Goal: Contribute content: Add original content to the website for others to see

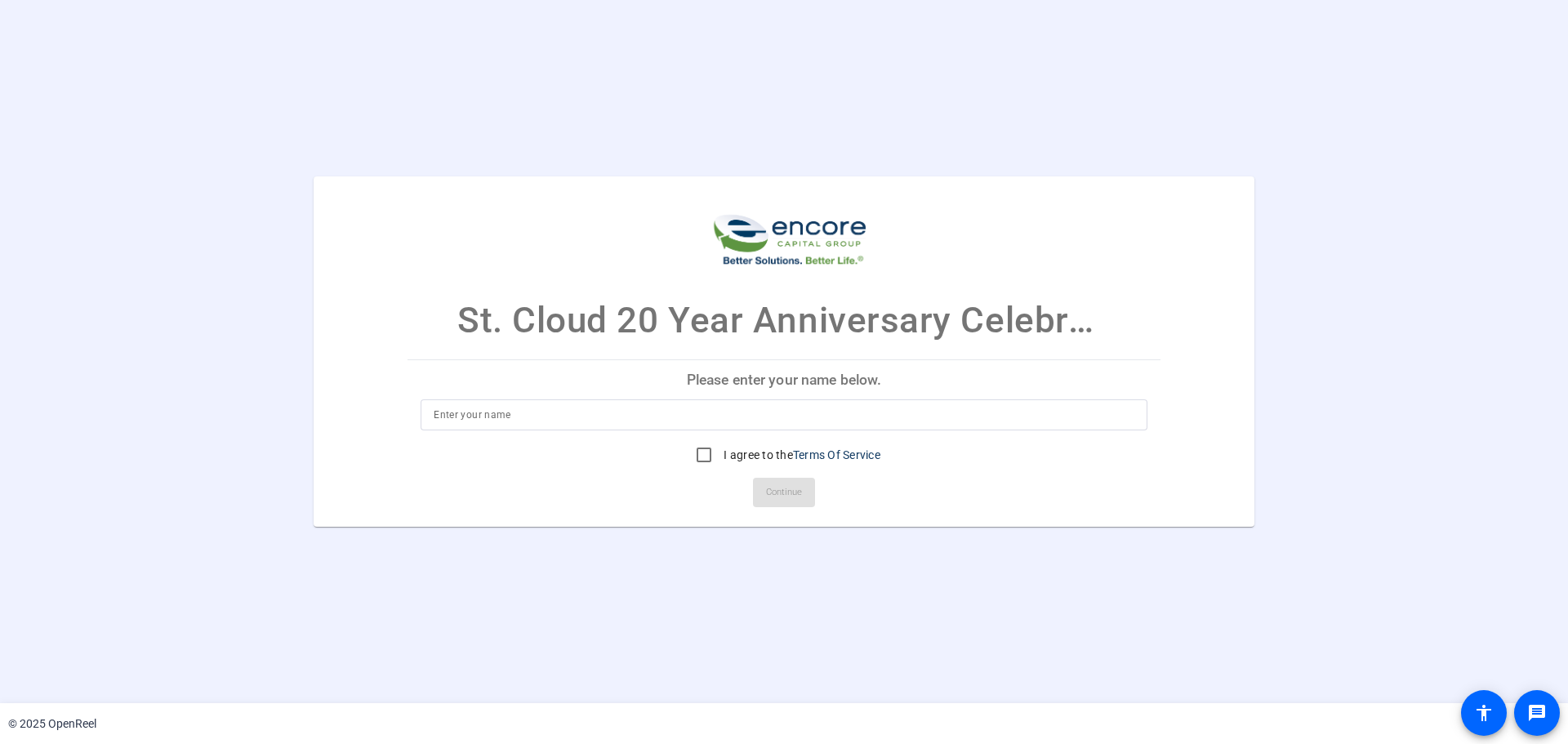
click at [568, 416] on input at bounding box center [784, 415] width 700 height 19
type input "[PERSON_NAME]"
click at [701, 455] on input "I agree to the Terms Of Service" at bounding box center [704, 455] width 33 height 33
checkbox input "true"
click at [771, 493] on span "Continue" at bounding box center [783, 492] width 36 height 24
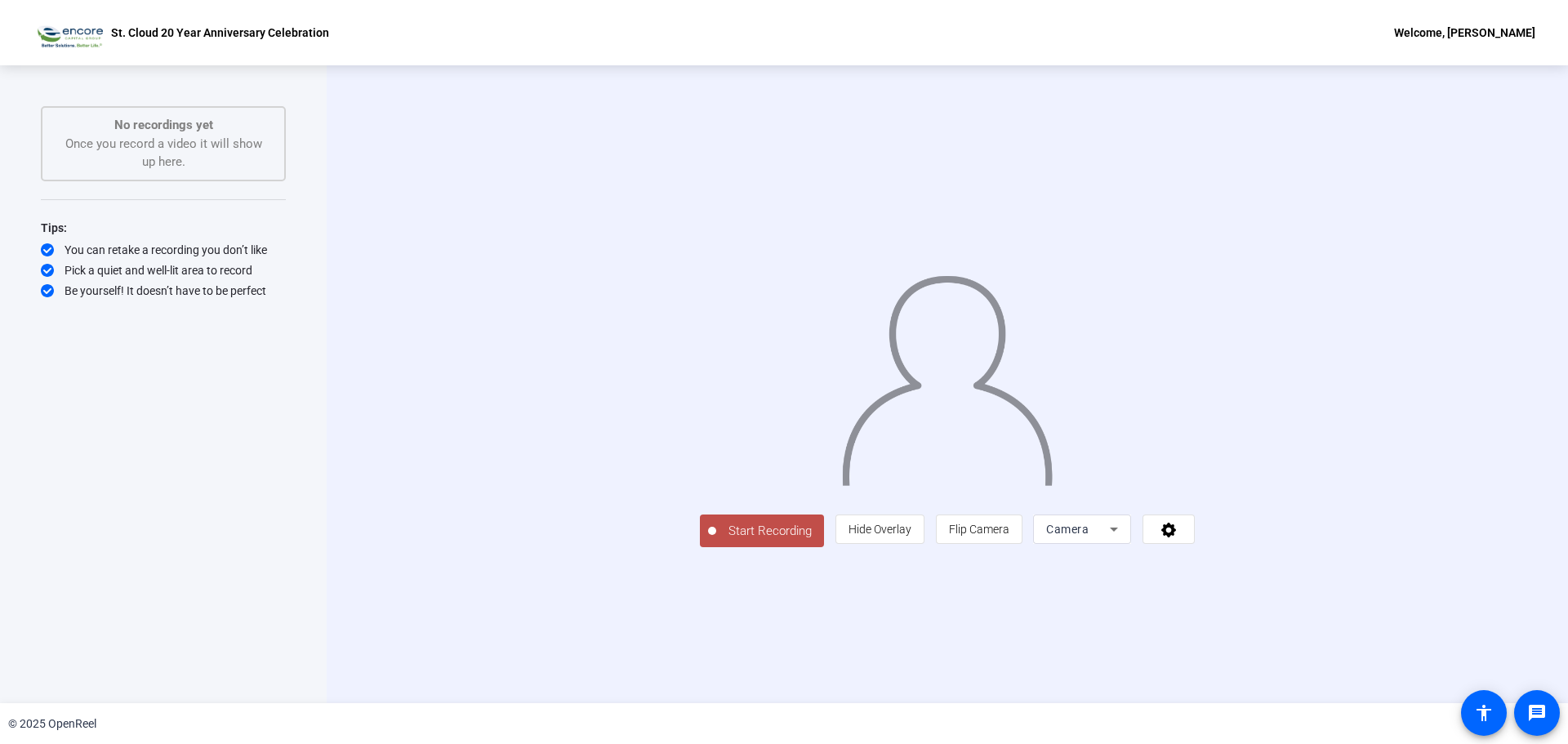
click at [716, 540] on span "Start Recording" at bounding box center [770, 531] width 108 height 18
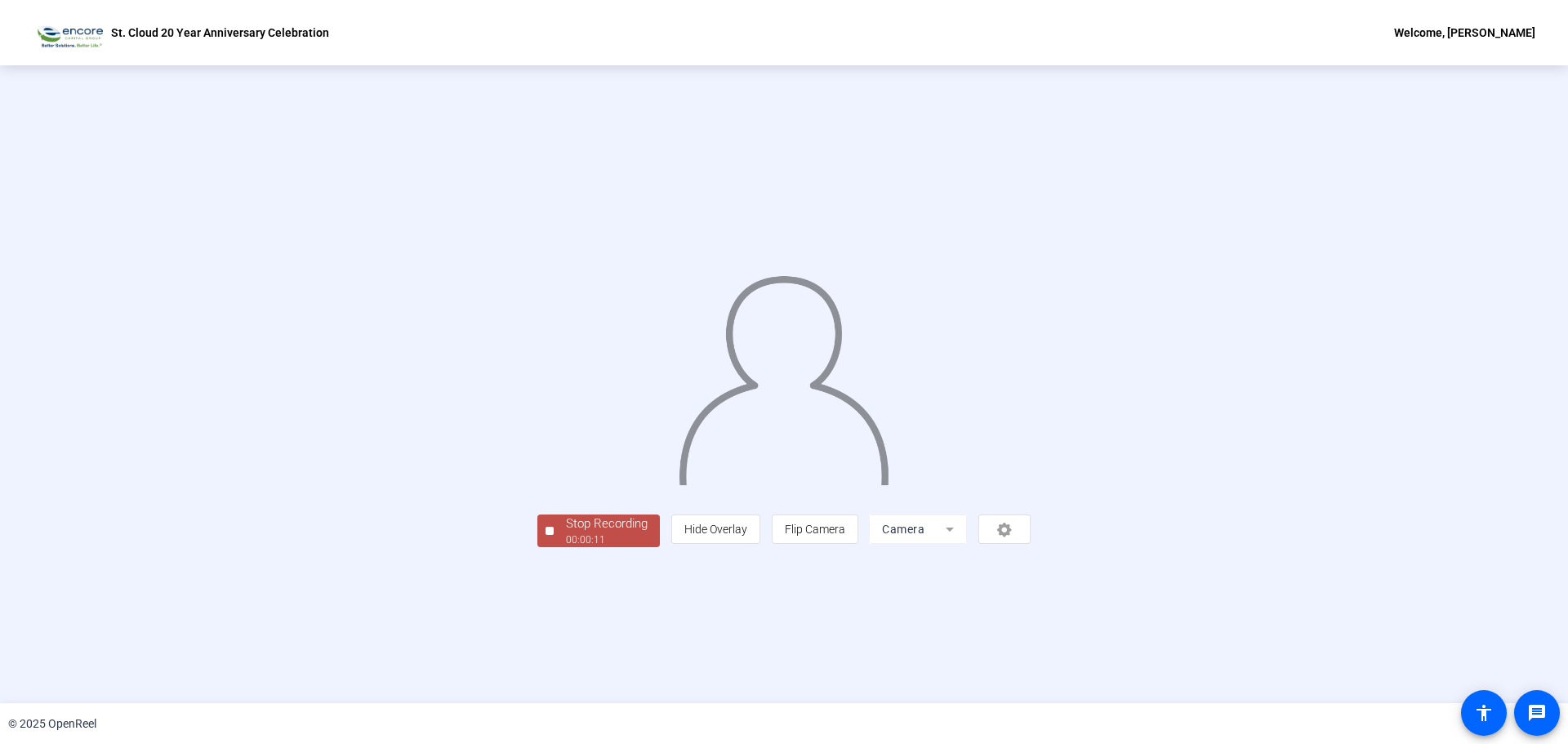
click at [566, 547] on div "00:00:11" at bounding box center [606, 540] width 81 height 15
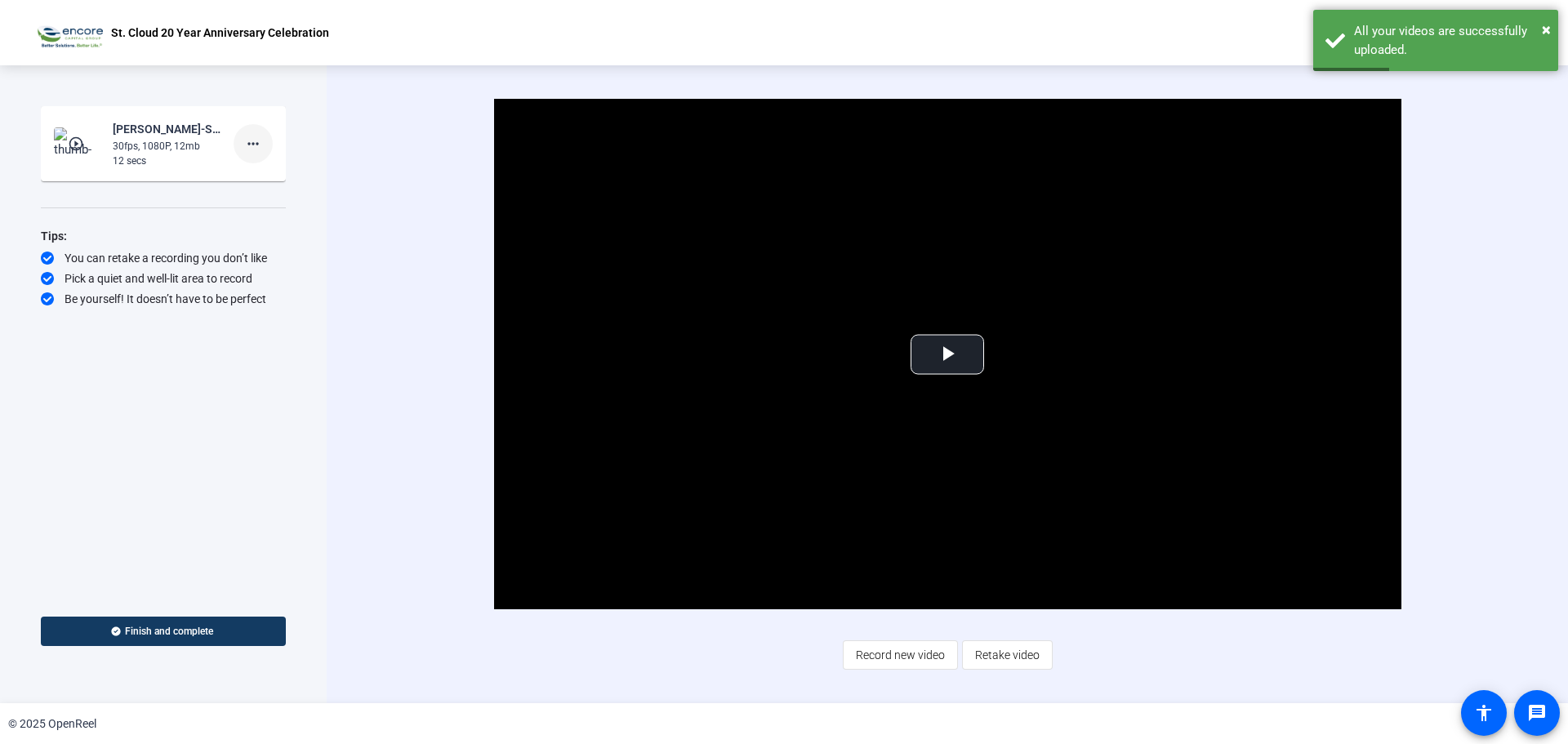
click at [248, 142] on mat-icon "more_horiz" at bounding box center [253, 143] width 19 height 19
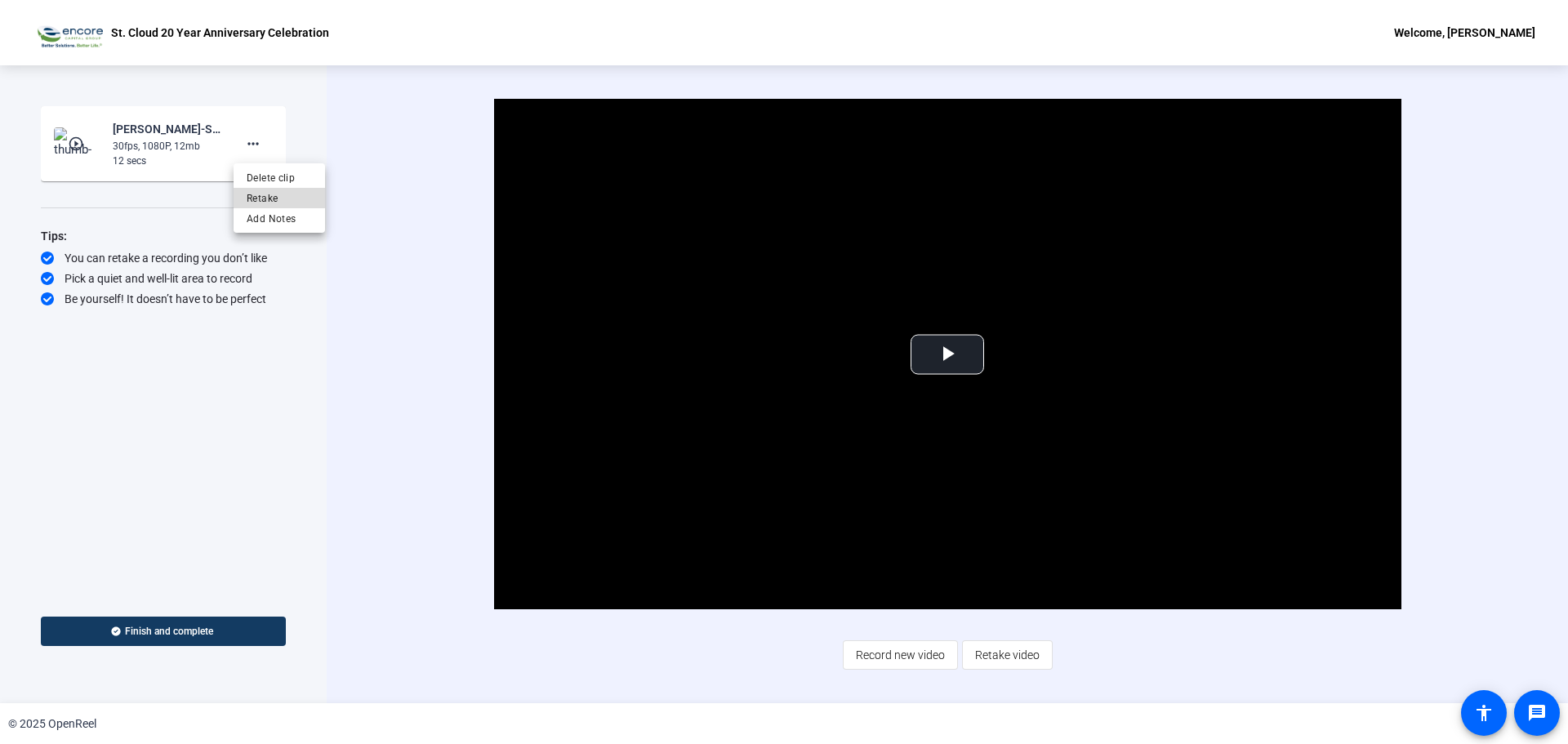
click at [260, 198] on span "Retake" at bounding box center [279, 198] width 65 height 19
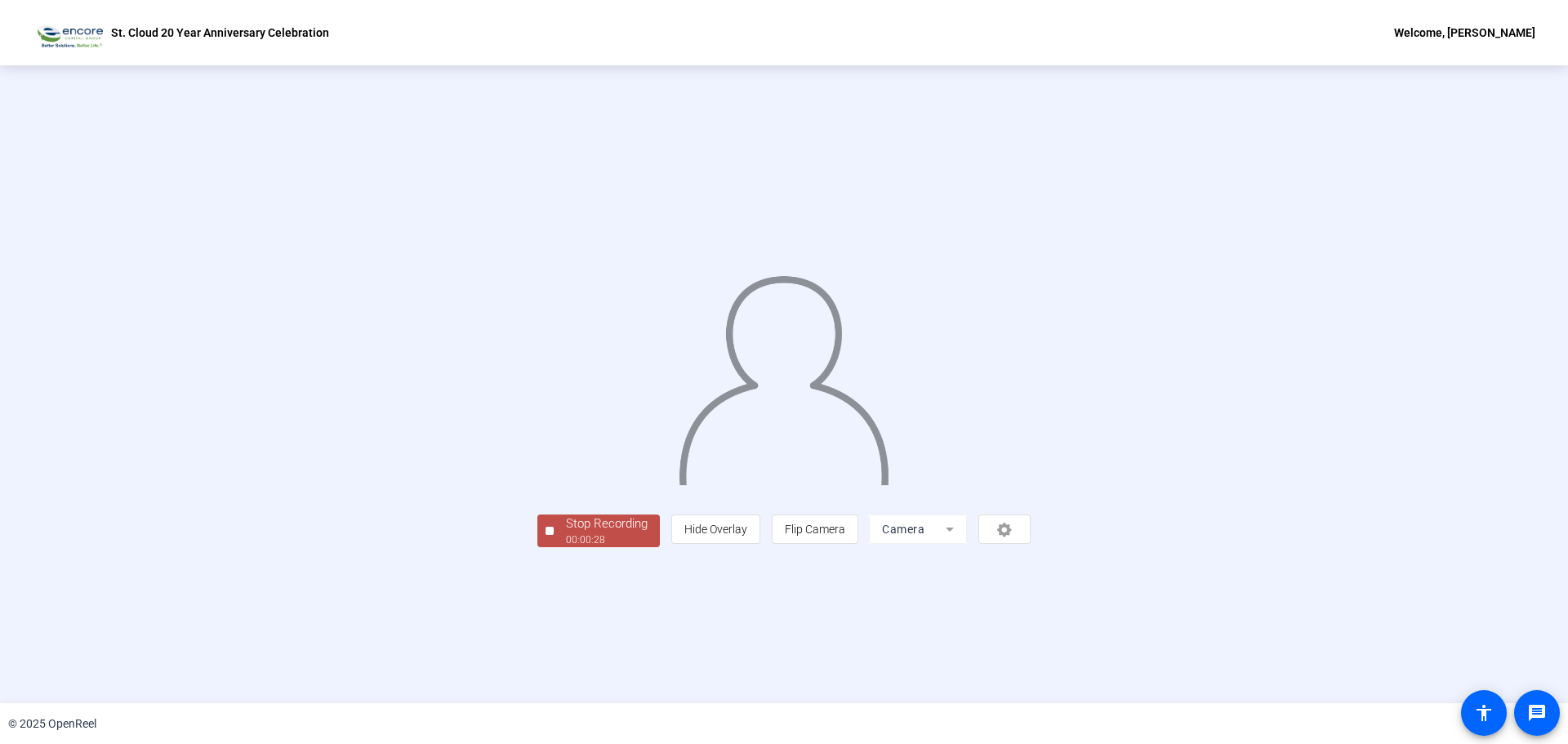
click at [566, 534] on div "Stop Recording" at bounding box center [606, 524] width 81 height 18
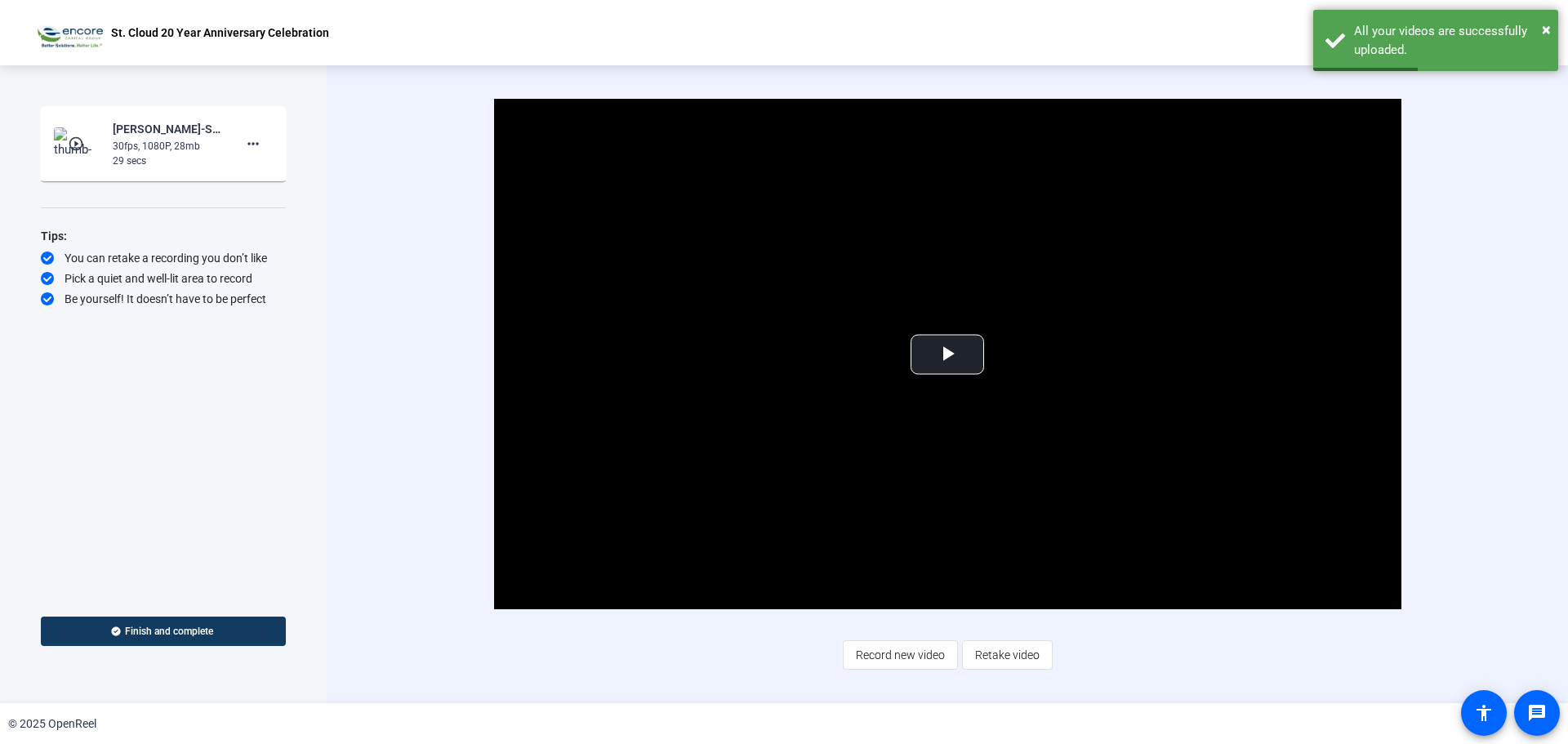
click at [85, 141] on mat-icon "play_circle_outline" at bounding box center [77, 143] width 19 height 16
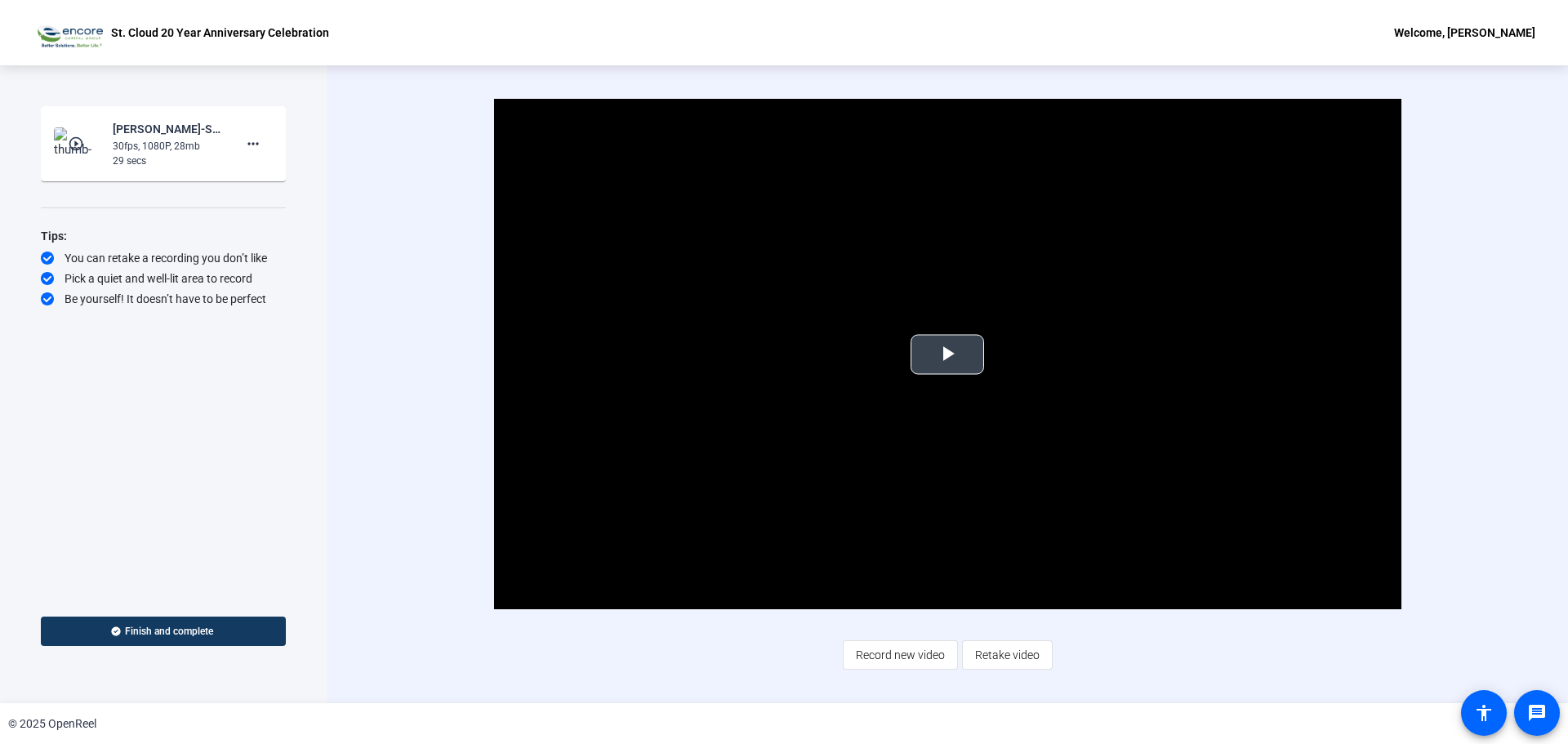
click at [947, 354] on span "Video Player" at bounding box center [947, 354] width 0 height 0
click at [911, 654] on span "Record new video" at bounding box center [900, 654] width 89 height 31
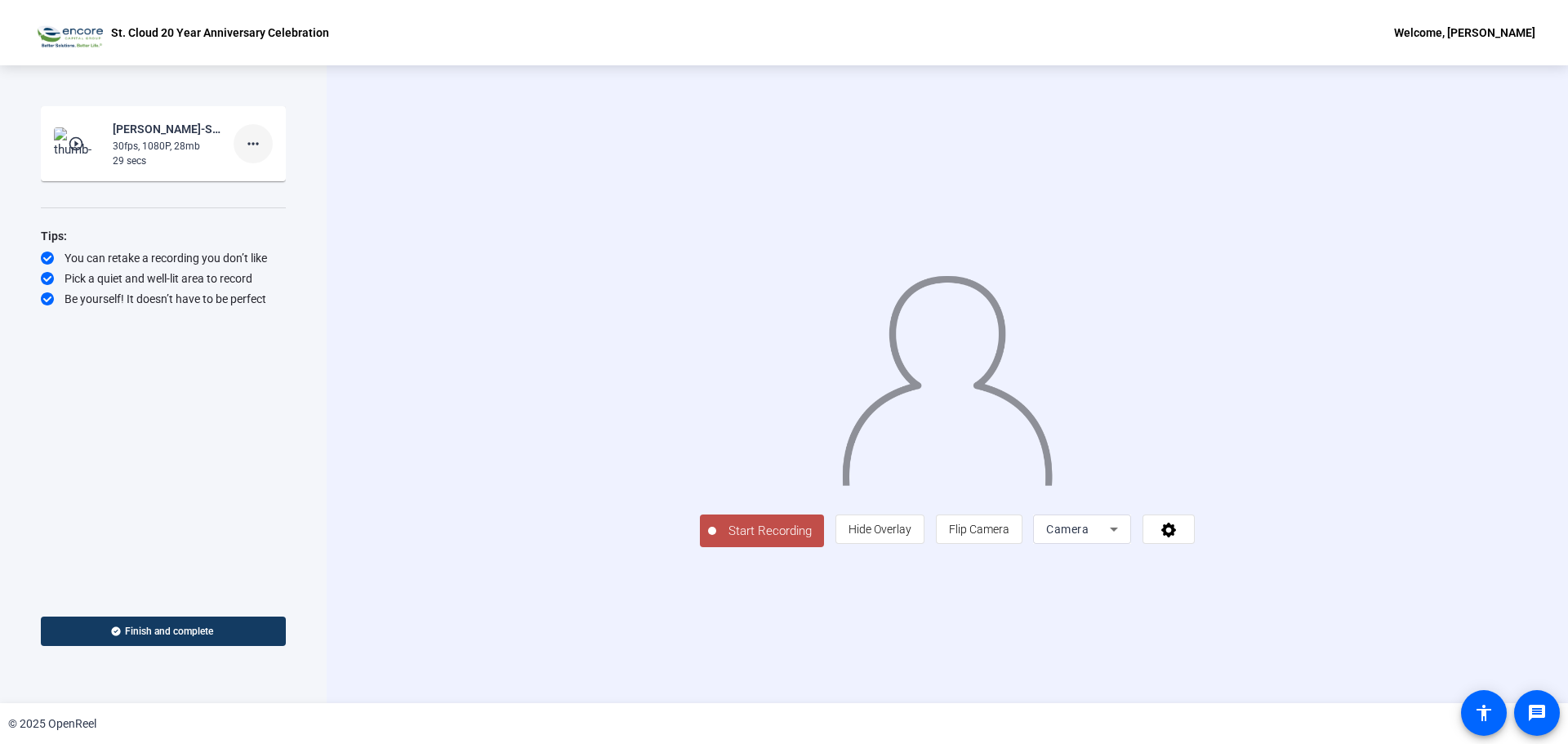
click at [253, 143] on mat-icon "more_horiz" at bounding box center [253, 143] width 19 height 19
click at [265, 173] on span "Delete clip" at bounding box center [279, 178] width 65 height 19
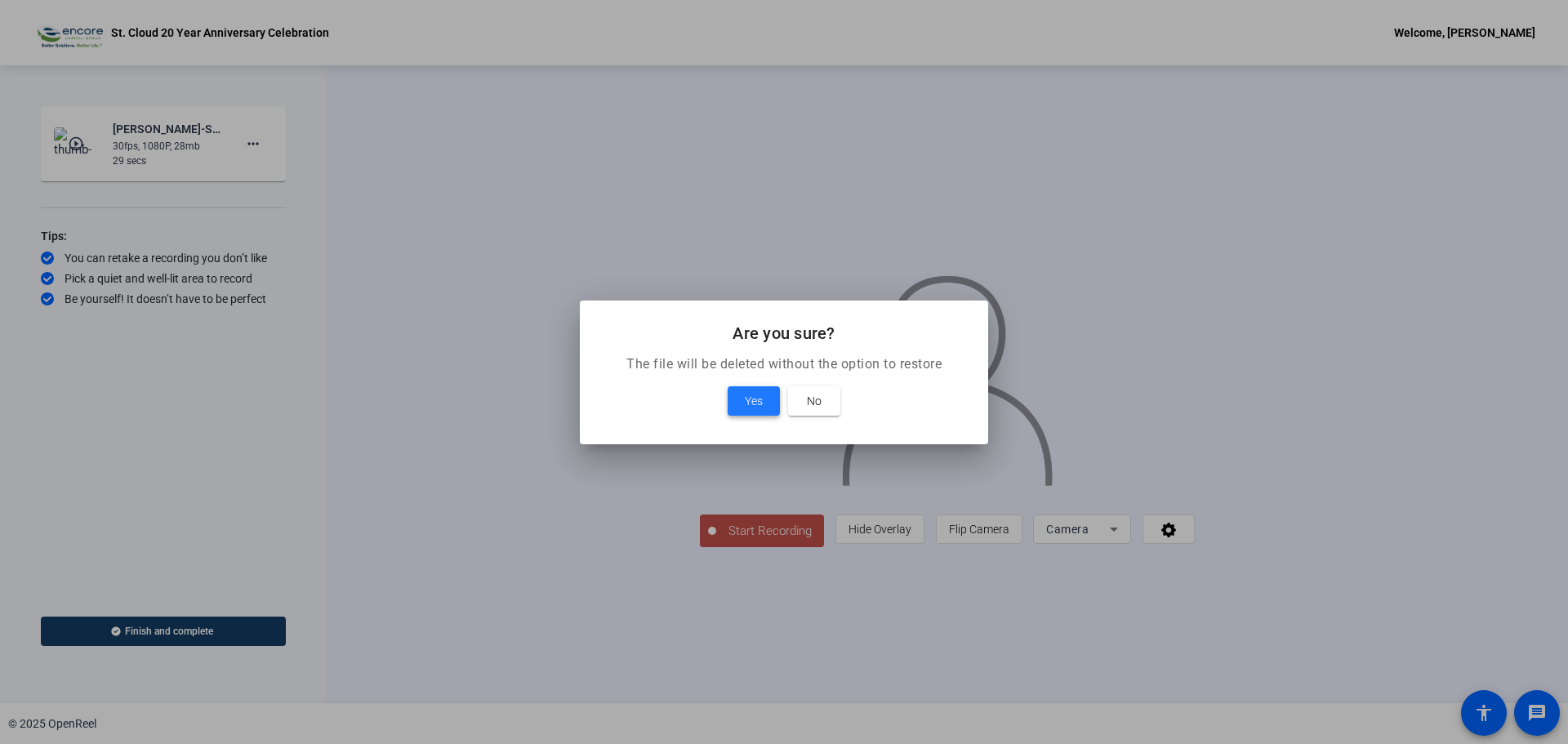
click at [754, 395] on span "Yes" at bounding box center [753, 400] width 18 height 19
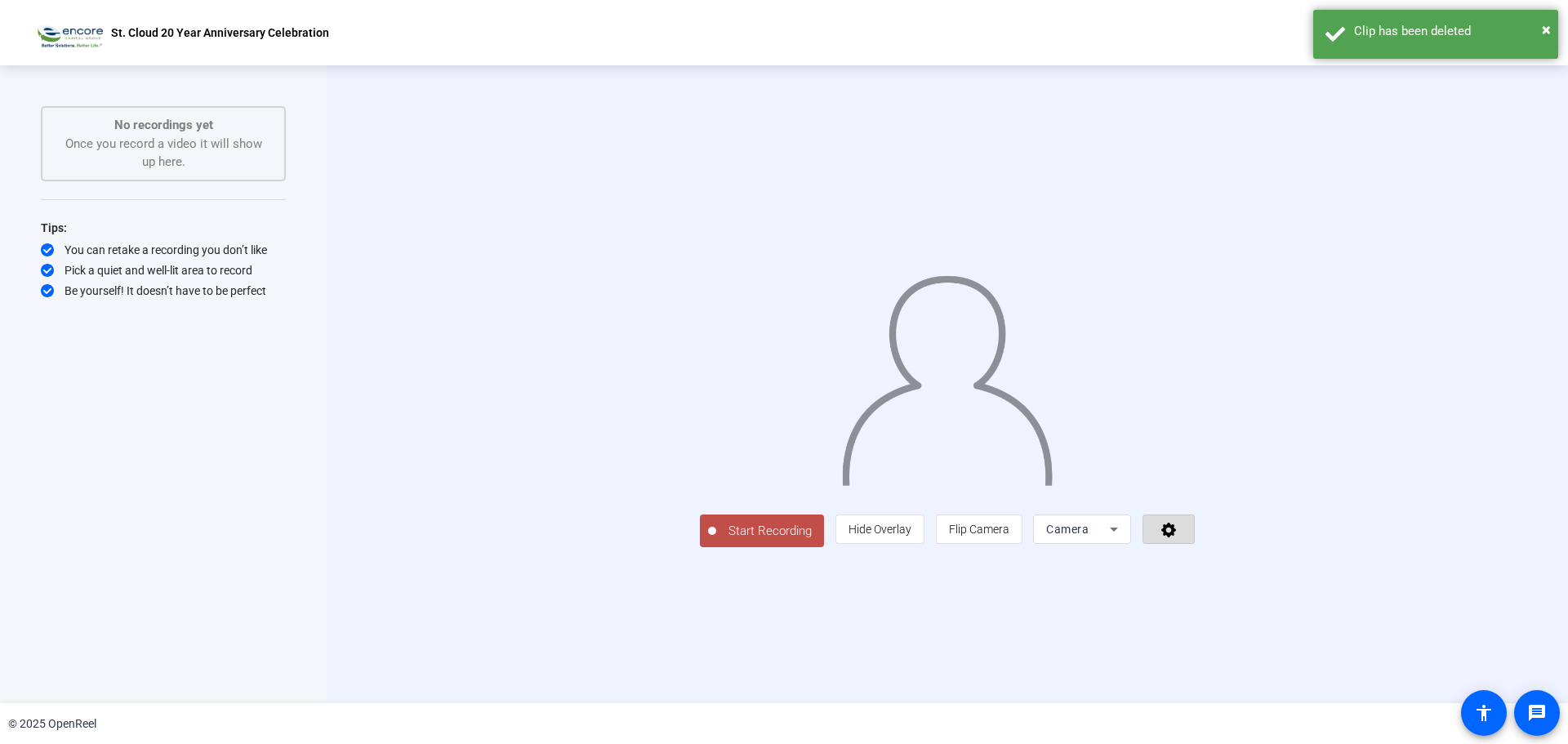
click at [1176, 537] on icon at bounding box center [1168, 530] width 15 height 15
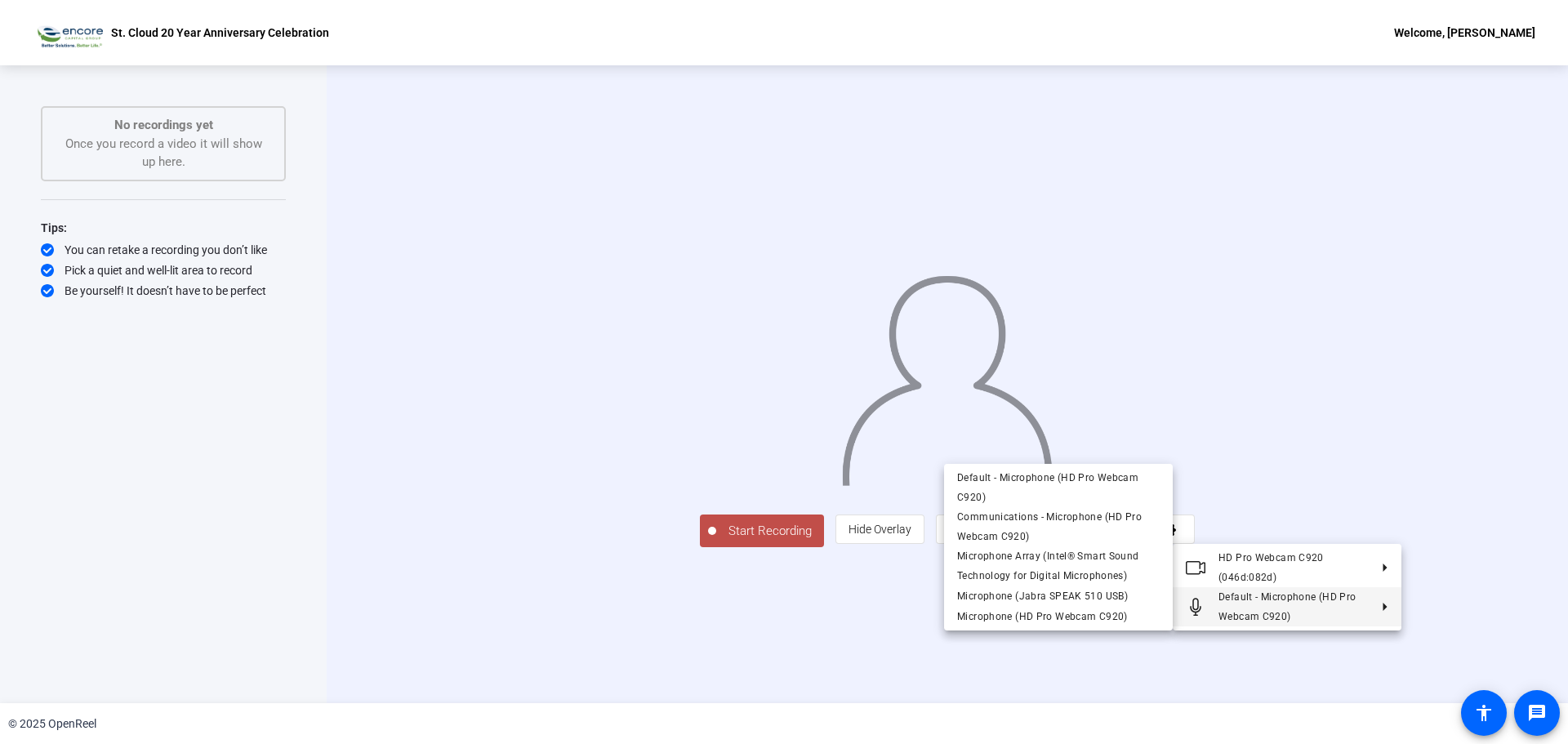
click at [1375, 604] on icon at bounding box center [1378, 607] width 19 height 8
click at [1381, 606] on icon at bounding box center [1378, 607] width 19 height 8
click at [1025, 595] on span "Microphone (Jabra SPEAK 510 USB)" at bounding box center [1043, 597] width 171 height 12
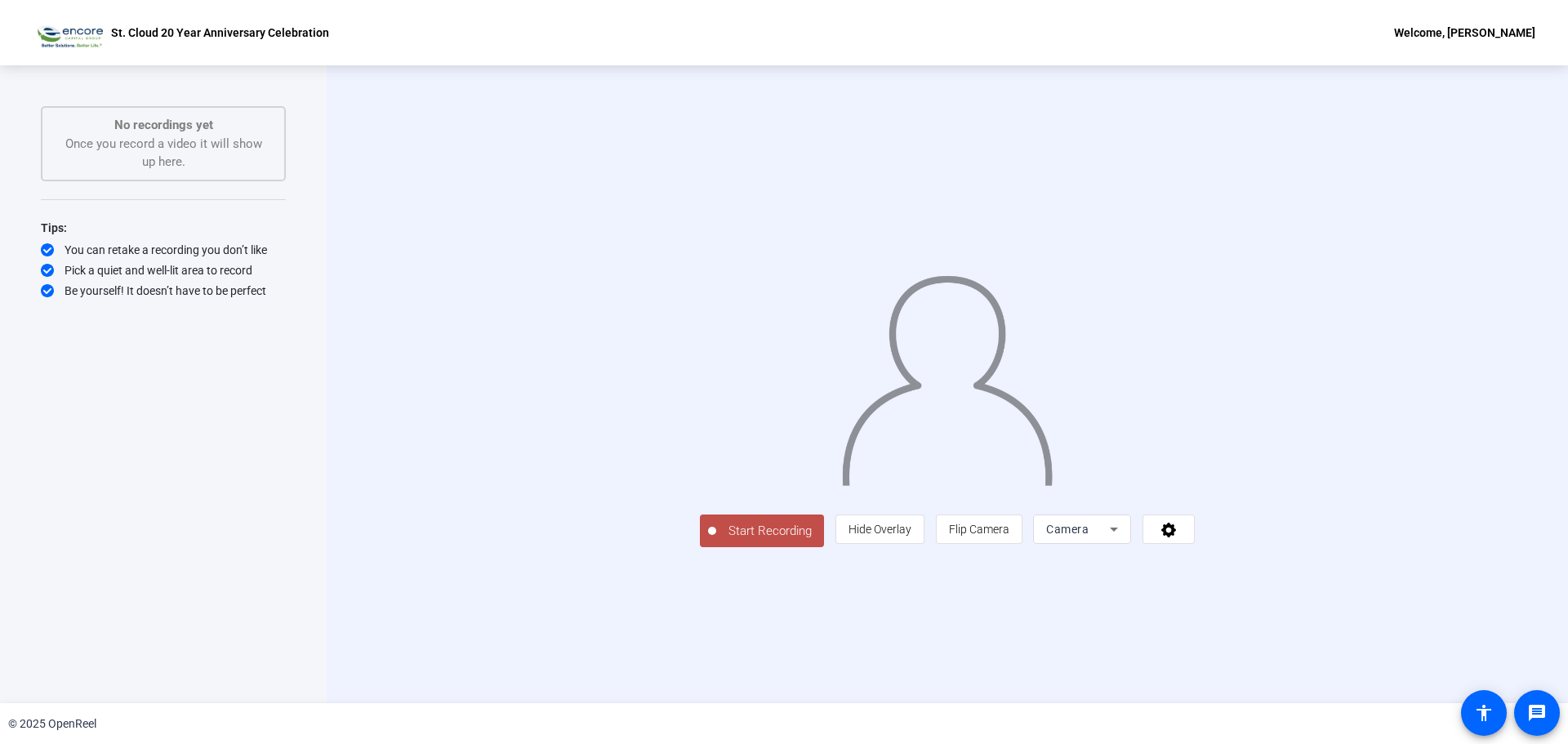
click at [716, 540] on span "Start Recording" at bounding box center [770, 531] width 108 height 18
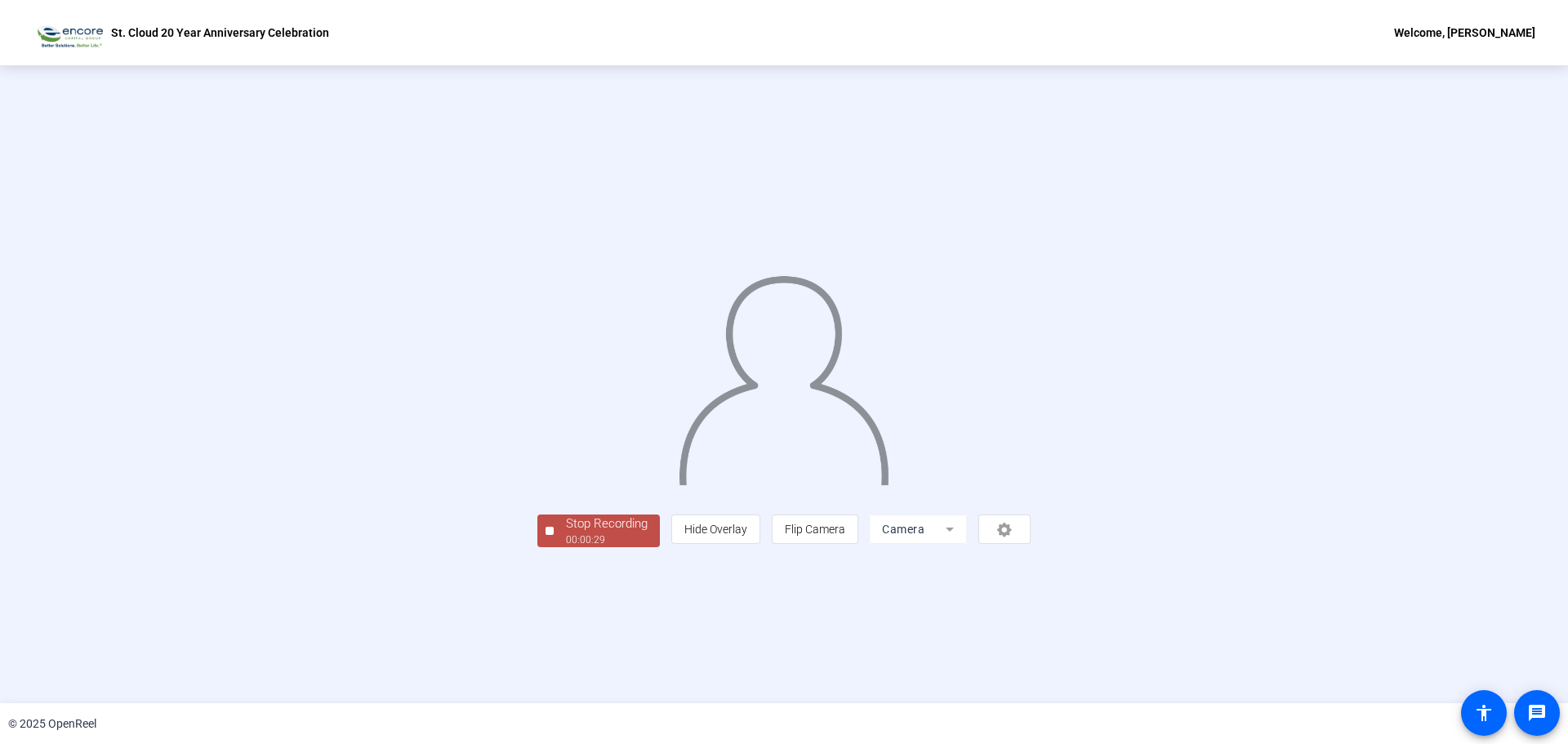
click at [566, 534] on div "Stop Recording" at bounding box center [606, 524] width 81 height 18
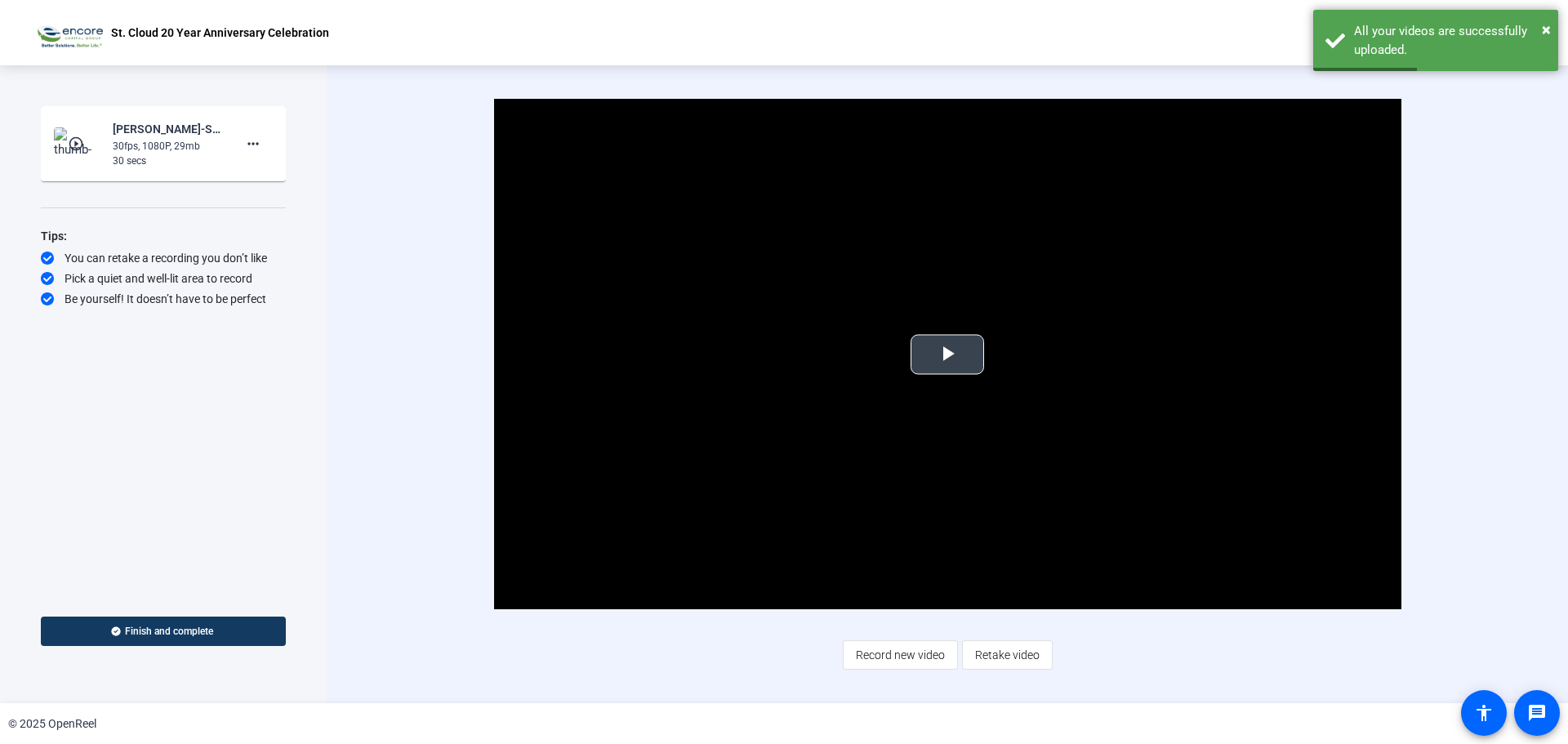
click at [947, 354] on span "Video Player" at bounding box center [947, 354] width 0 height 0
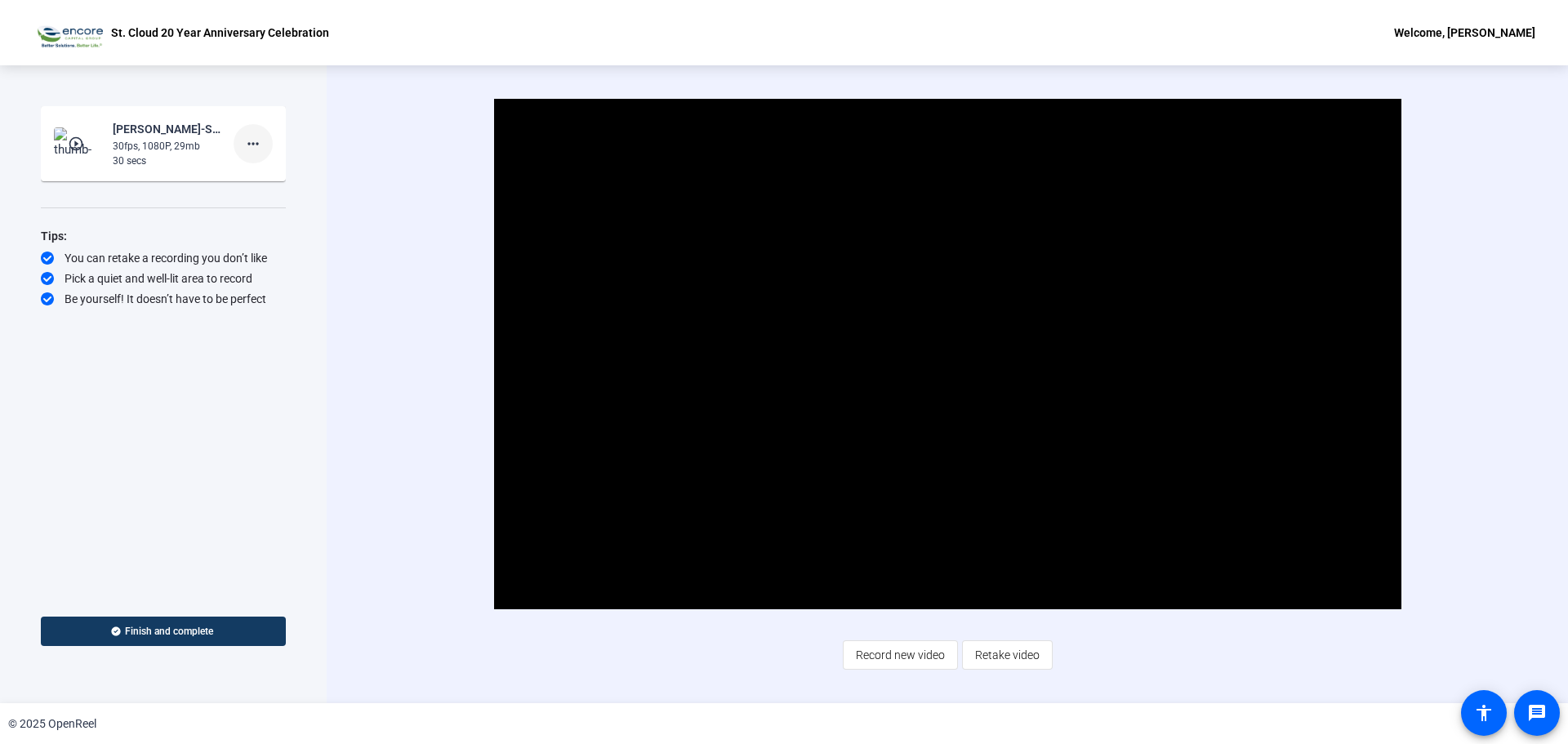
click at [259, 143] on mat-icon "more_horiz" at bounding box center [253, 143] width 19 height 19
click at [267, 178] on span "Delete clip" at bounding box center [279, 178] width 65 height 19
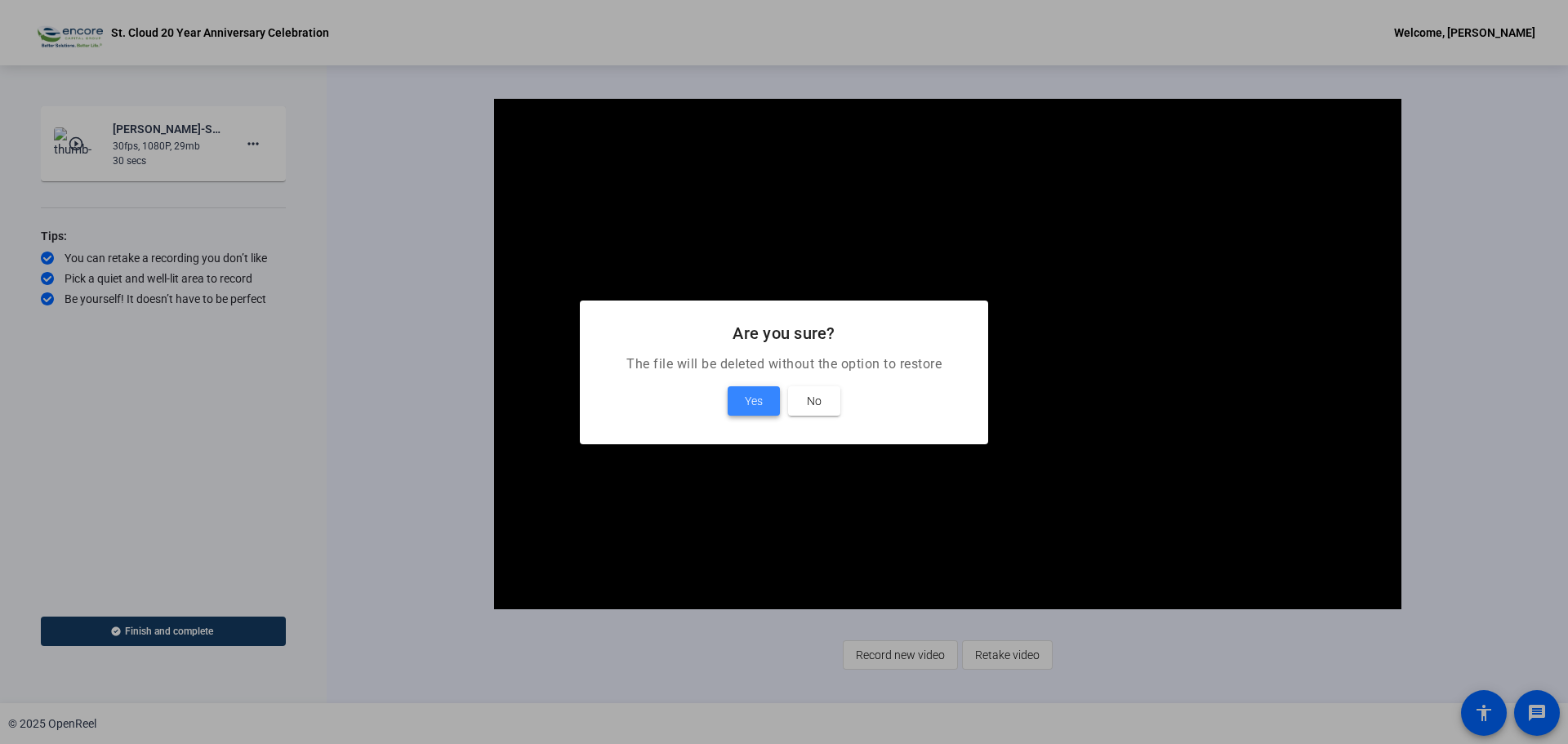
click at [762, 398] on span "Yes" at bounding box center [753, 400] width 18 height 19
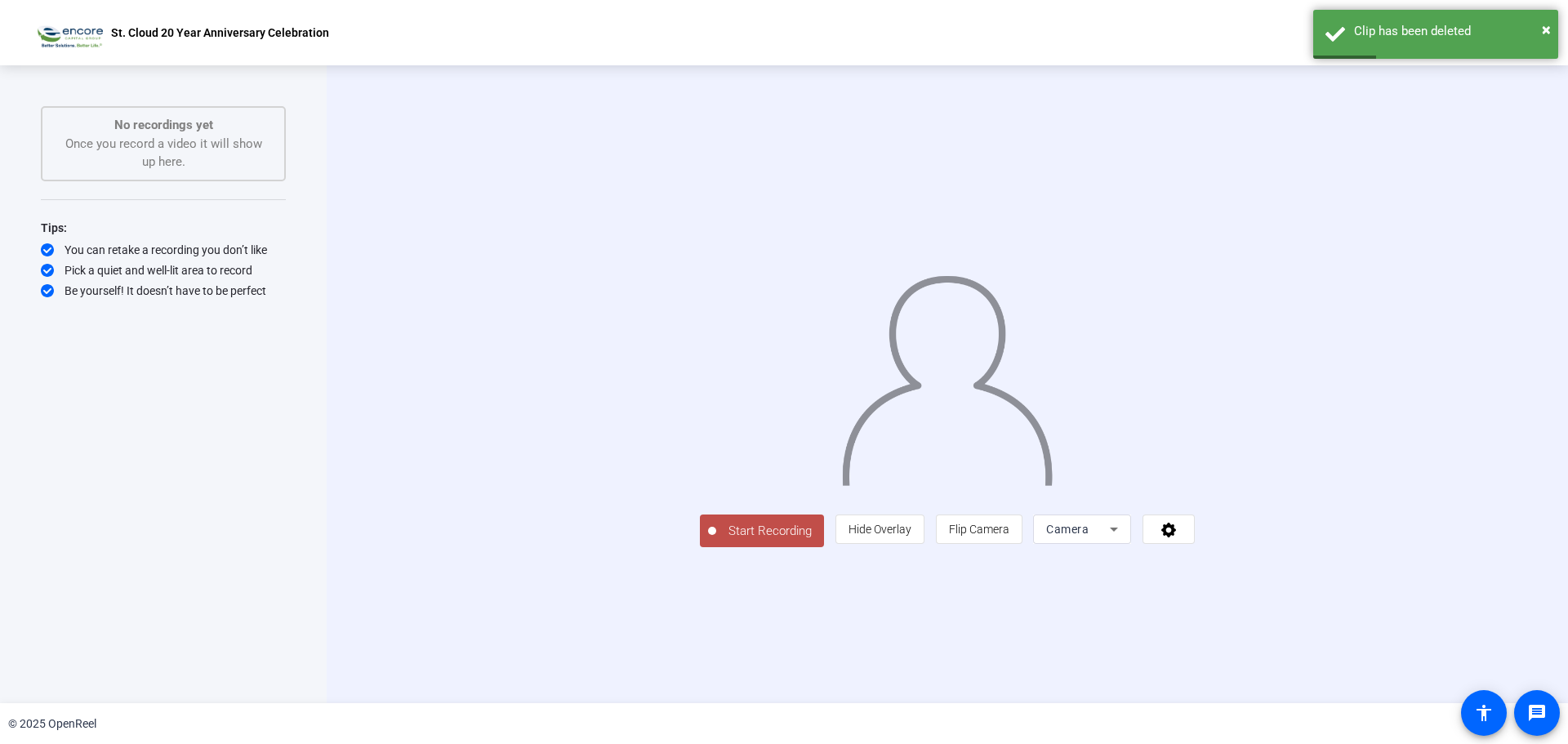
click at [1123, 539] on icon at bounding box center [1113, 529] width 19 height 19
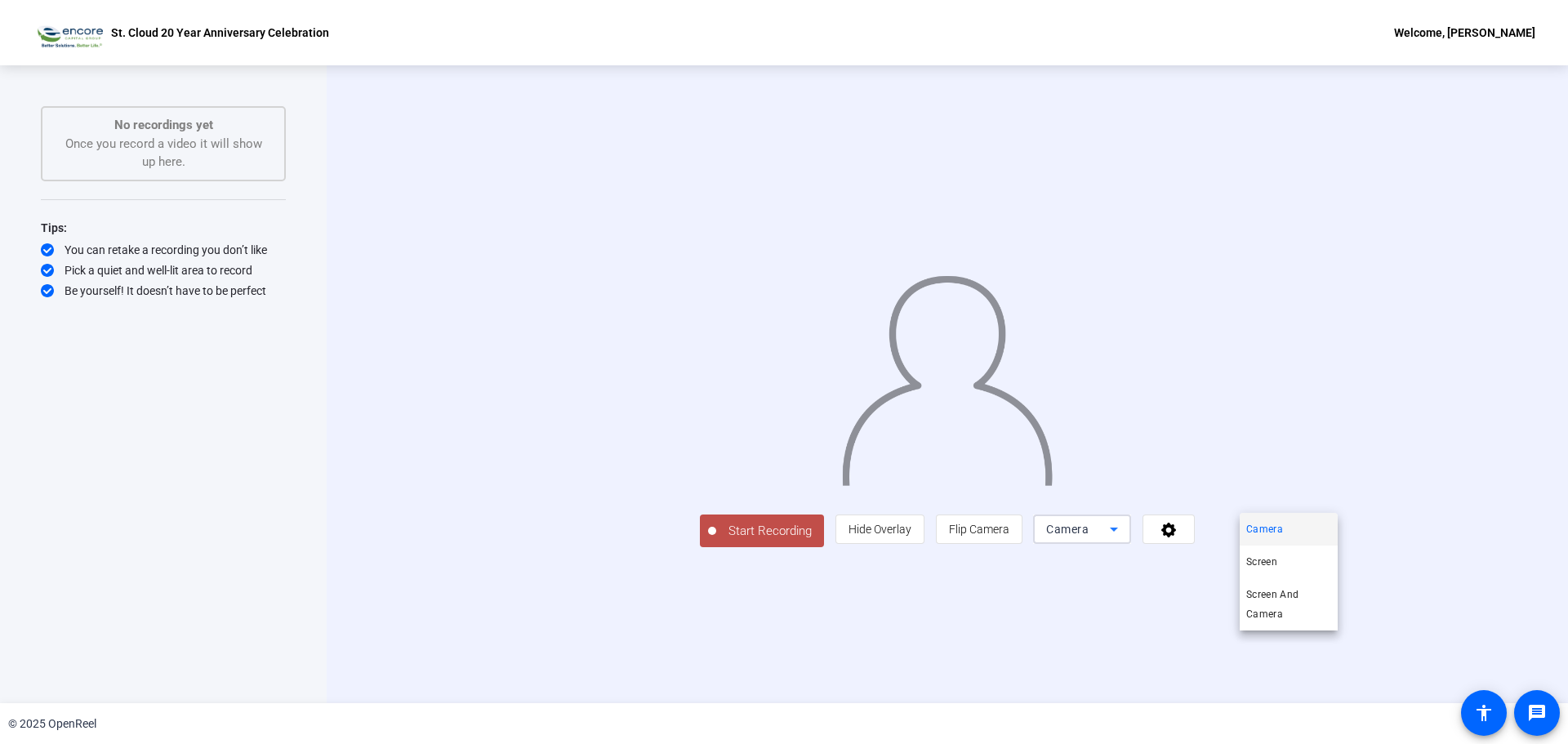
click at [1373, 648] on div at bounding box center [784, 372] width 1568 height 744
click at [1176, 537] on icon at bounding box center [1168, 530] width 15 height 15
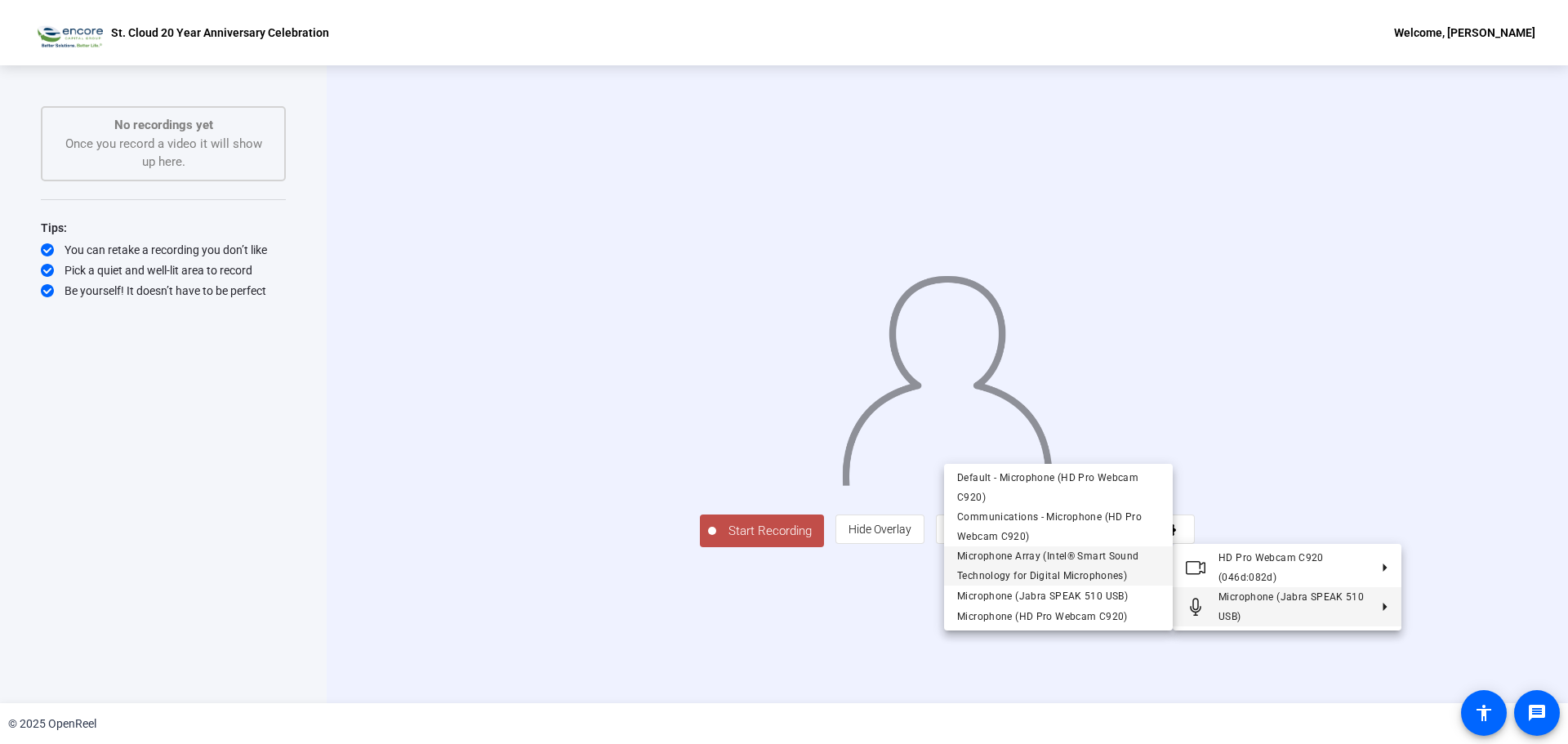
click at [1029, 557] on span "Microphone Array (Intel® Smart Sound Technology for Digital Microphones)" at bounding box center [1048, 566] width 182 height 31
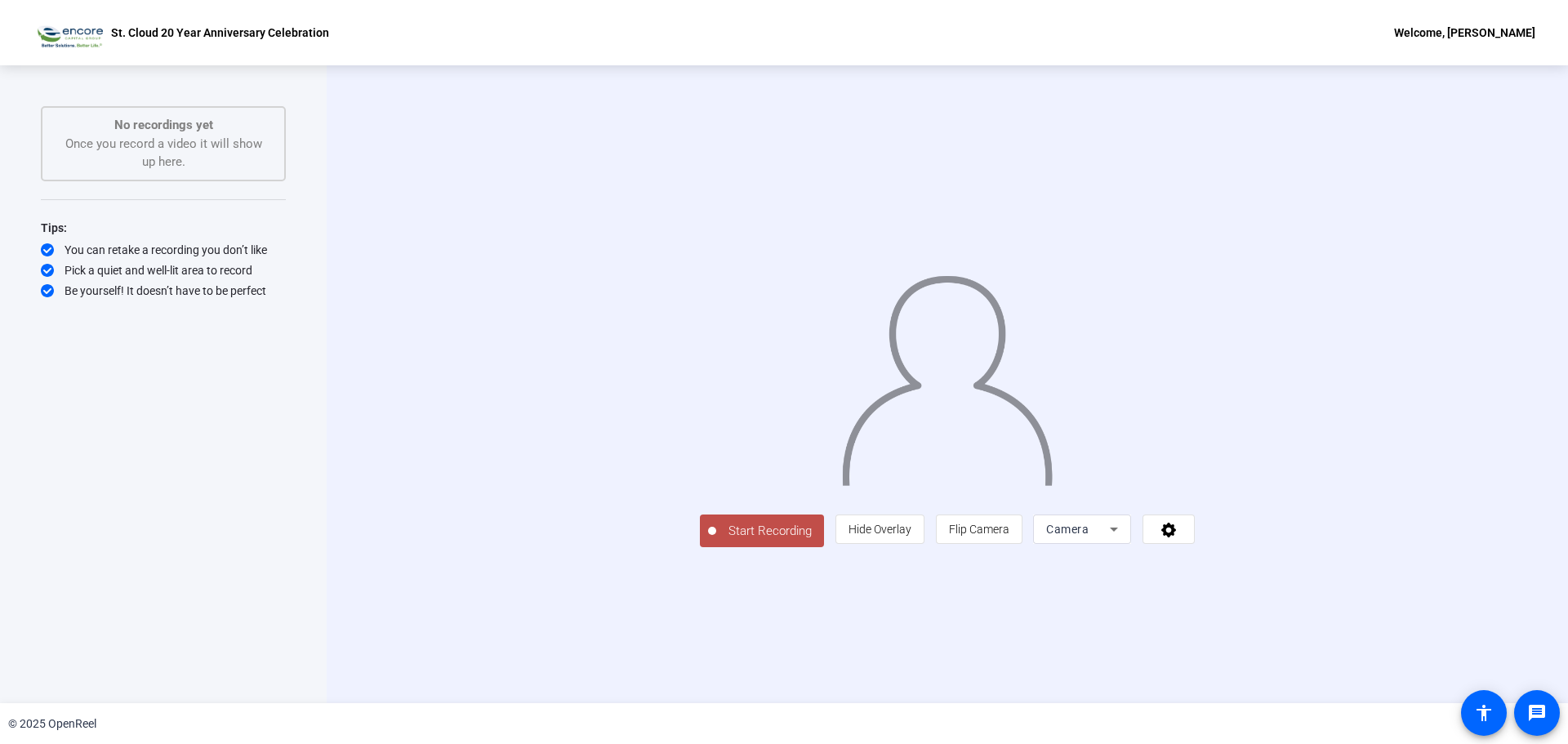
click at [716, 540] on span "Start Recording" at bounding box center [770, 531] width 108 height 18
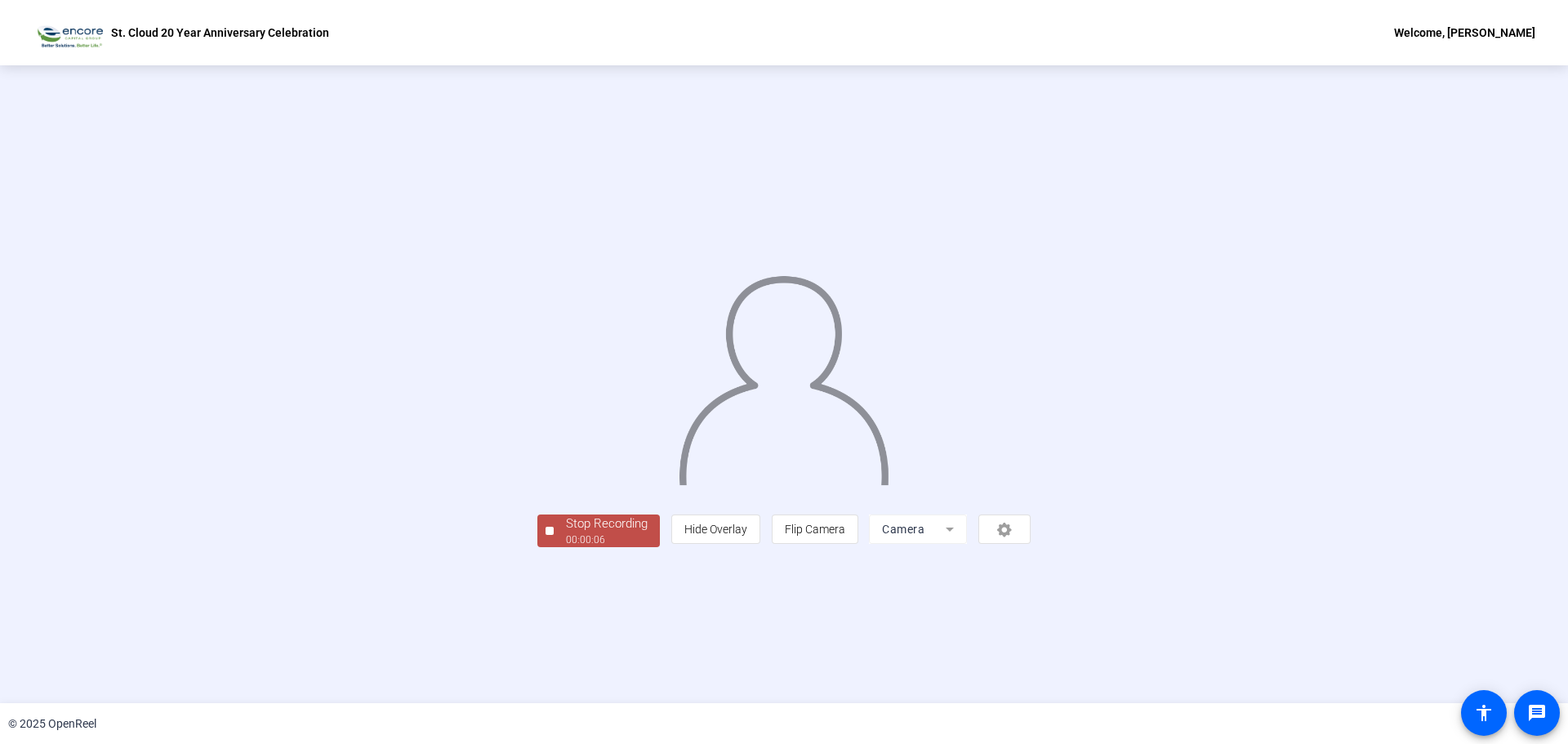
click at [566, 547] on div "00:00:06" at bounding box center [606, 540] width 81 height 15
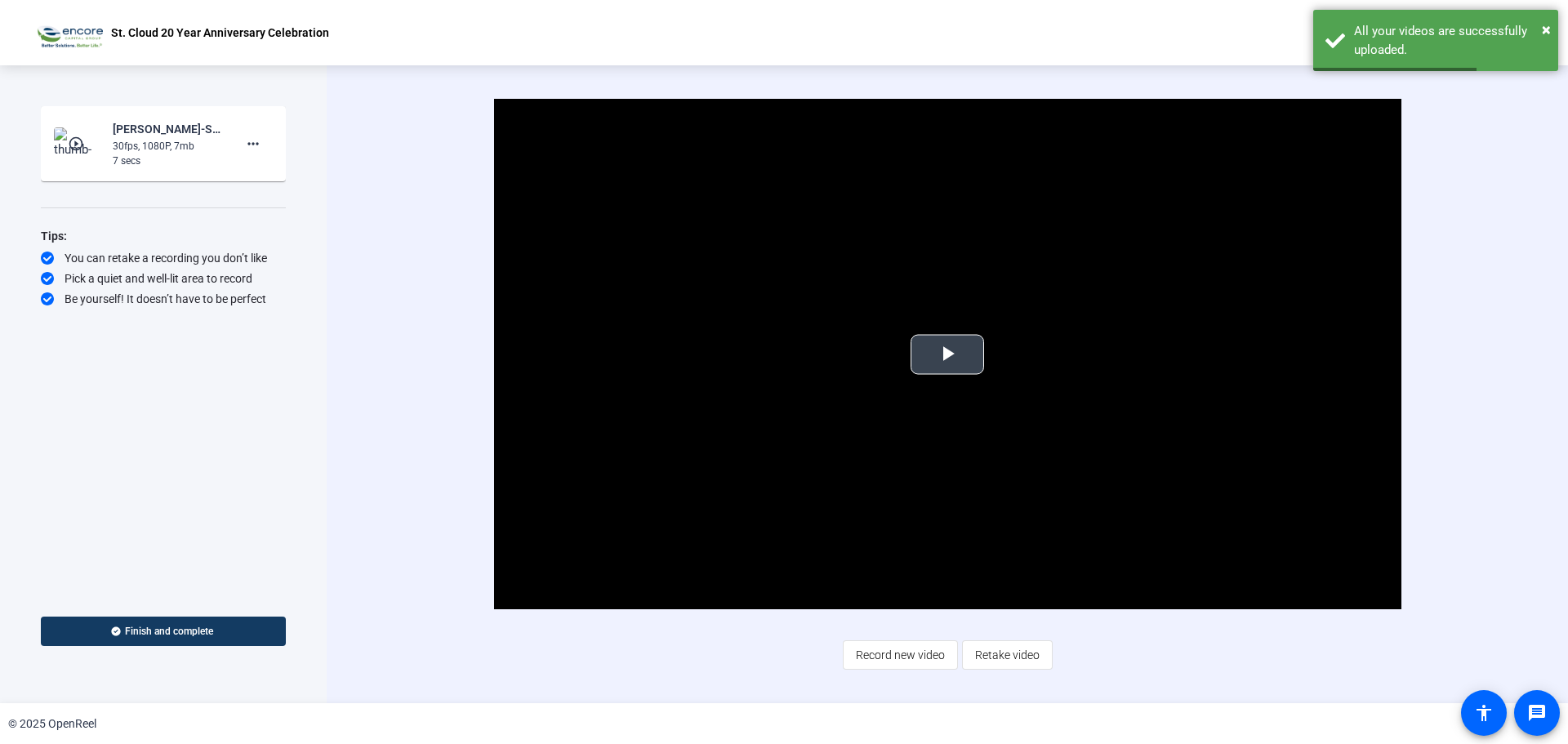
click at [947, 354] on span "Video Player" at bounding box center [947, 354] width 0 height 0
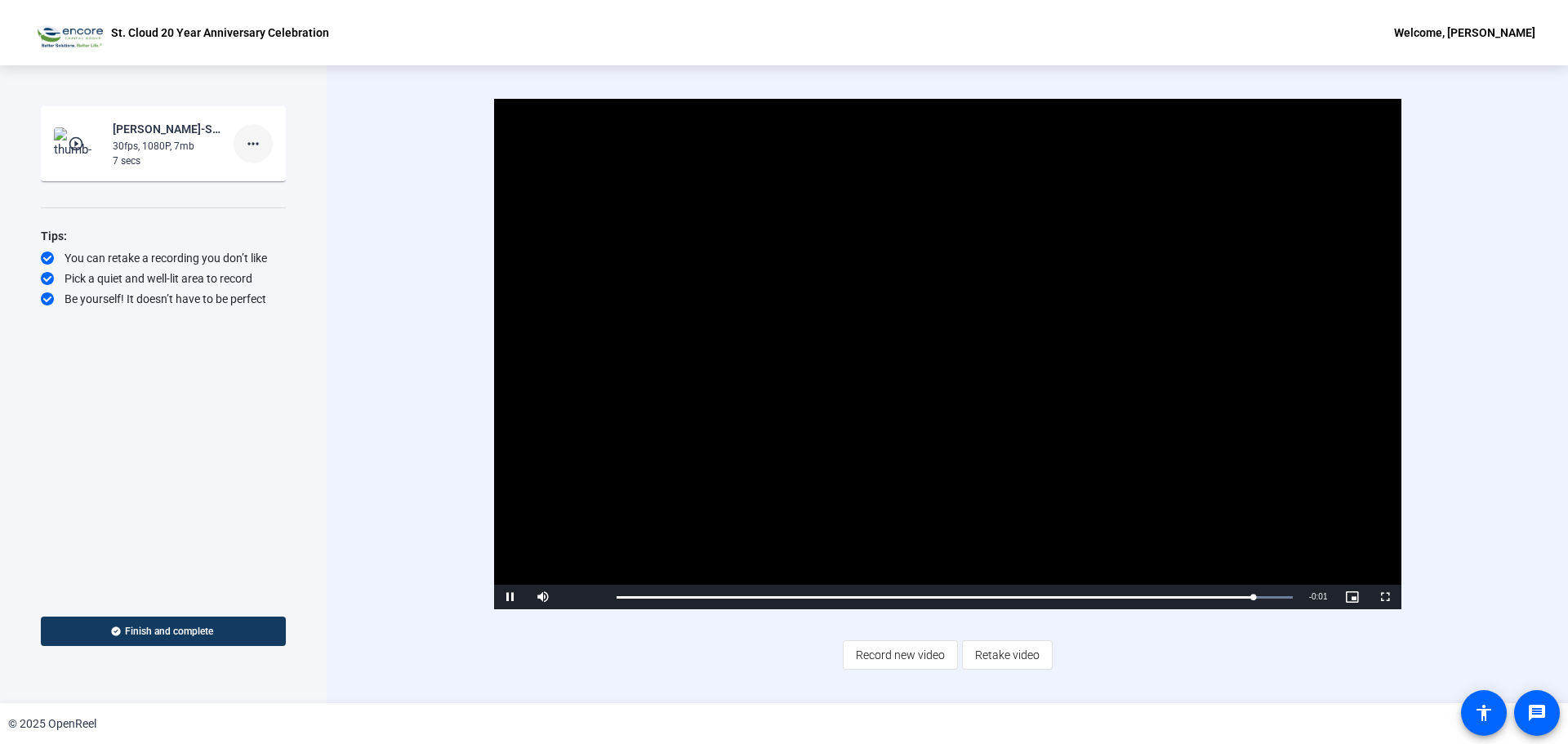
click at [248, 143] on mat-icon "more_horiz" at bounding box center [253, 143] width 19 height 19
click at [260, 178] on span "Delete clip" at bounding box center [279, 178] width 65 height 19
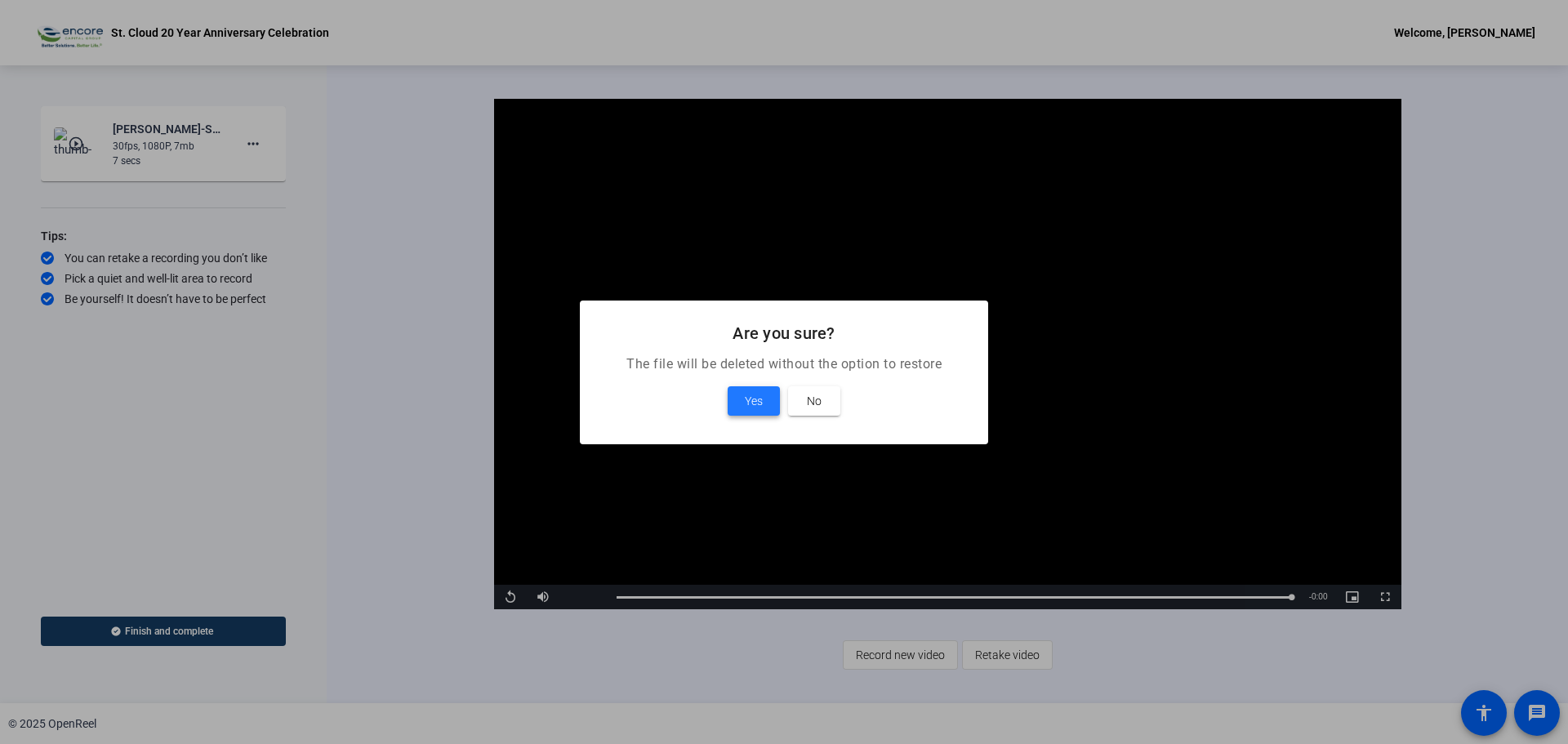
click at [757, 400] on span "Yes" at bounding box center [753, 400] width 18 height 19
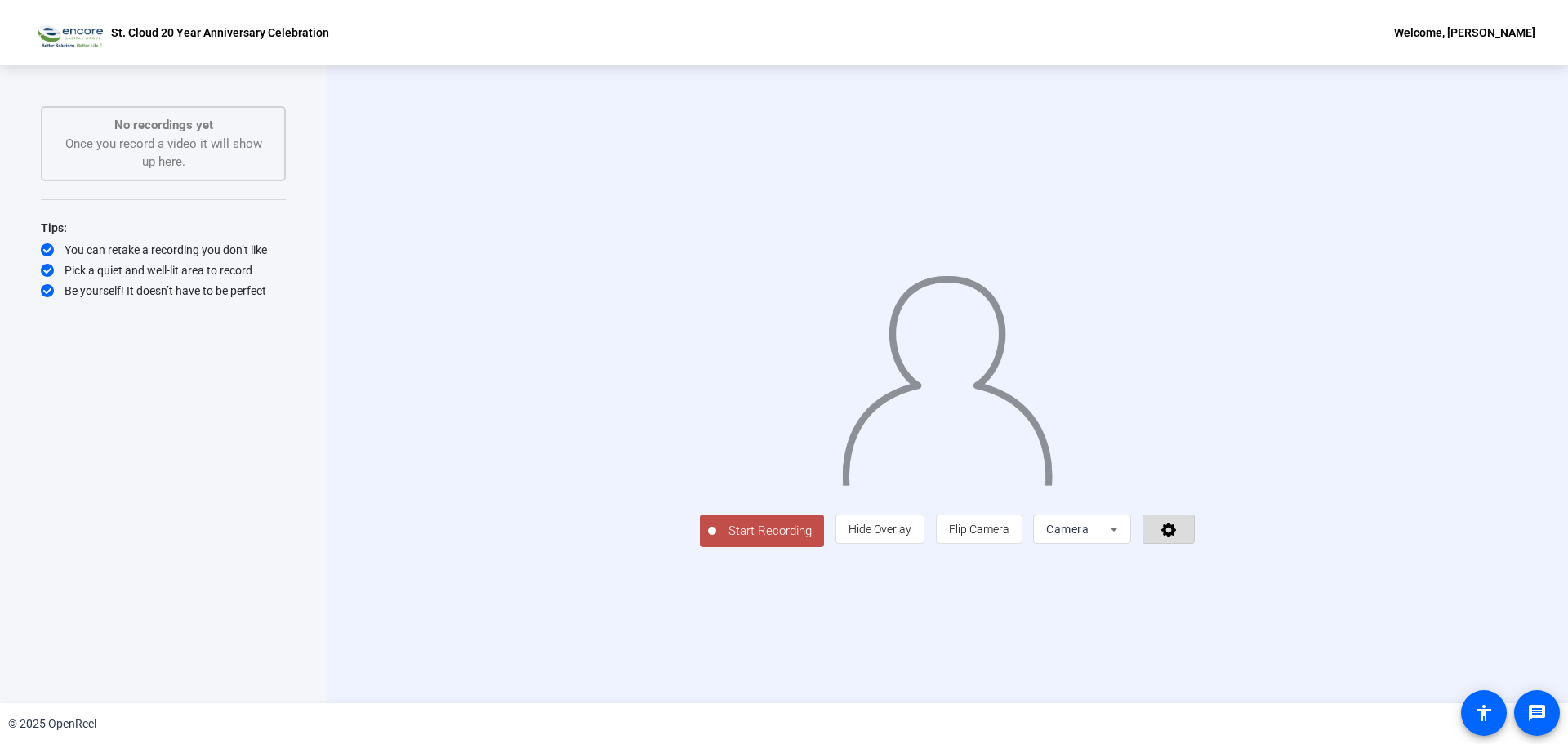
click at [1176, 537] on icon at bounding box center [1168, 530] width 15 height 15
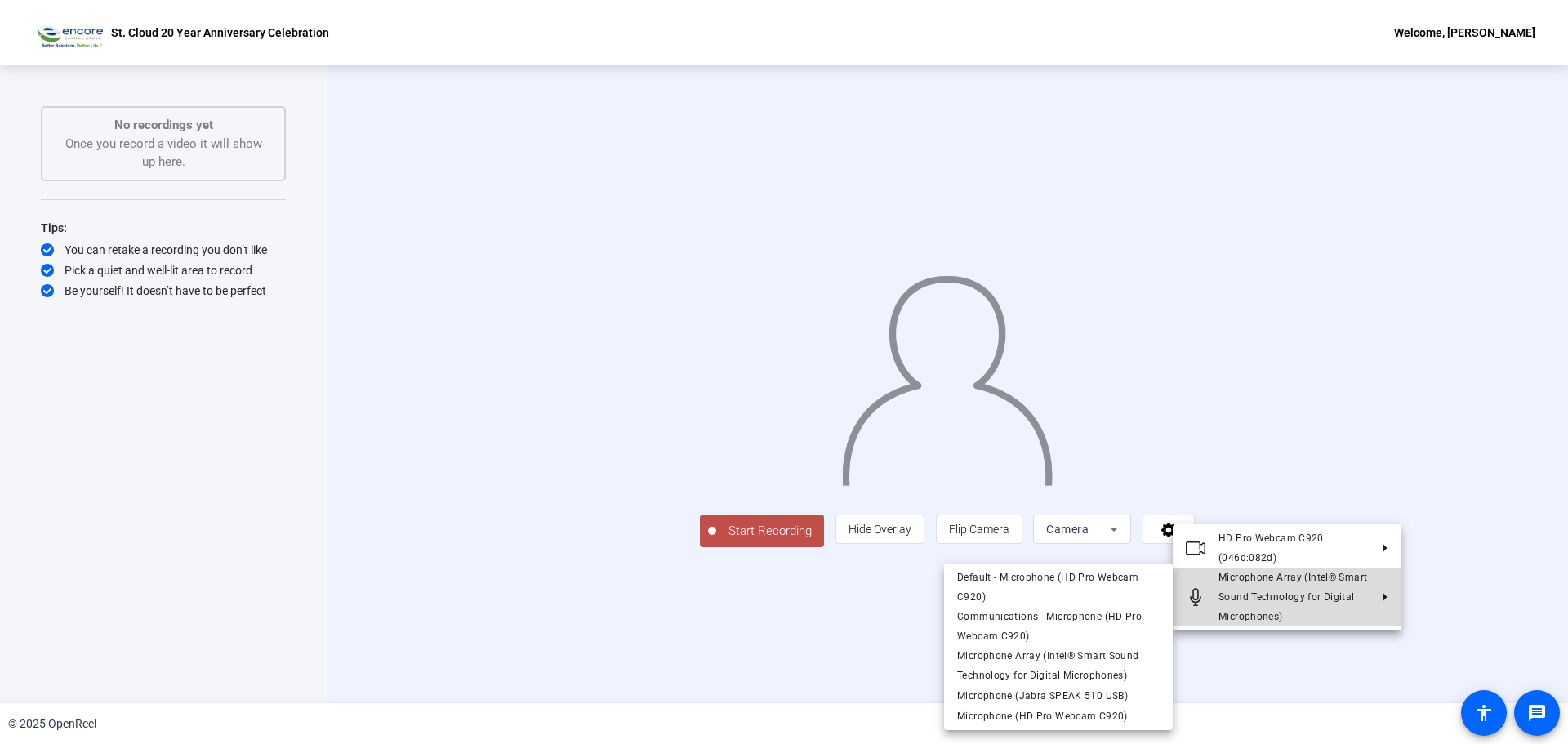
click at [1292, 602] on span "Microphone Array (Intel® Smart Sound Technology for Digital Microphones)" at bounding box center [1293, 597] width 150 height 59
click at [1042, 693] on span "Microphone (Jabra SPEAK 510 USB)" at bounding box center [1043, 696] width 171 height 12
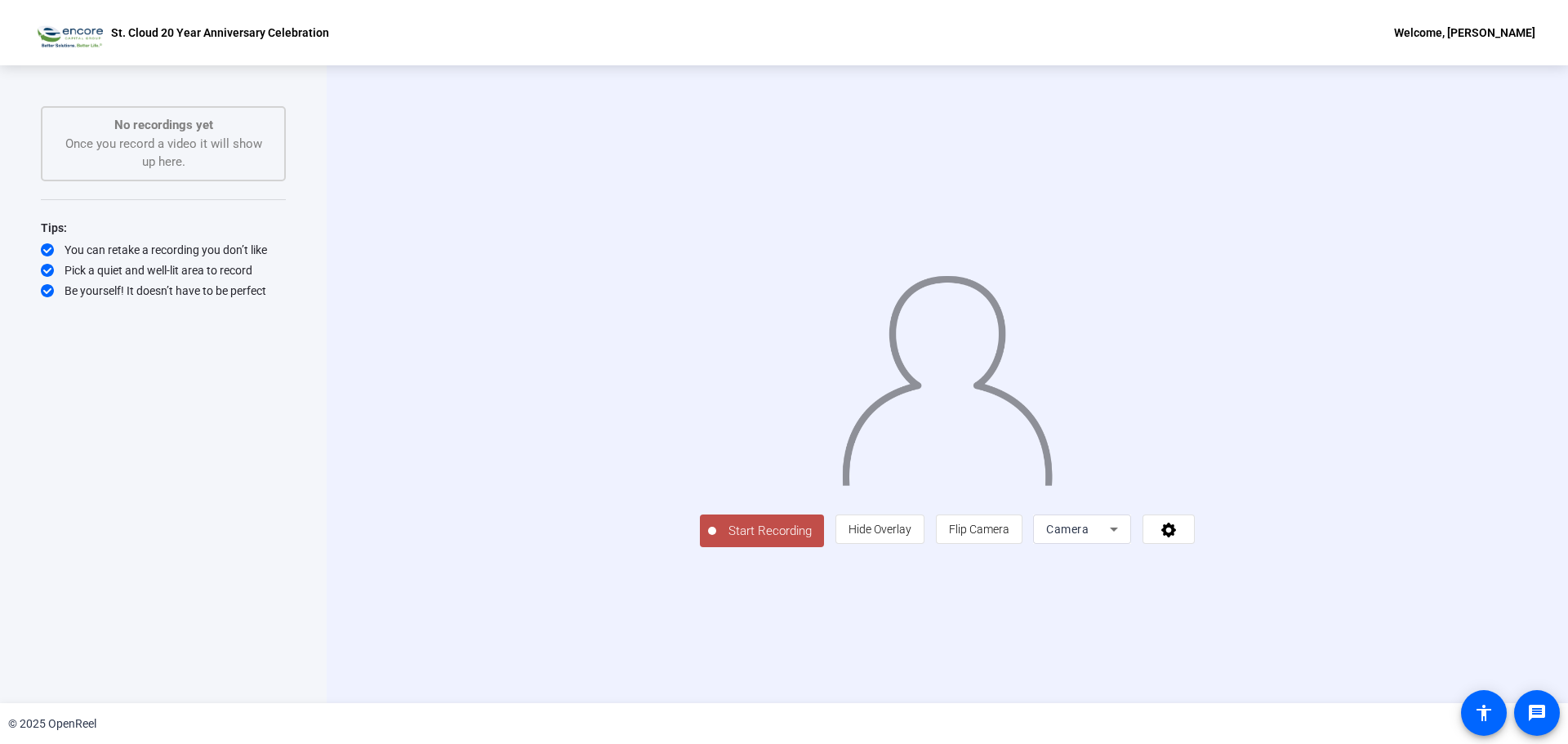
click at [716, 540] on span "Start Recording" at bounding box center [770, 531] width 108 height 18
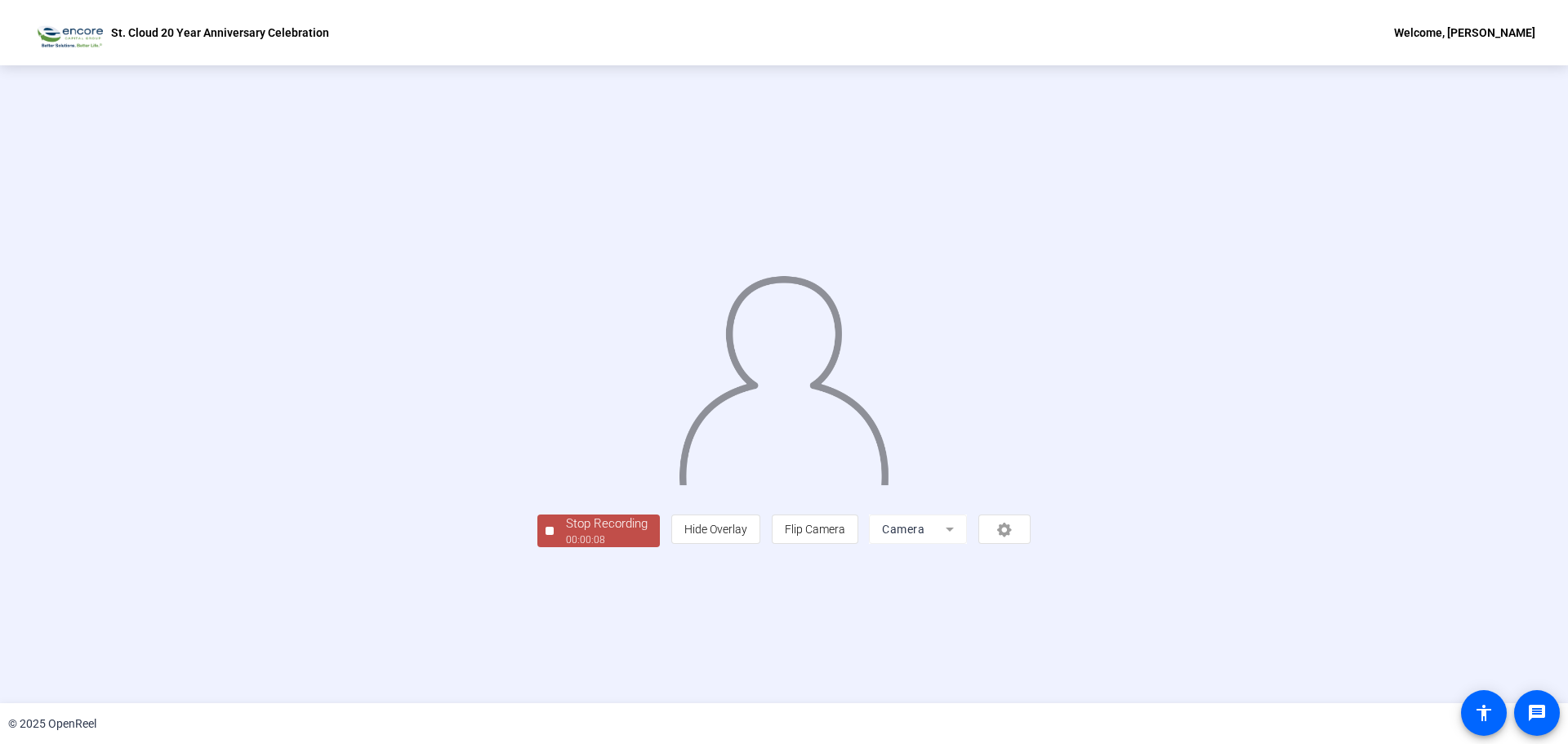
click at [566, 534] on div "Stop Recording" at bounding box center [606, 524] width 81 height 18
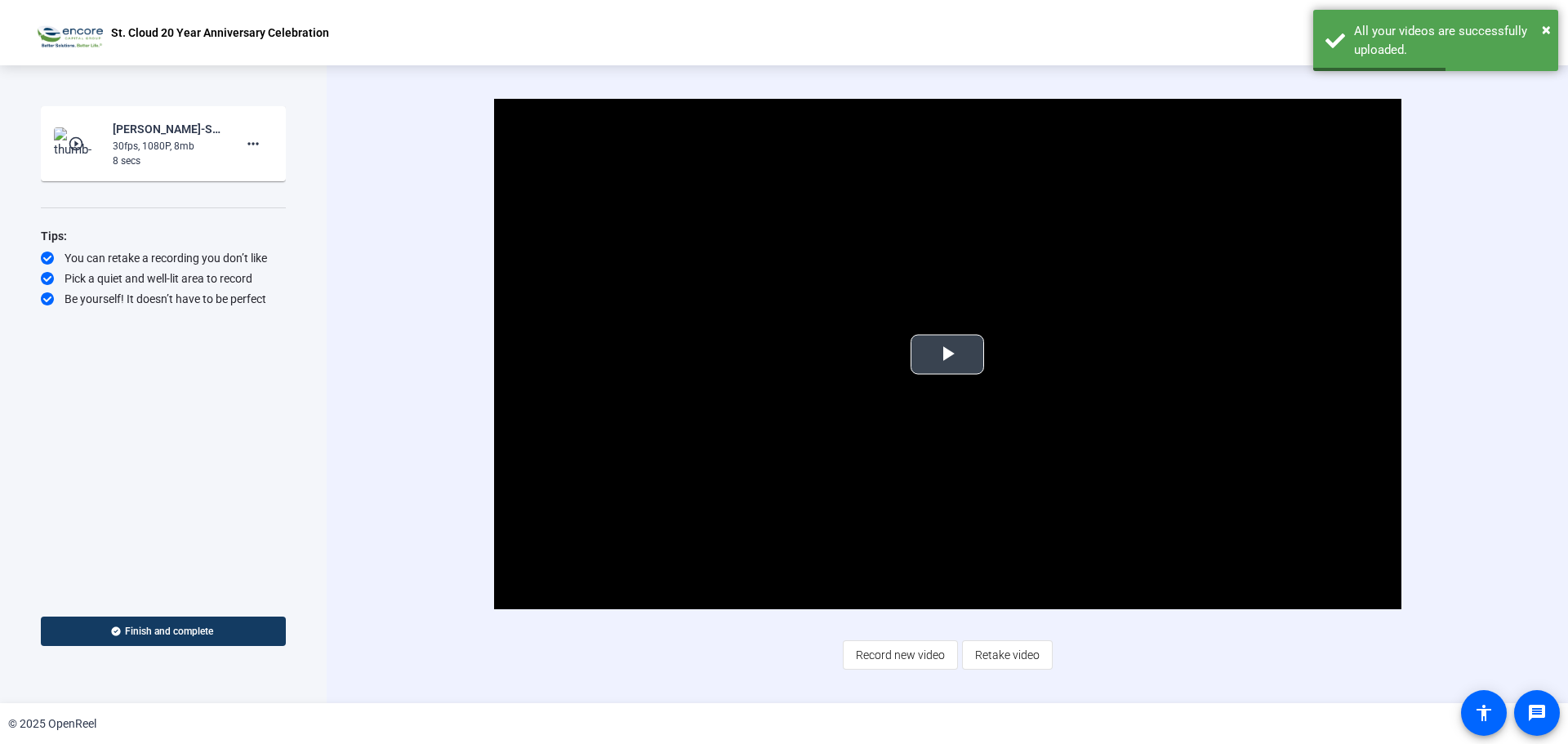
click at [947, 354] on span "Video Player" at bounding box center [947, 354] width 0 height 0
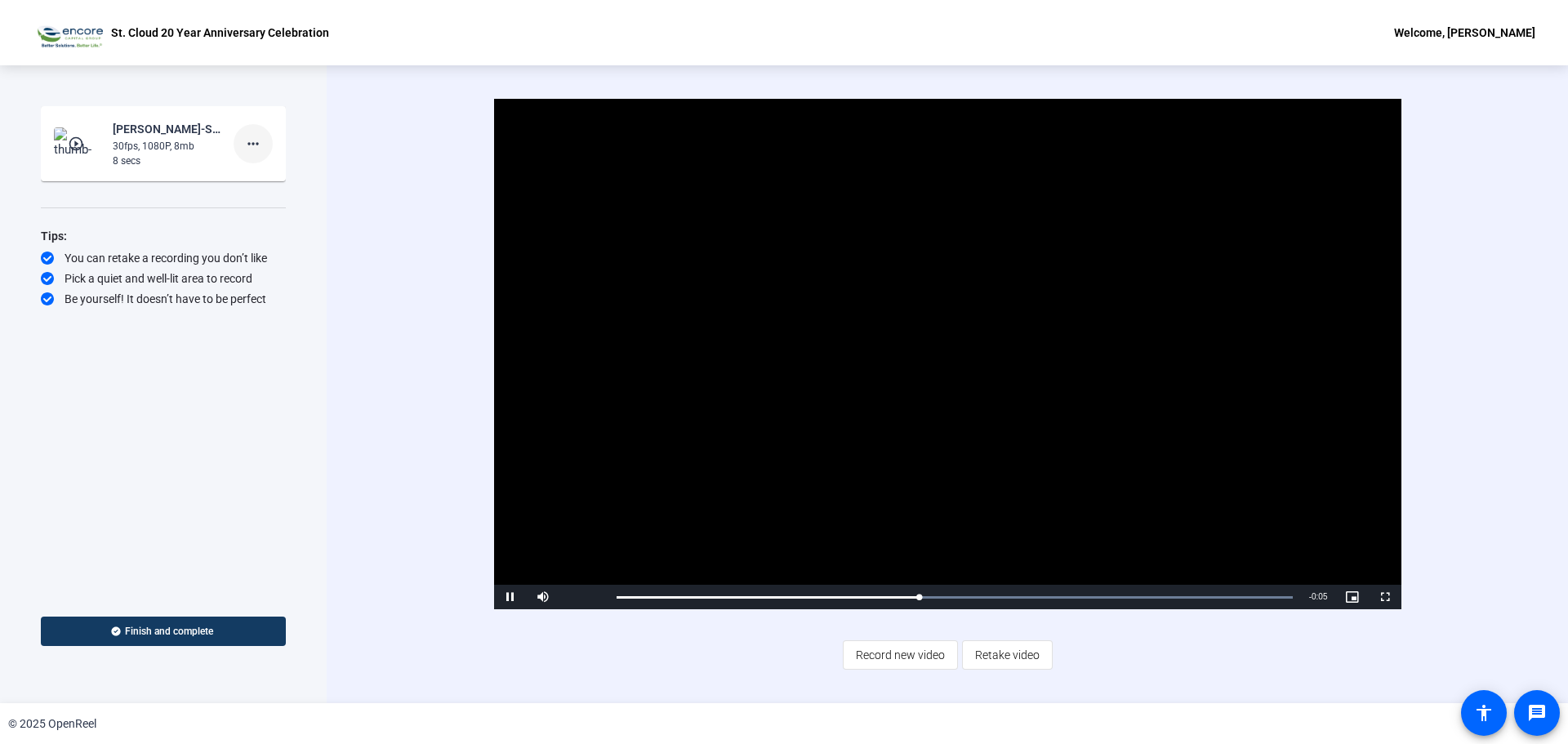
click at [260, 147] on mat-icon "more_horiz" at bounding box center [253, 143] width 19 height 19
click at [266, 177] on span "Delete clip" at bounding box center [279, 178] width 65 height 19
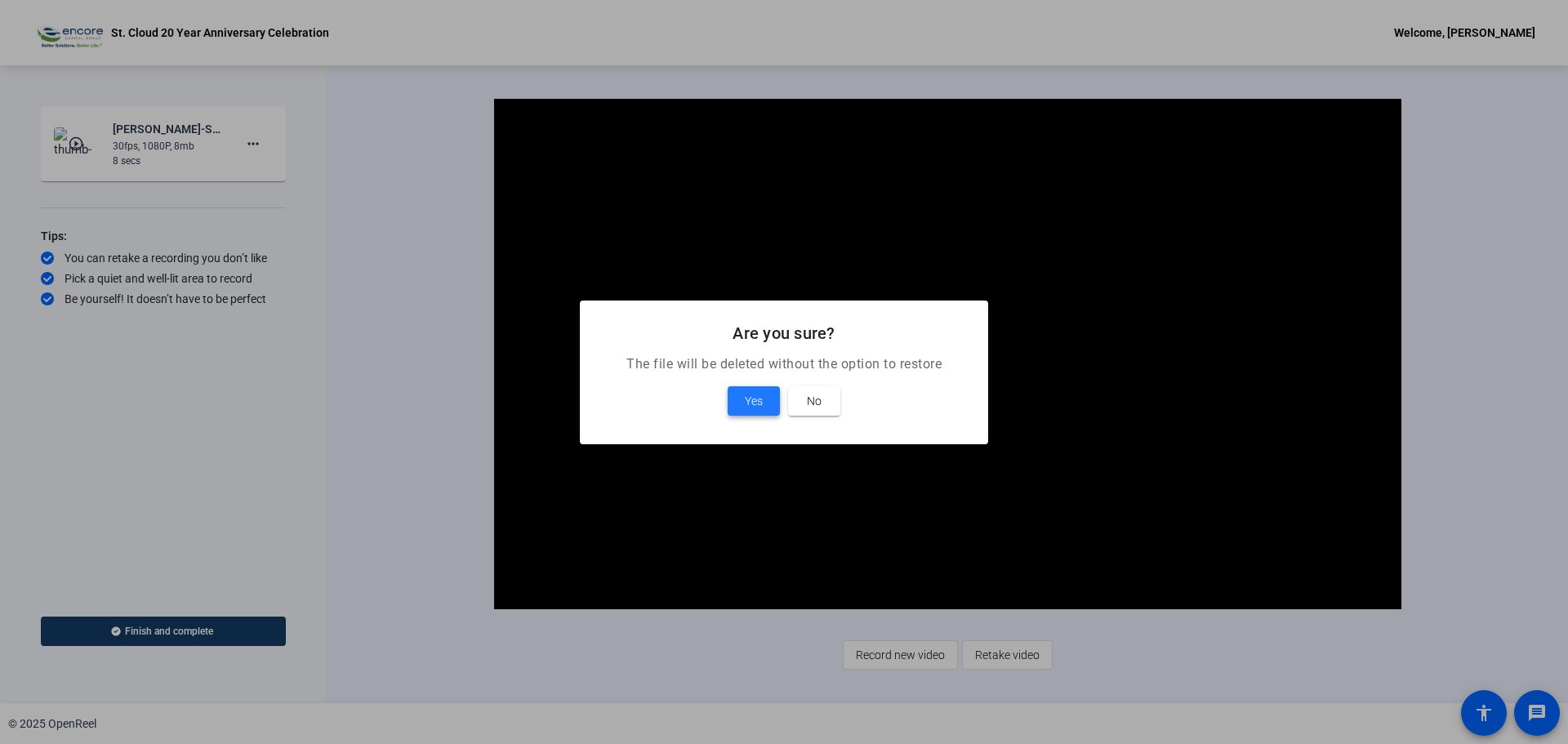
click at [761, 401] on span "Yes" at bounding box center [753, 400] width 18 height 19
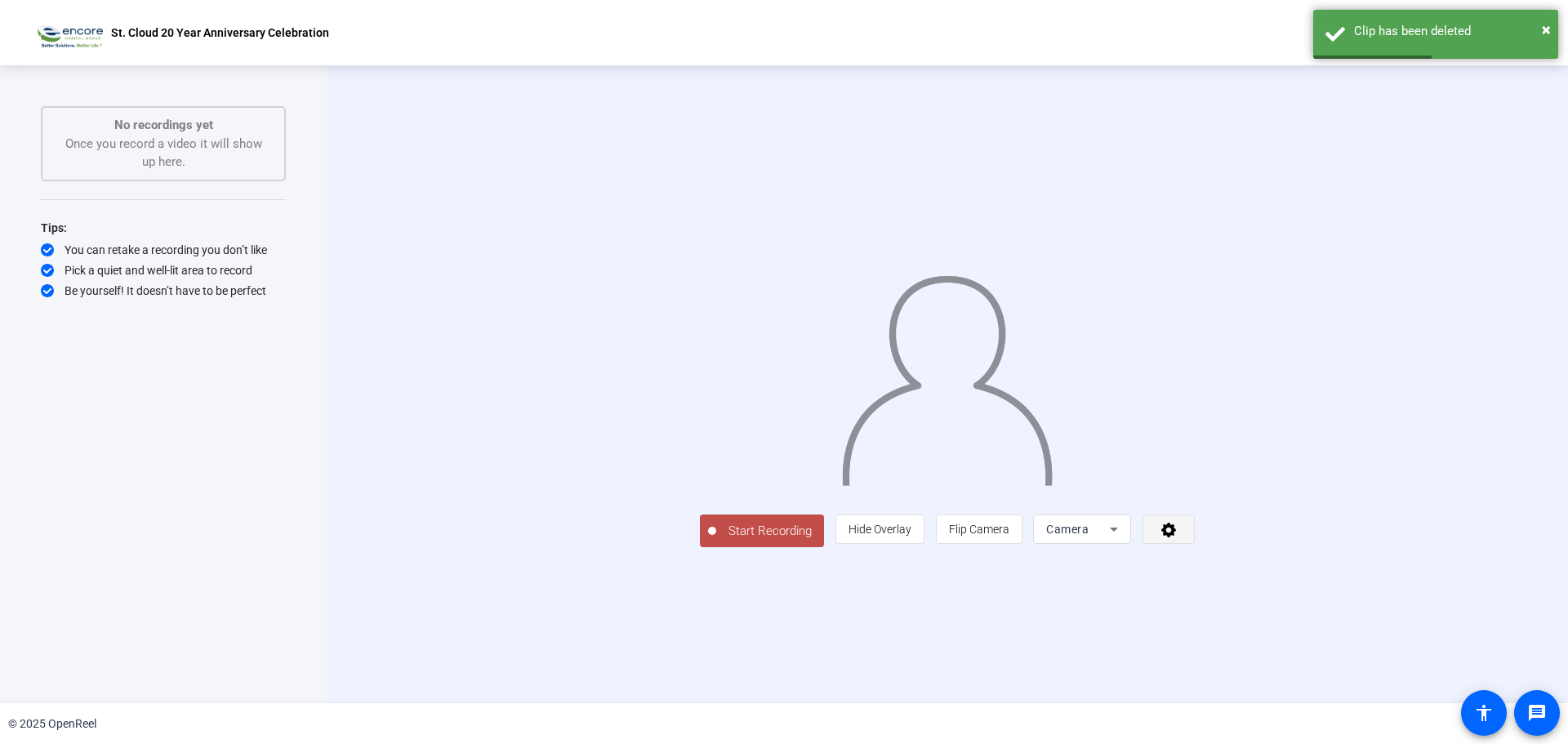
click at [1194, 549] on span at bounding box center [1168, 529] width 50 height 39
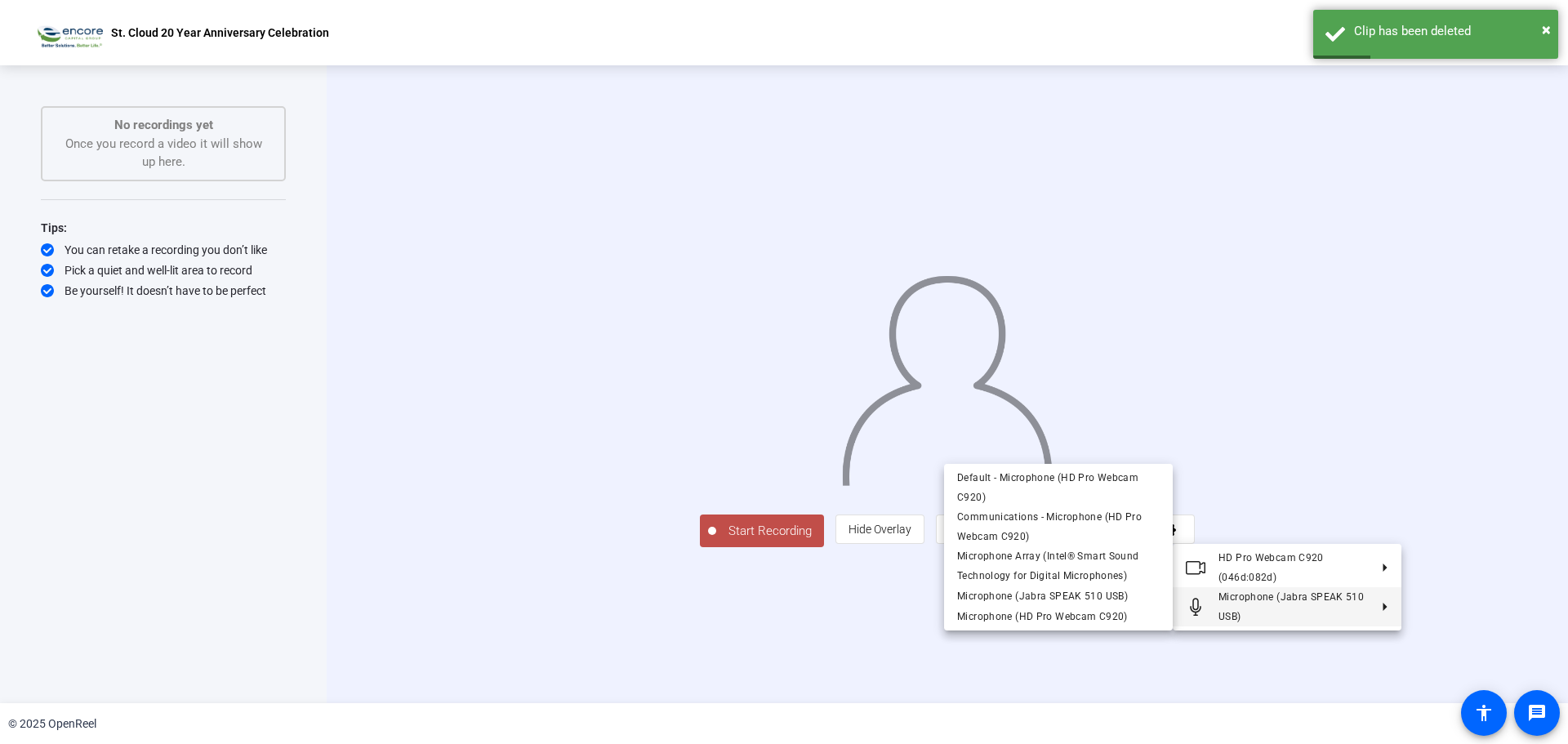
click at [1363, 607] on span "Microphone (Jabra SPEAK 510 USB)" at bounding box center [1293, 607] width 150 height 39
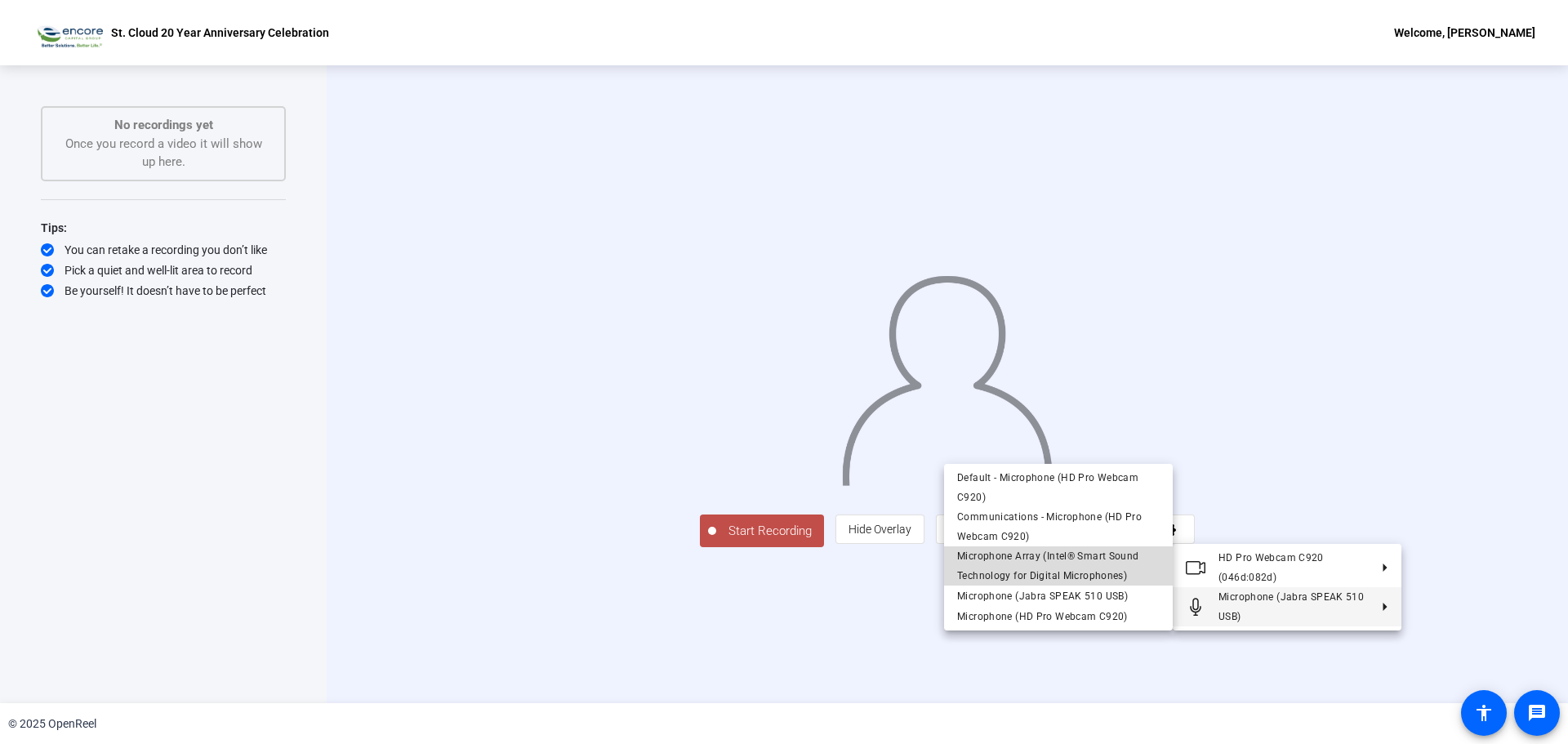
click at [1069, 570] on span "Microphone Array (Intel® Smart Sound Technology for Digital Microphones)" at bounding box center [1048, 566] width 182 height 31
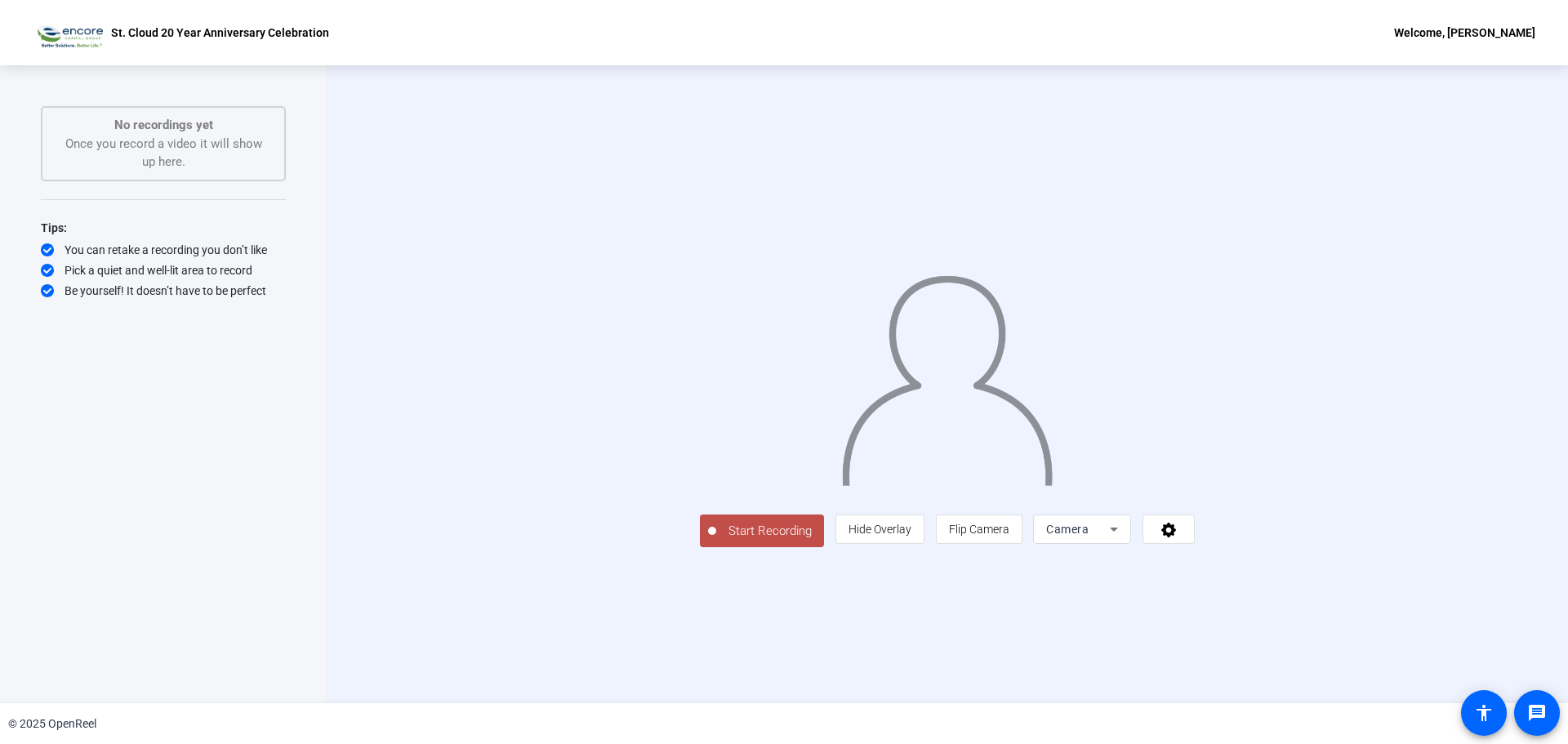
click at [716, 540] on span "Start Recording" at bounding box center [770, 531] width 108 height 18
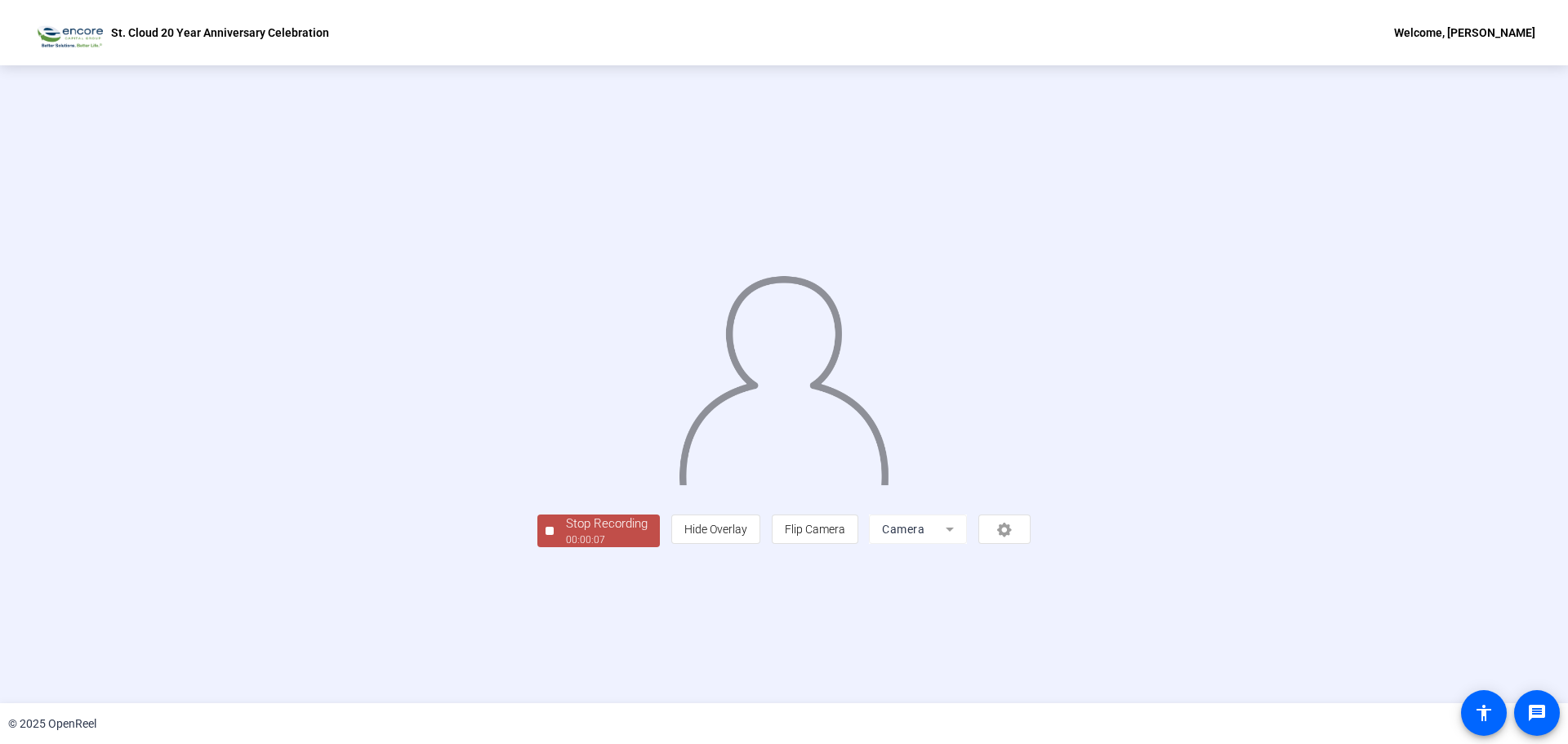
click at [566, 547] on div "00:00:07" at bounding box center [606, 540] width 81 height 15
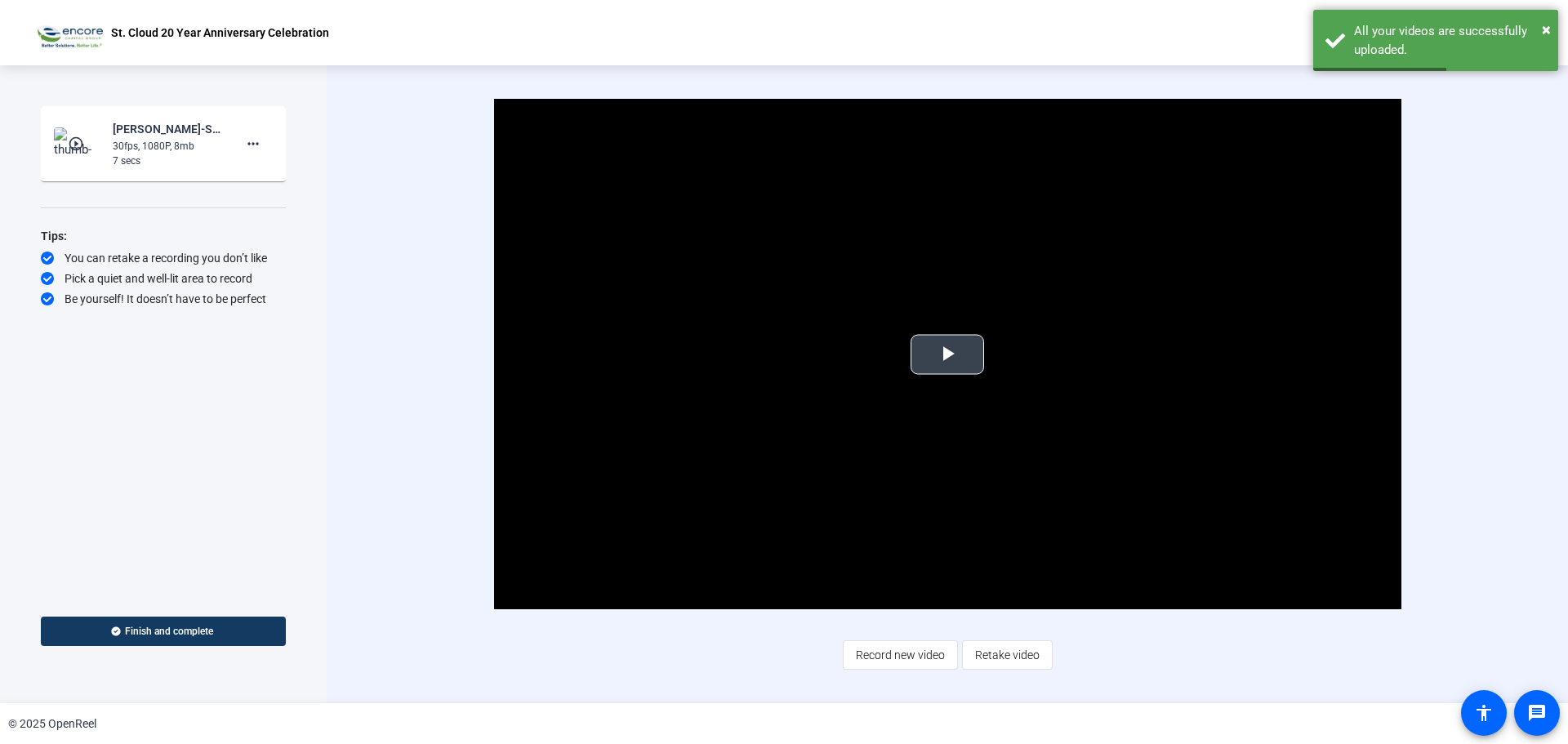
click at [947, 354] on span "Video Player" at bounding box center [947, 354] width 0 height 0
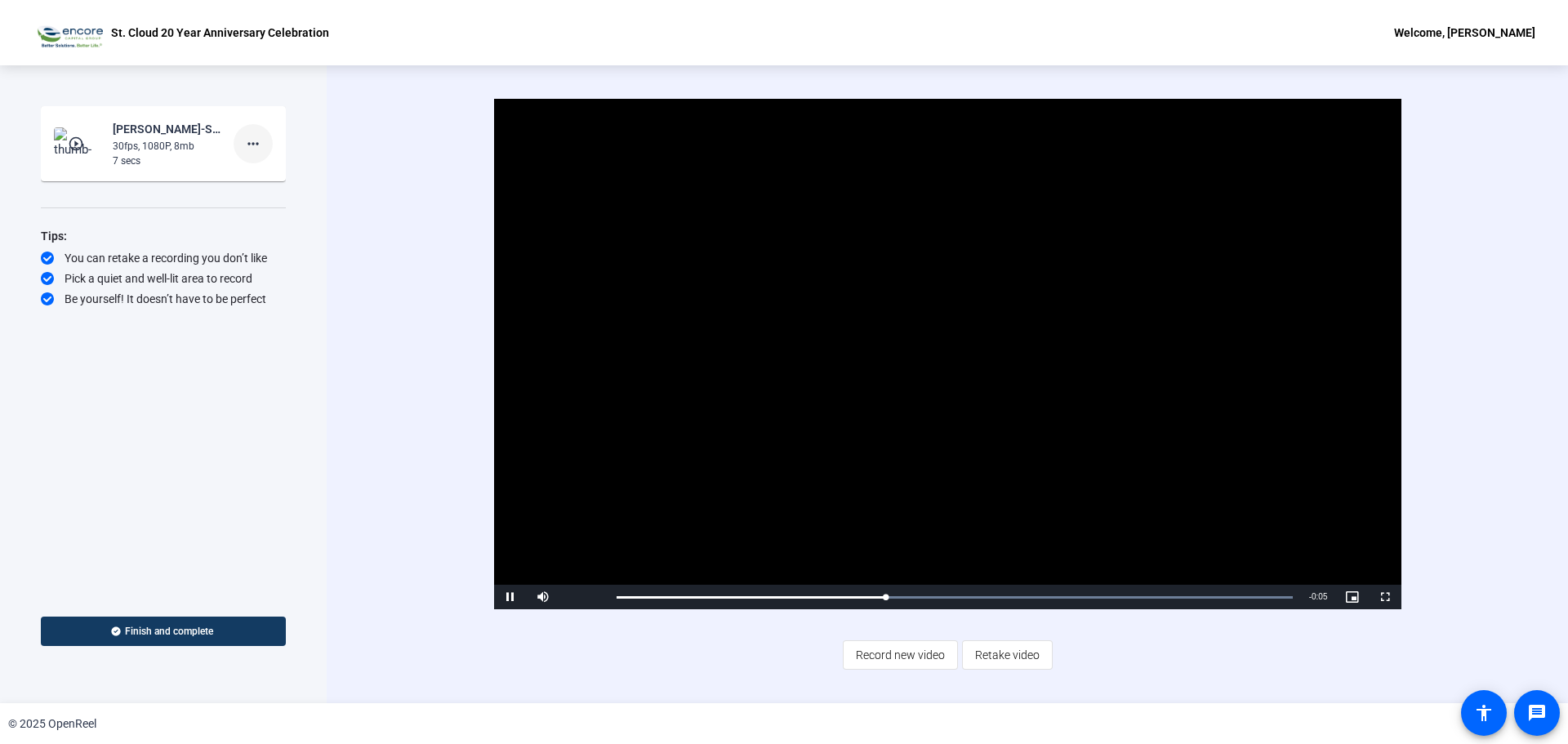
click at [254, 148] on mat-icon "more_horiz" at bounding box center [253, 143] width 19 height 19
click at [271, 177] on span "Delete clip" at bounding box center [279, 178] width 65 height 19
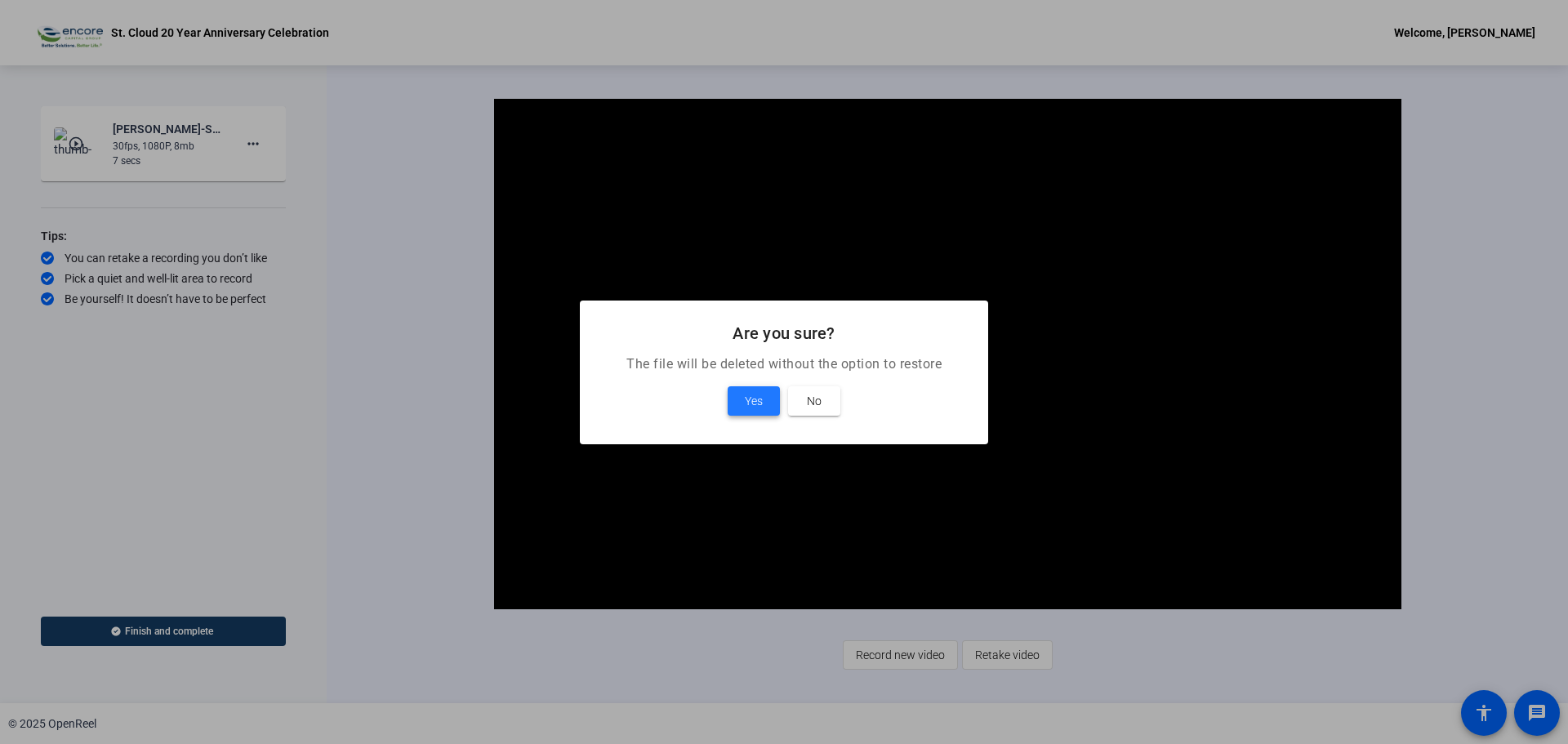
click at [760, 406] on span "Yes" at bounding box center [753, 400] width 18 height 19
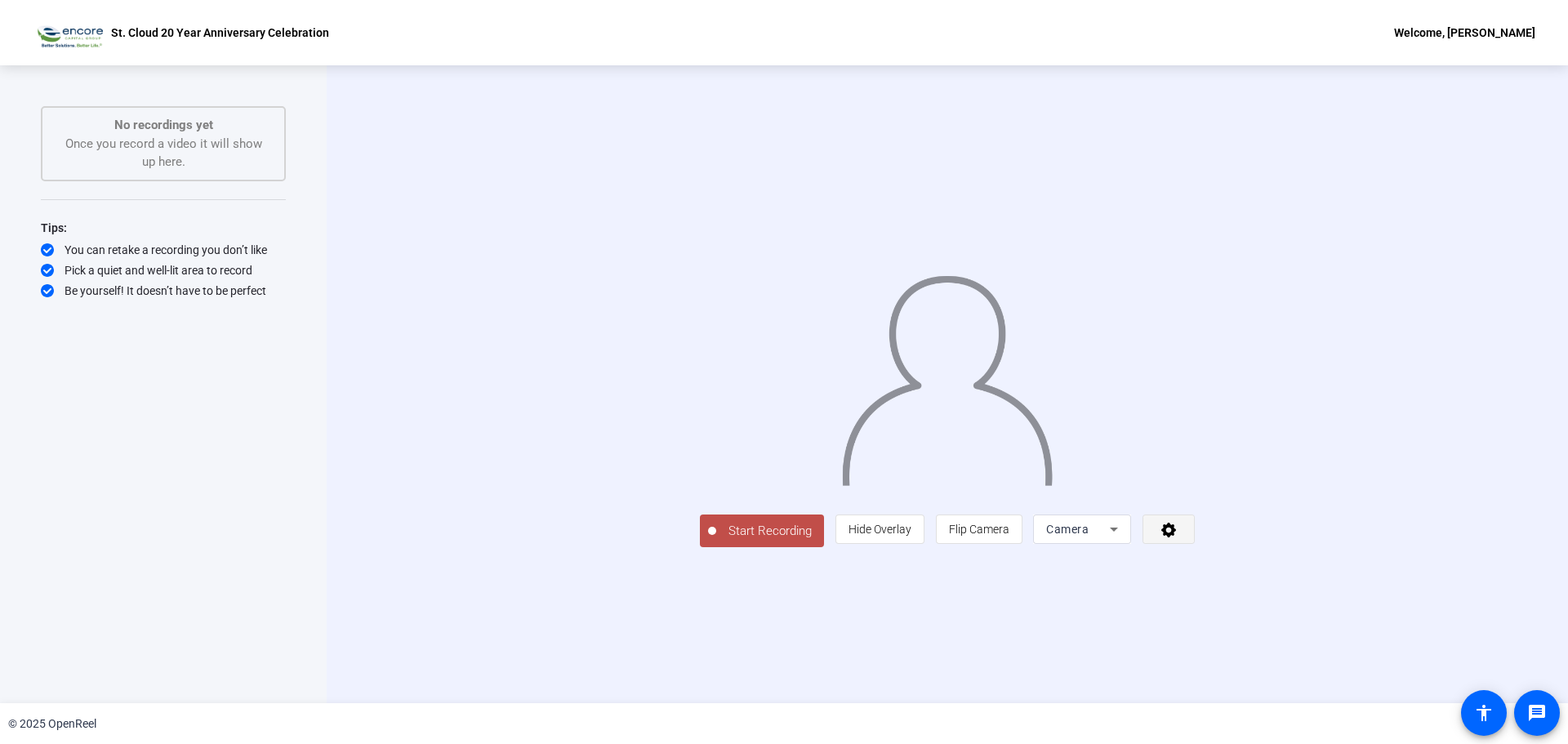
click at [1176, 537] on icon at bounding box center [1168, 530] width 15 height 15
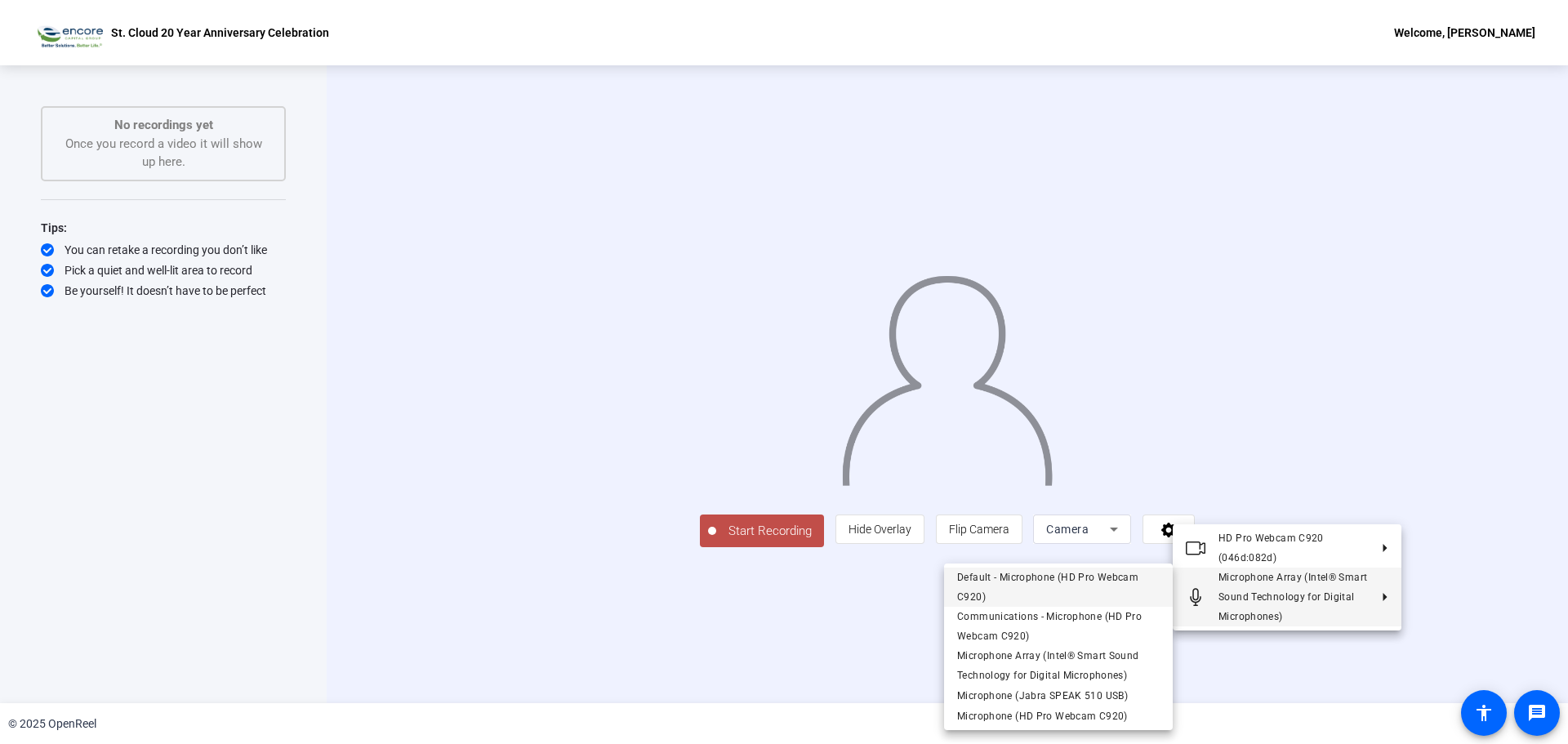
click at [1085, 580] on span "Default - Microphone (HD Pro Webcam C920)" at bounding box center [1048, 586] width 181 height 31
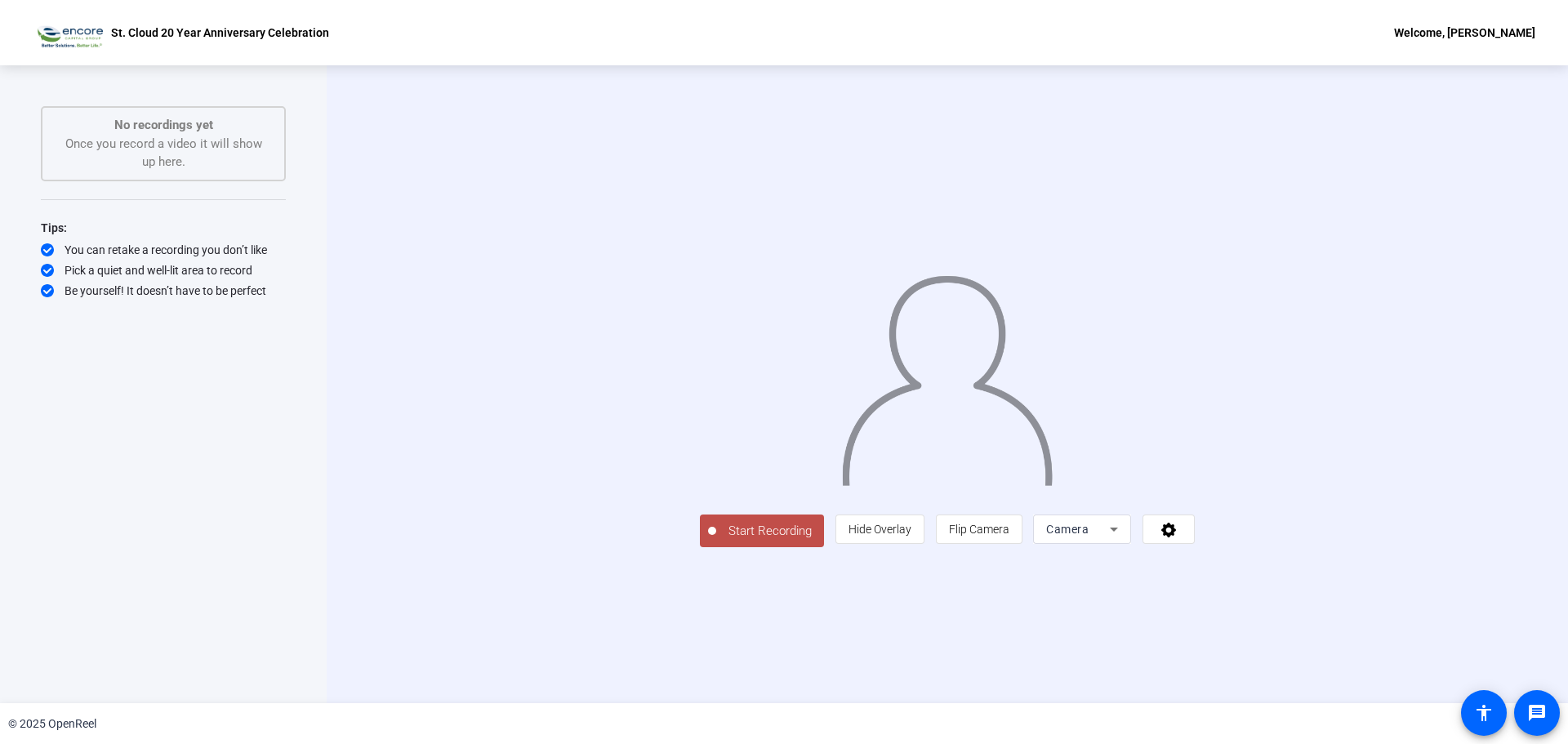
click at [716, 540] on span "Start Recording" at bounding box center [770, 531] width 108 height 18
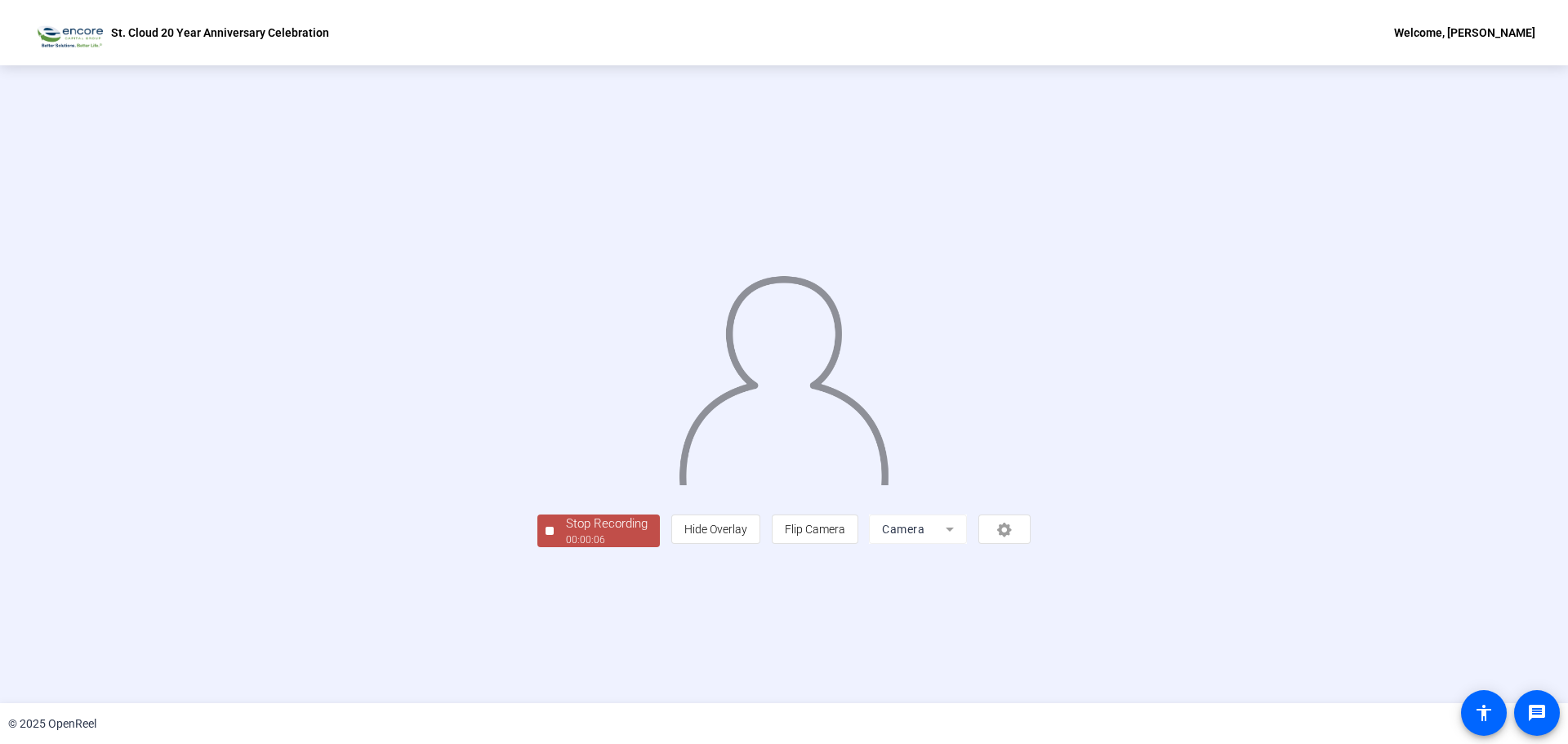
click at [566, 547] on div "00:00:06" at bounding box center [606, 540] width 81 height 15
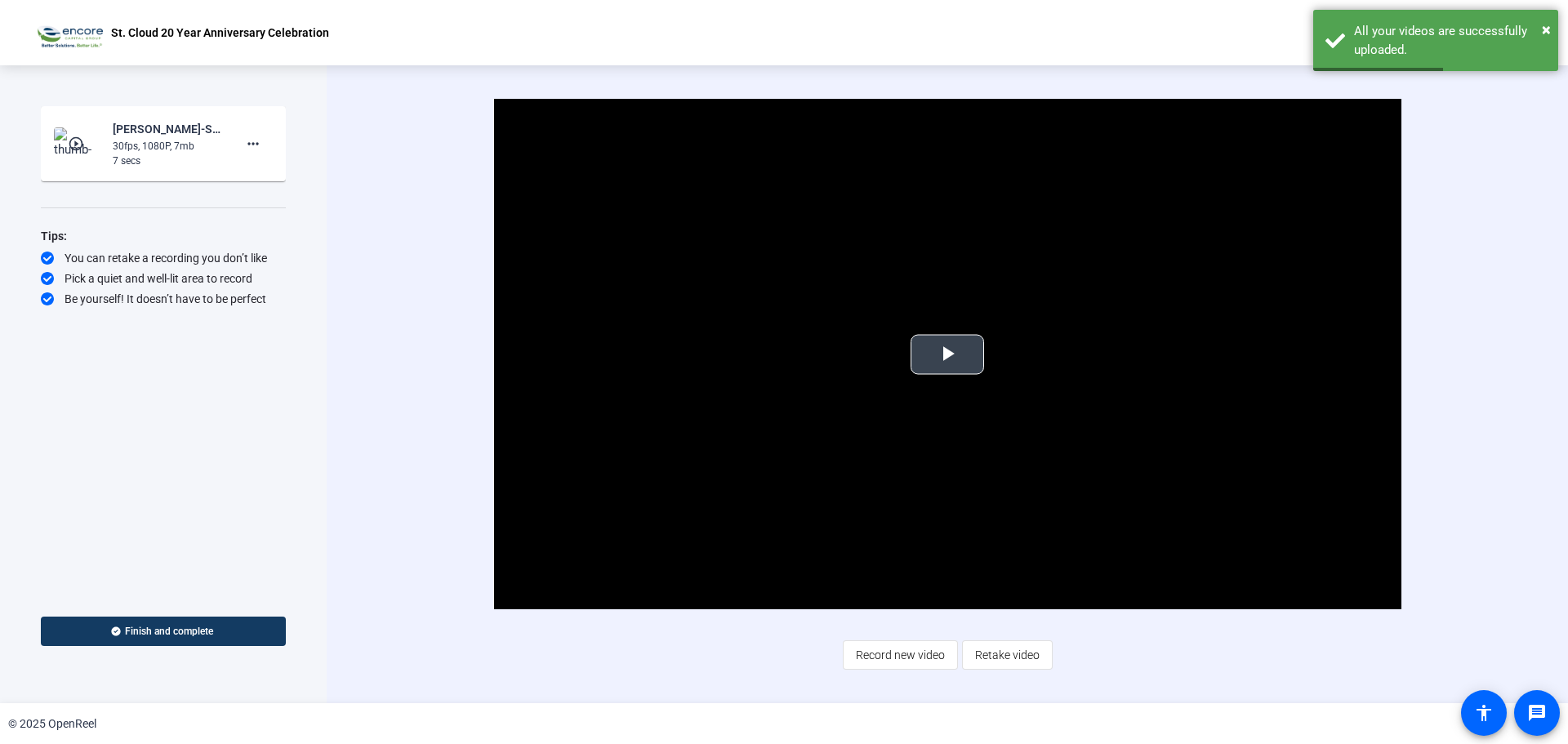
click at [947, 354] on span "Video Player" at bounding box center [947, 354] width 0 height 0
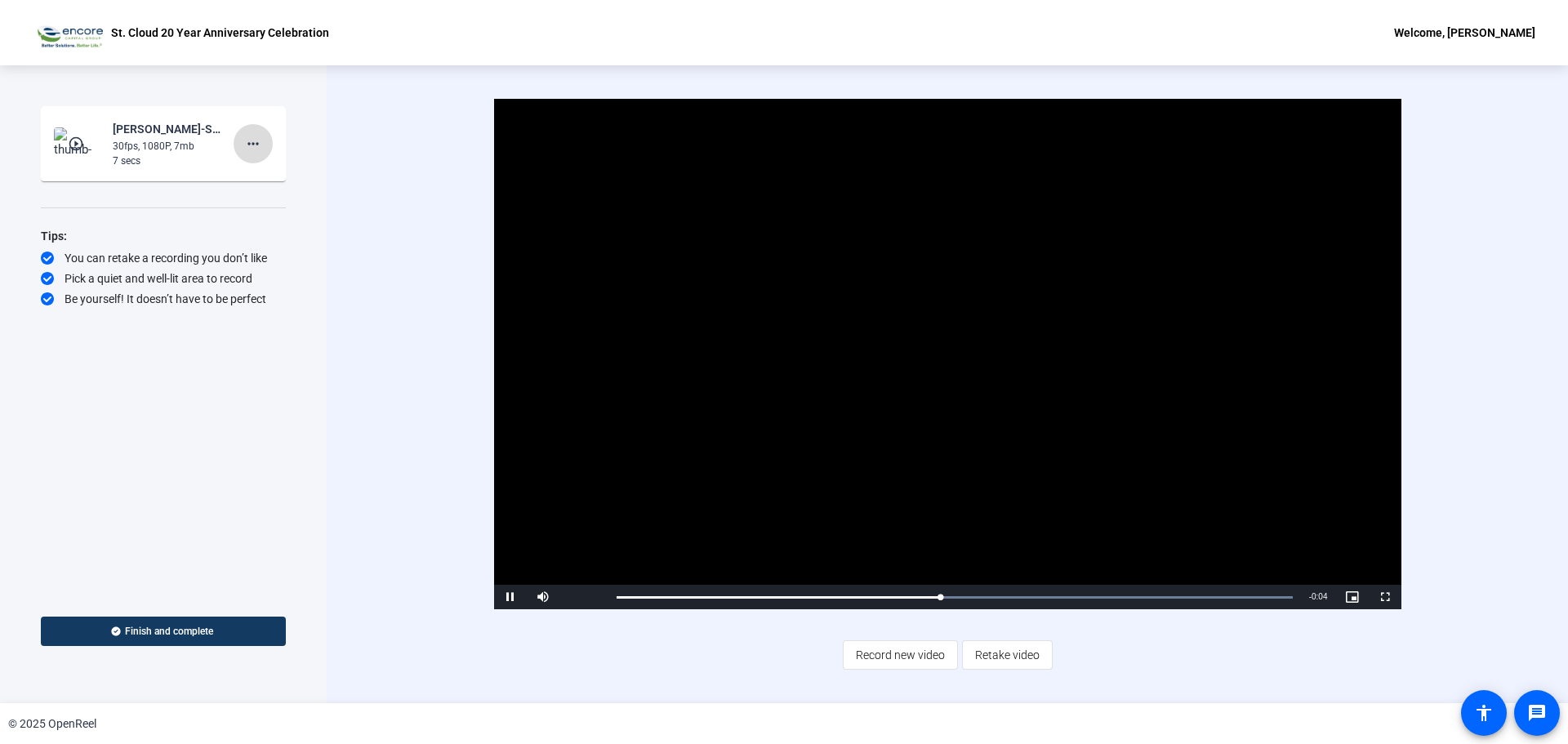
click at [250, 147] on mat-icon "more_horiz" at bounding box center [253, 143] width 19 height 19
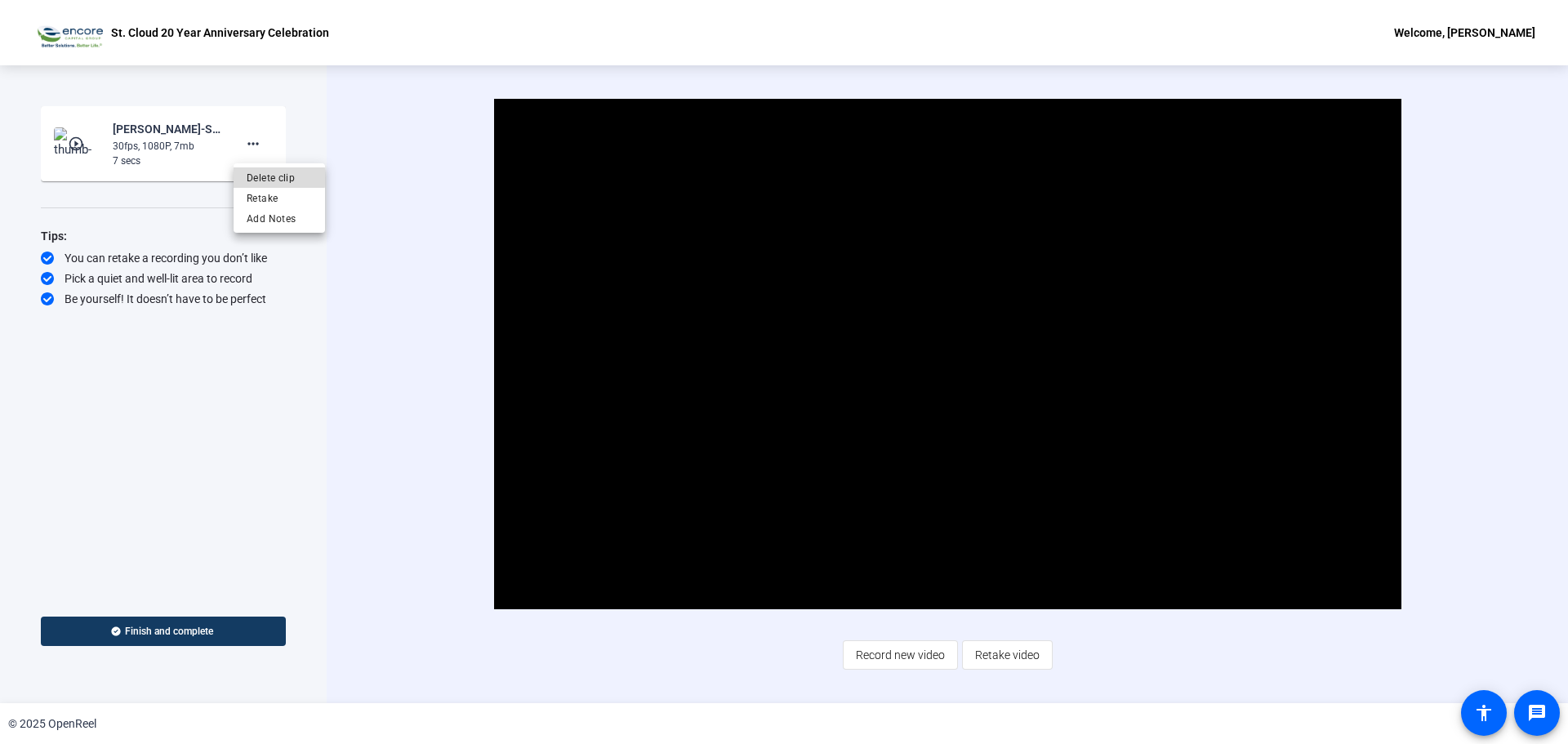
click at [276, 178] on span "Delete clip" at bounding box center [279, 178] width 65 height 19
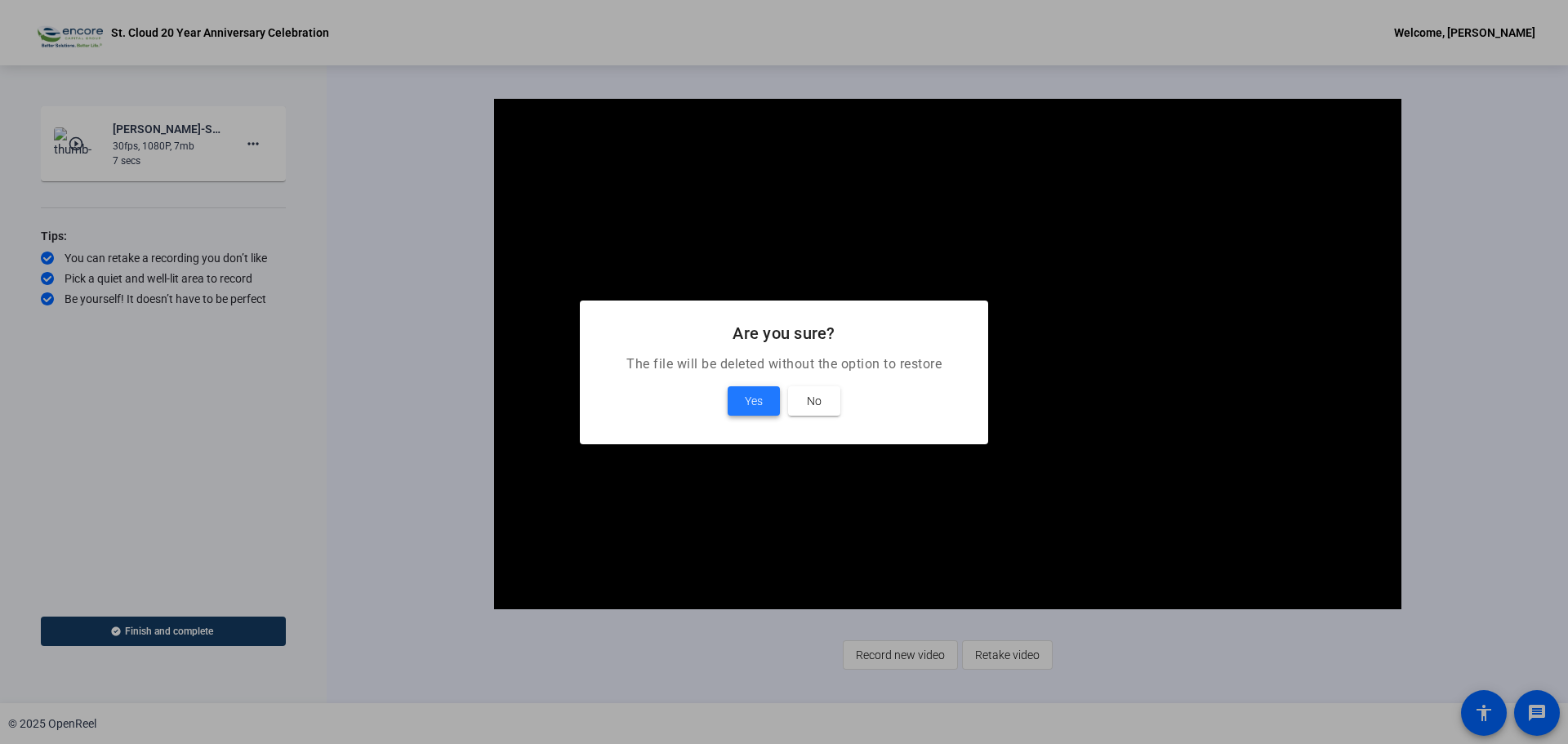
click at [762, 396] on span "Yes" at bounding box center [753, 400] width 18 height 19
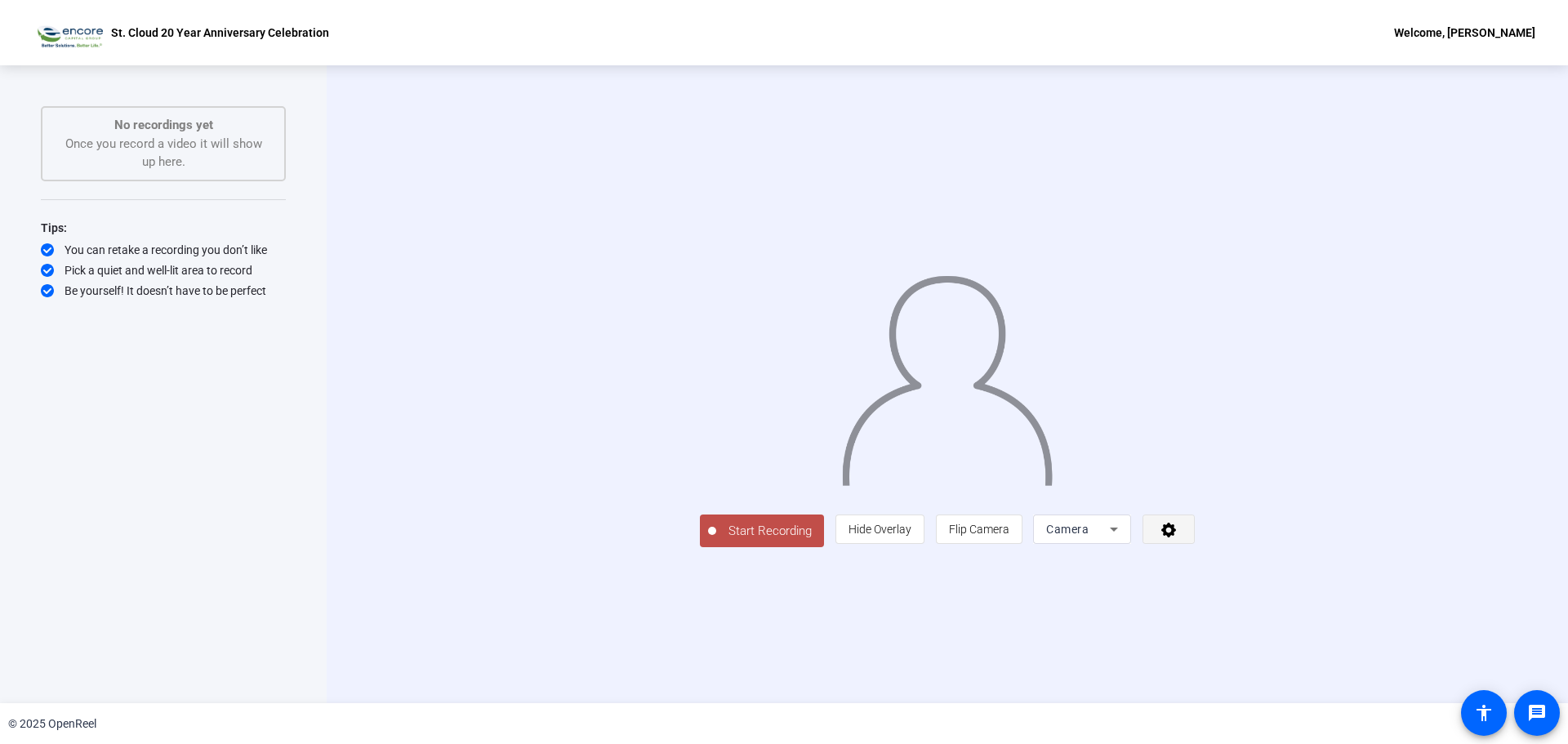
click at [1179, 537] on icon at bounding box center [1168, 529] width 18 height 16
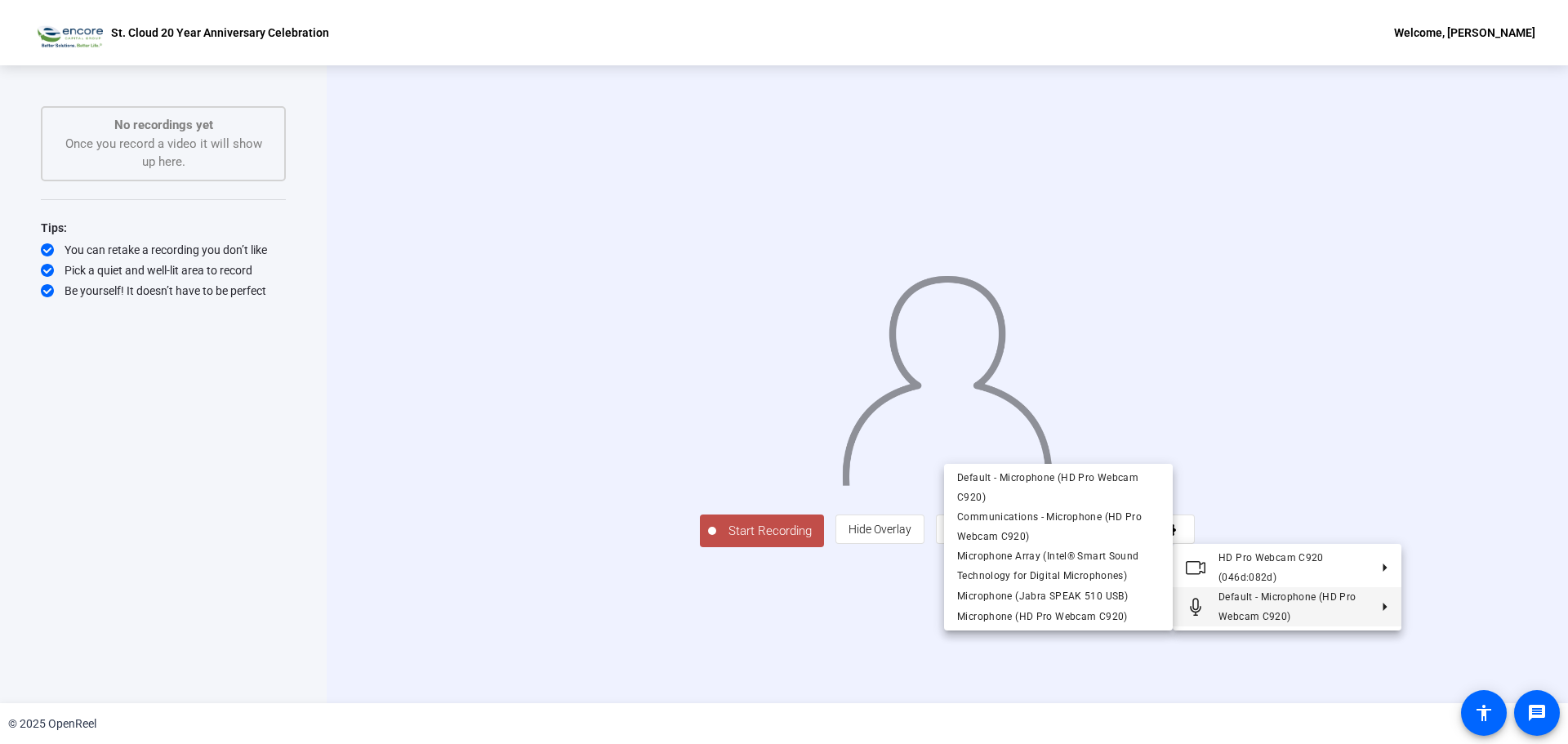
click at [1330, 595] on span "Default - Microphone (HD Pro Webcam C920)" at bounding box center [1287, 607] width 138 height 31
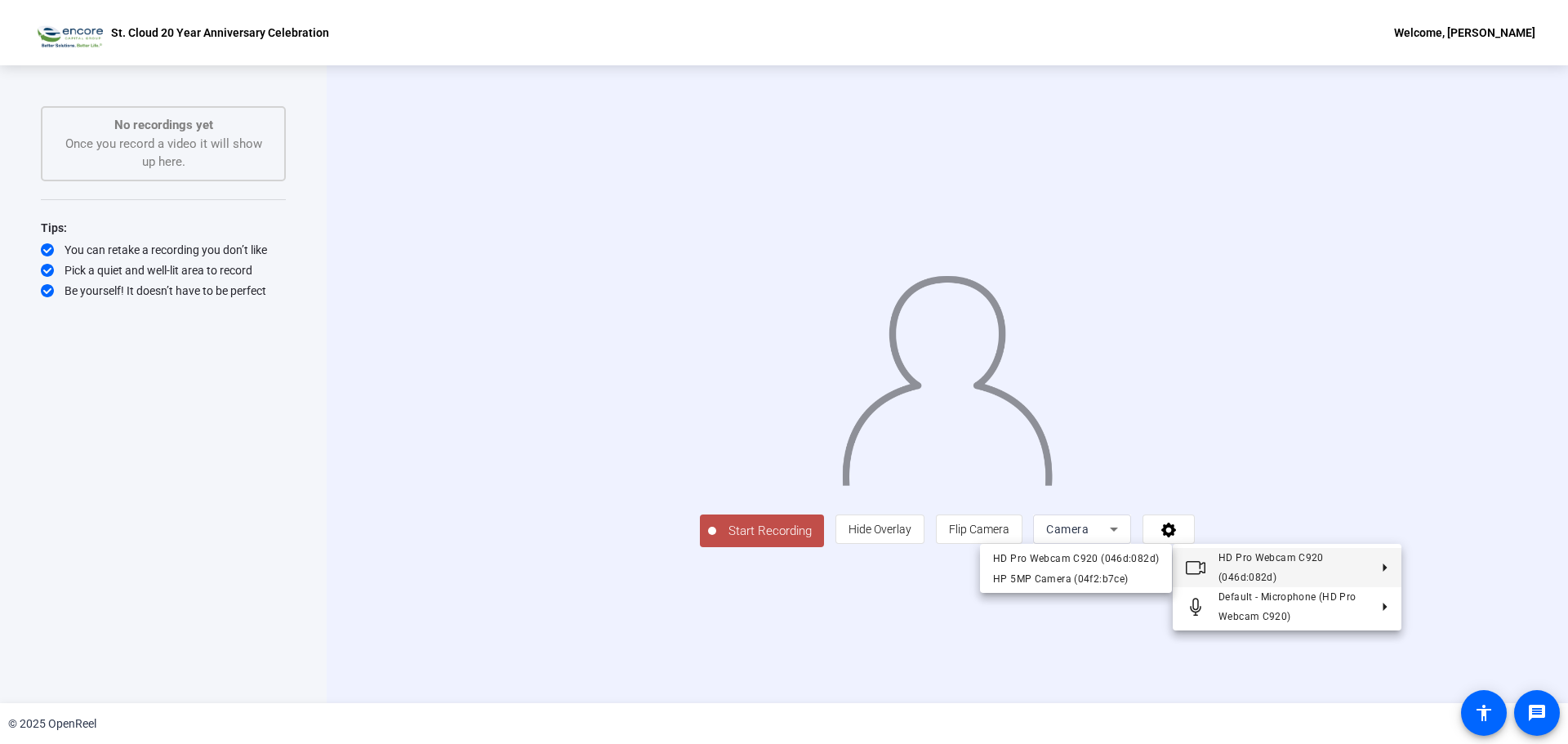
click at [1456, 481] on div at bounding box center [784, 372] width 1568 height 744
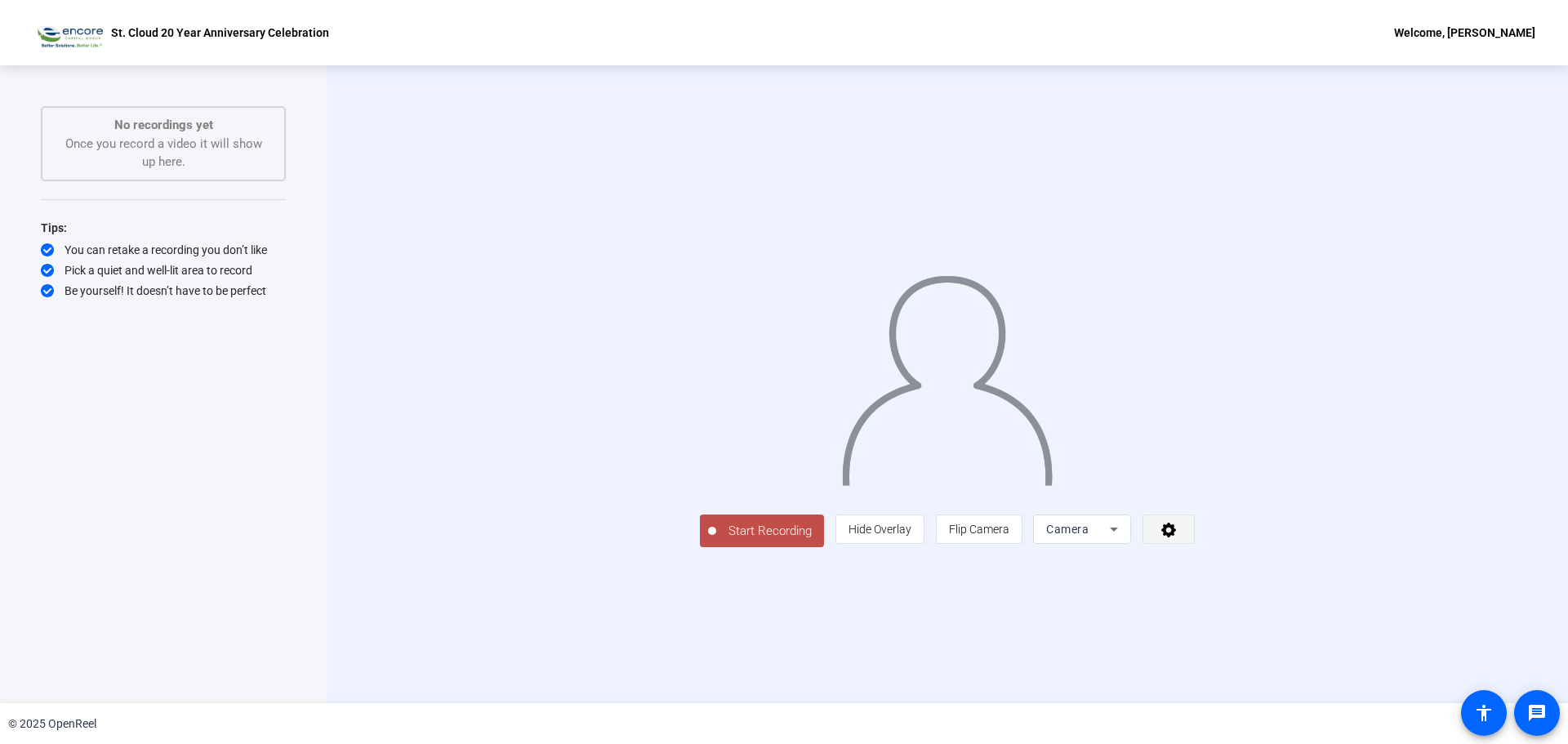
click at [1194, 549] on span at bounding box center [1168, 529] width 50 height 39
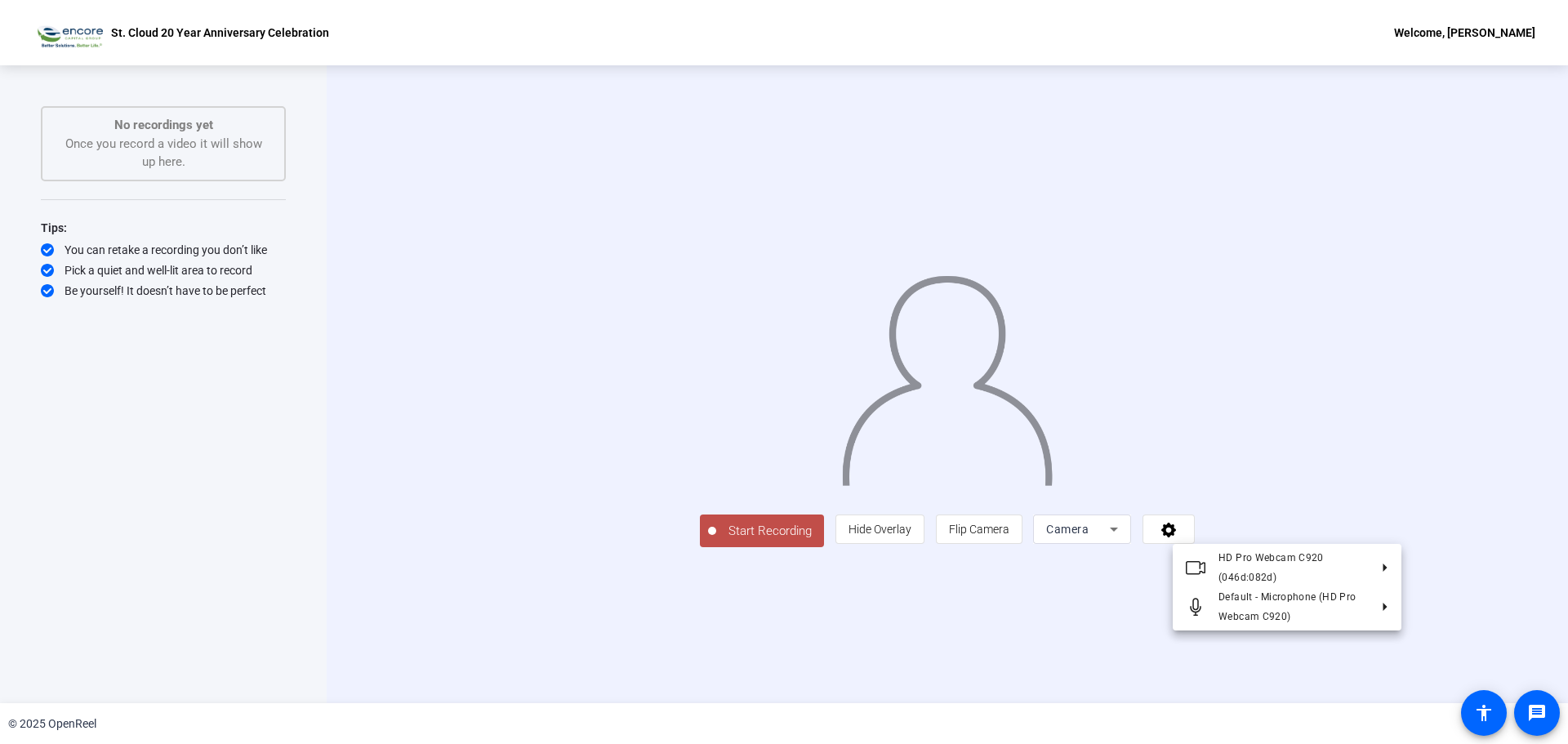
click at [1326, 647] on div at bounding box center [784, 372] width 1568 height 744
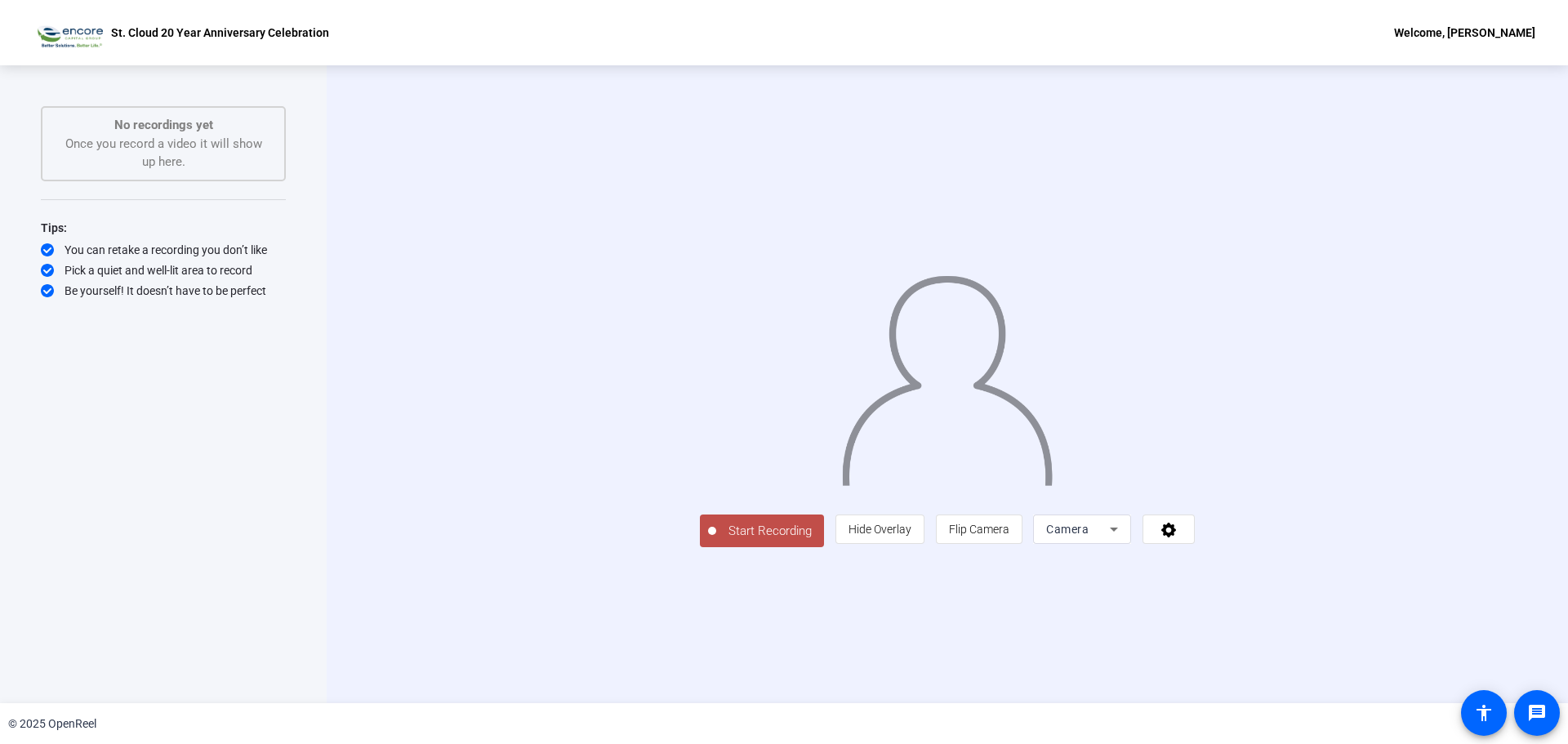
click at [1123, 539] on icon at bounding box center [1113, 529] width 19 height 19
click at [1315, 646] on div at bounding box center [784, 372] width 1568 height 744
click at [716, 540] on span "Start Recording" at bounding box center [770, 531] width 108 height 18
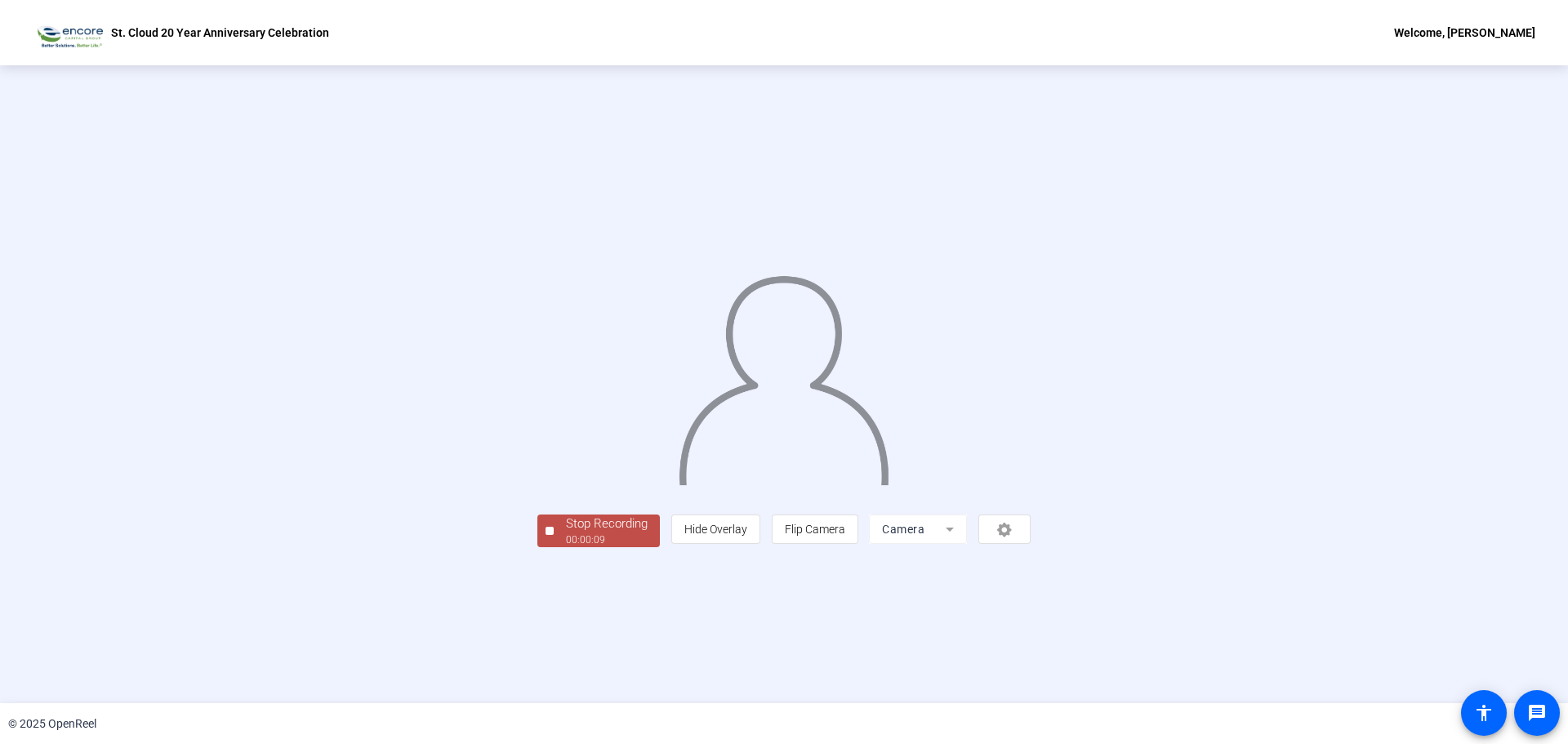
click at [566, 534] on div "Stop Recording" at bounding box center [606, 524] width 81 height 18
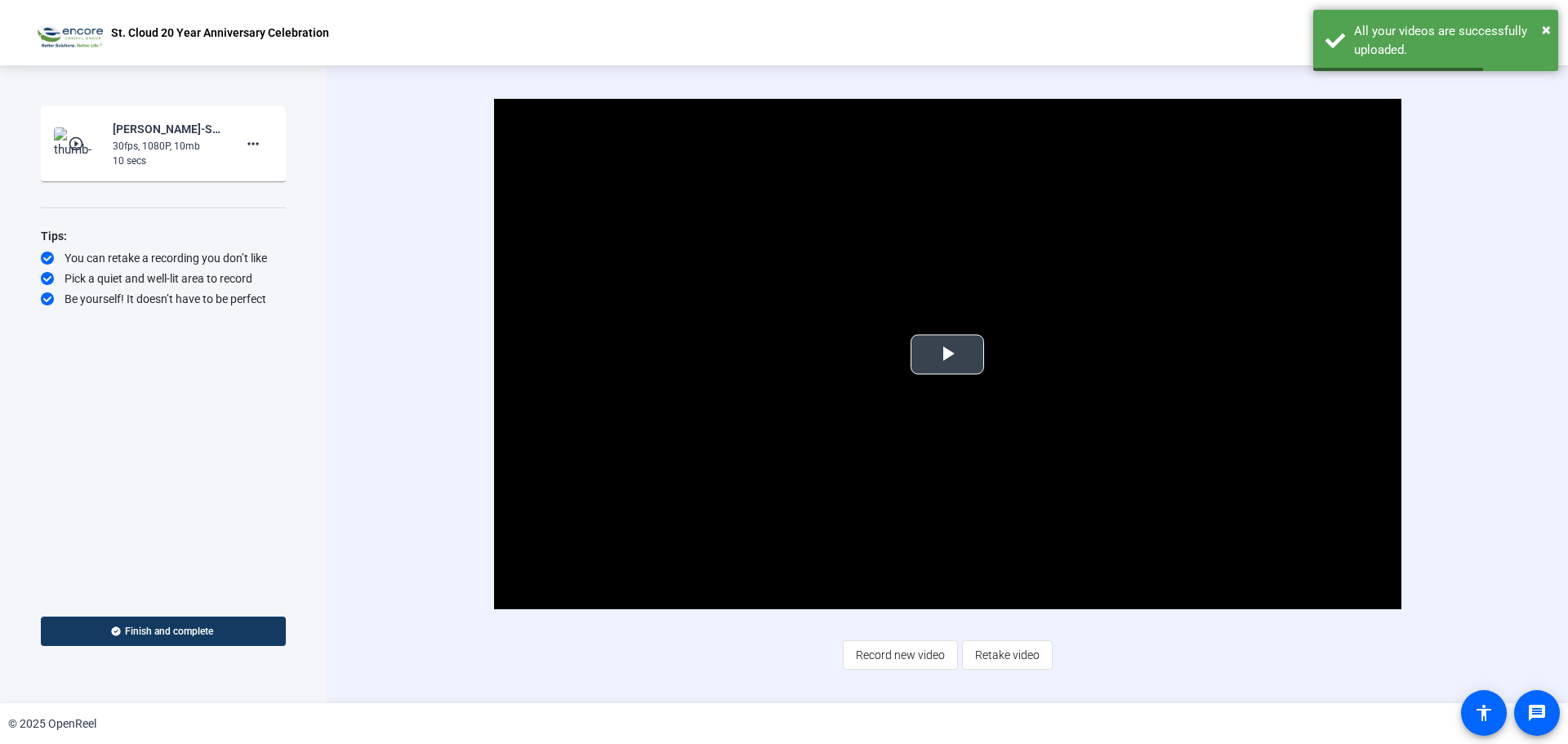
click at [947, 354] on span "Video Player" at bounding box center [947, 354] width 0 height 0
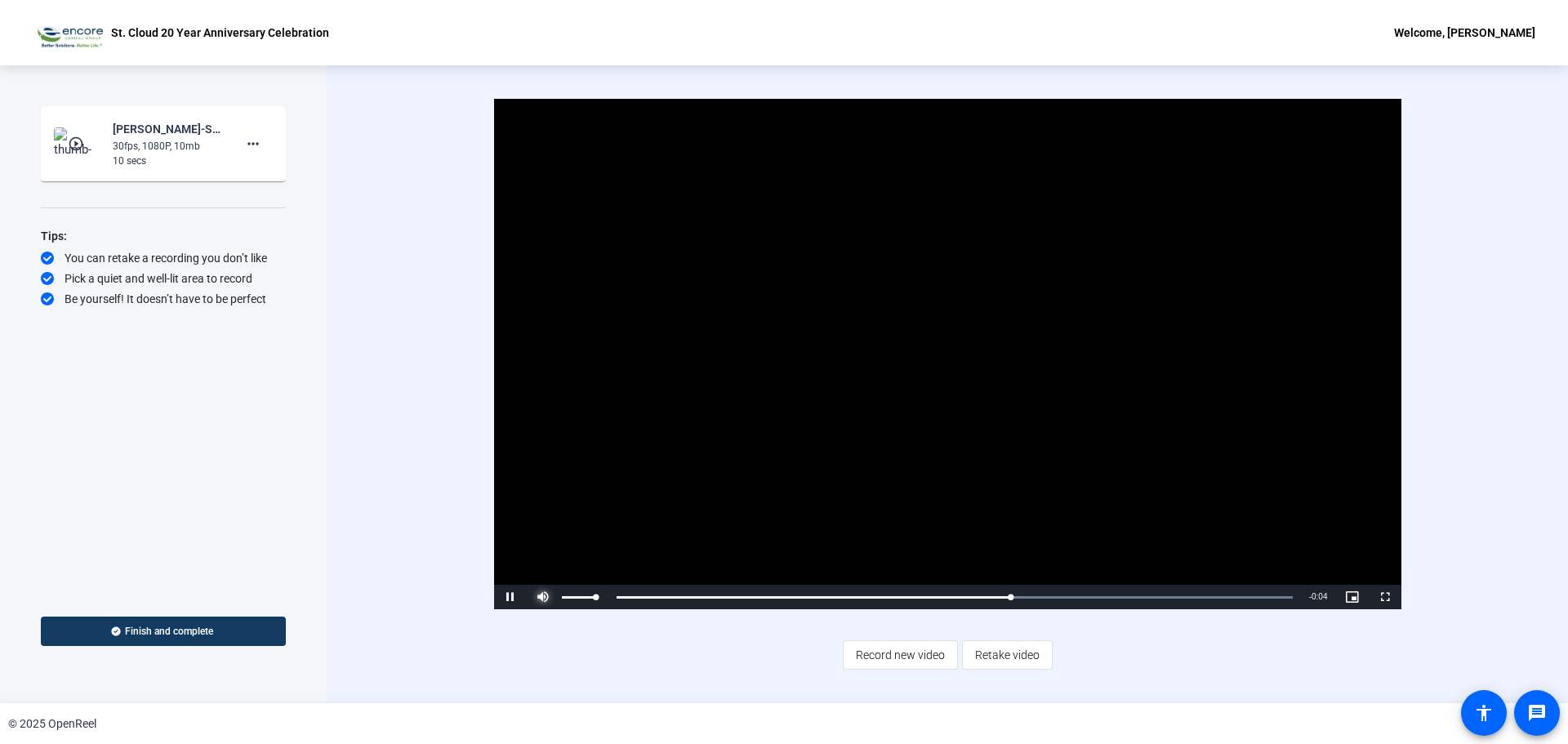
click at [544, 597] on span "Video Player" at bounding box center [543, 597] width 33 height 0
click at [250, 143] on mat-icon "more_horiz" at bounding box center [253, 143] width 19 height 19
click at [271, 180] on span "Delete clip" at bounding box center [279, 178] width 65 height 19
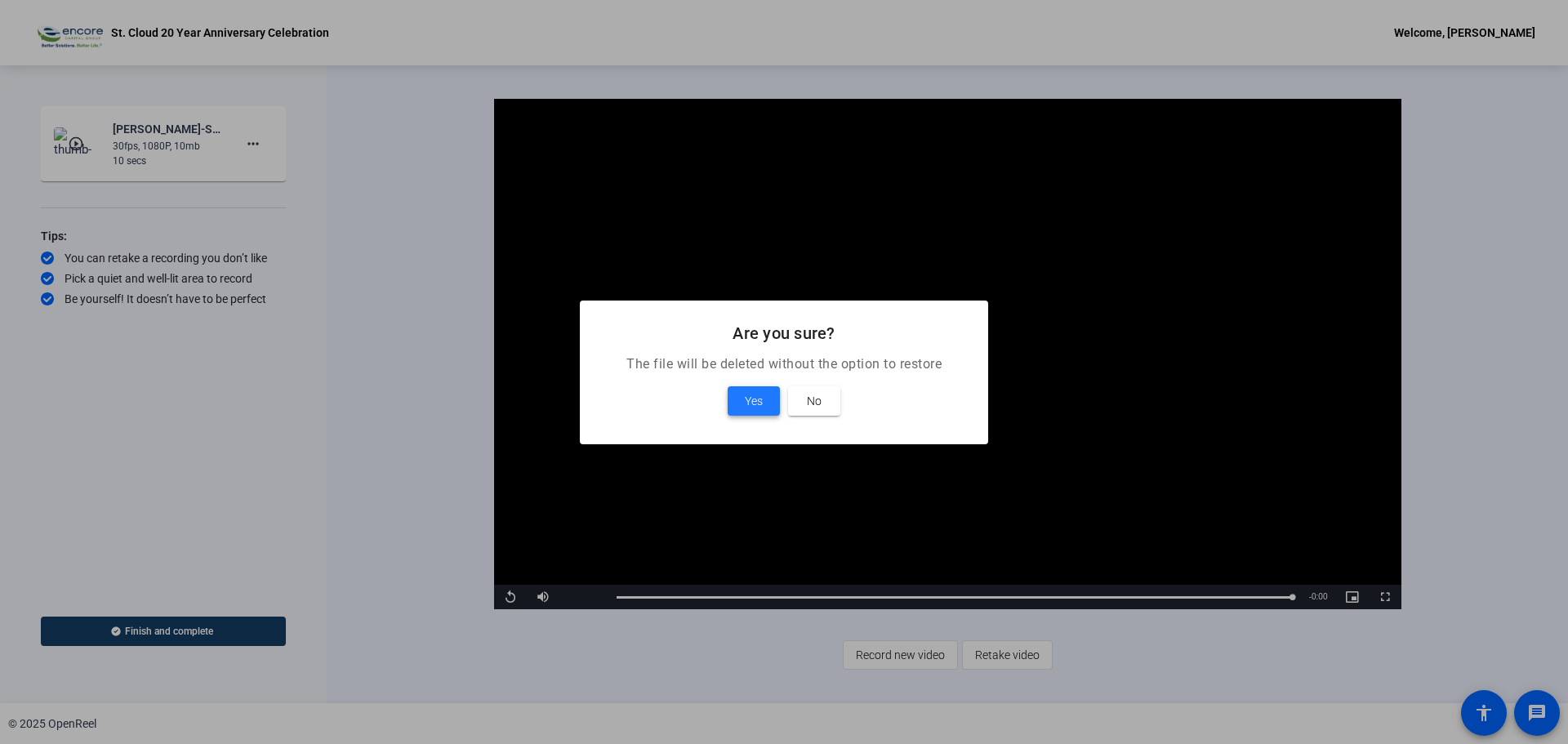
click at [747, 400] on span "Yes" at bounding box center [753, 400] width 18 height 19
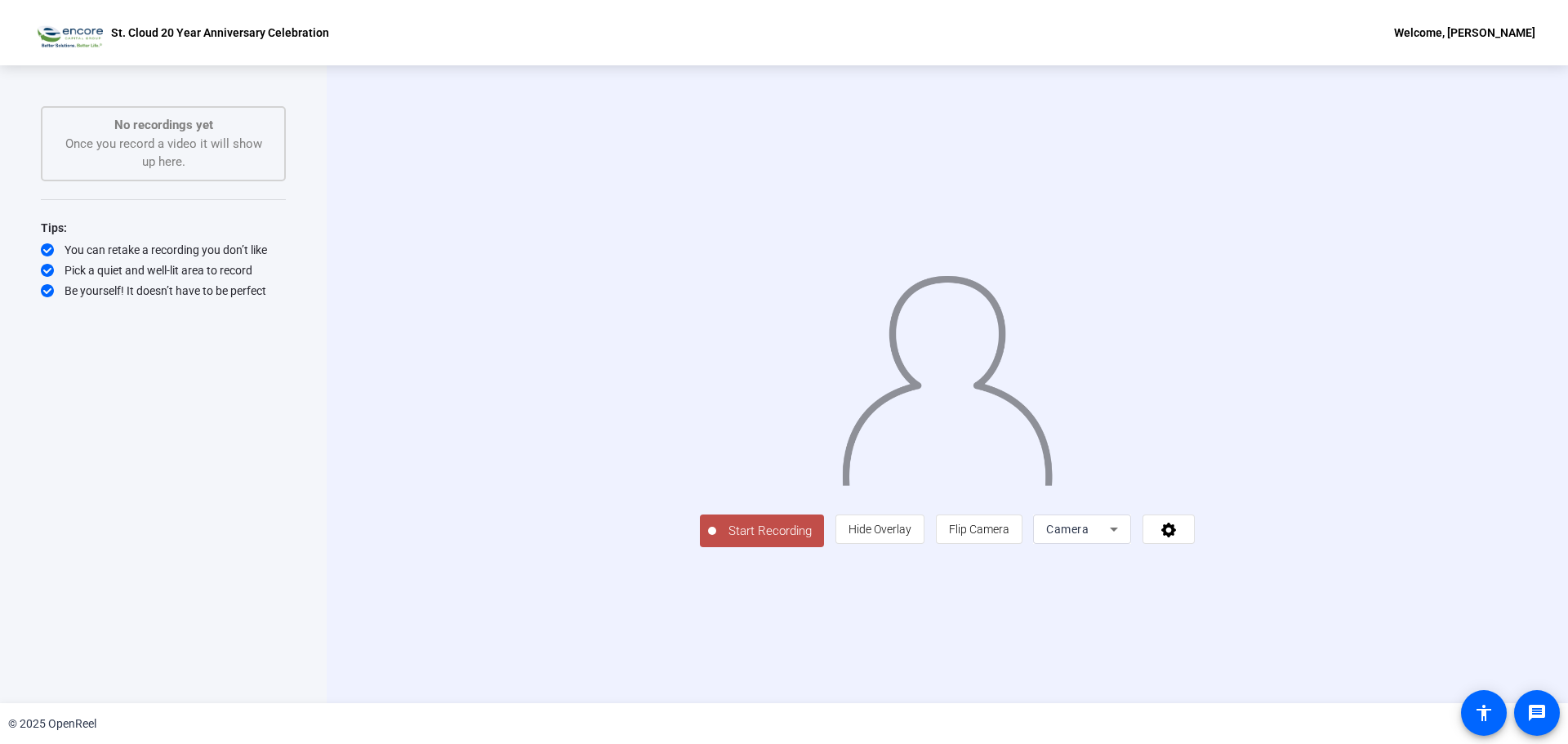
click at [716, 540] on span "Start Recording" at bounding box center [770, 531] width 108 height 18
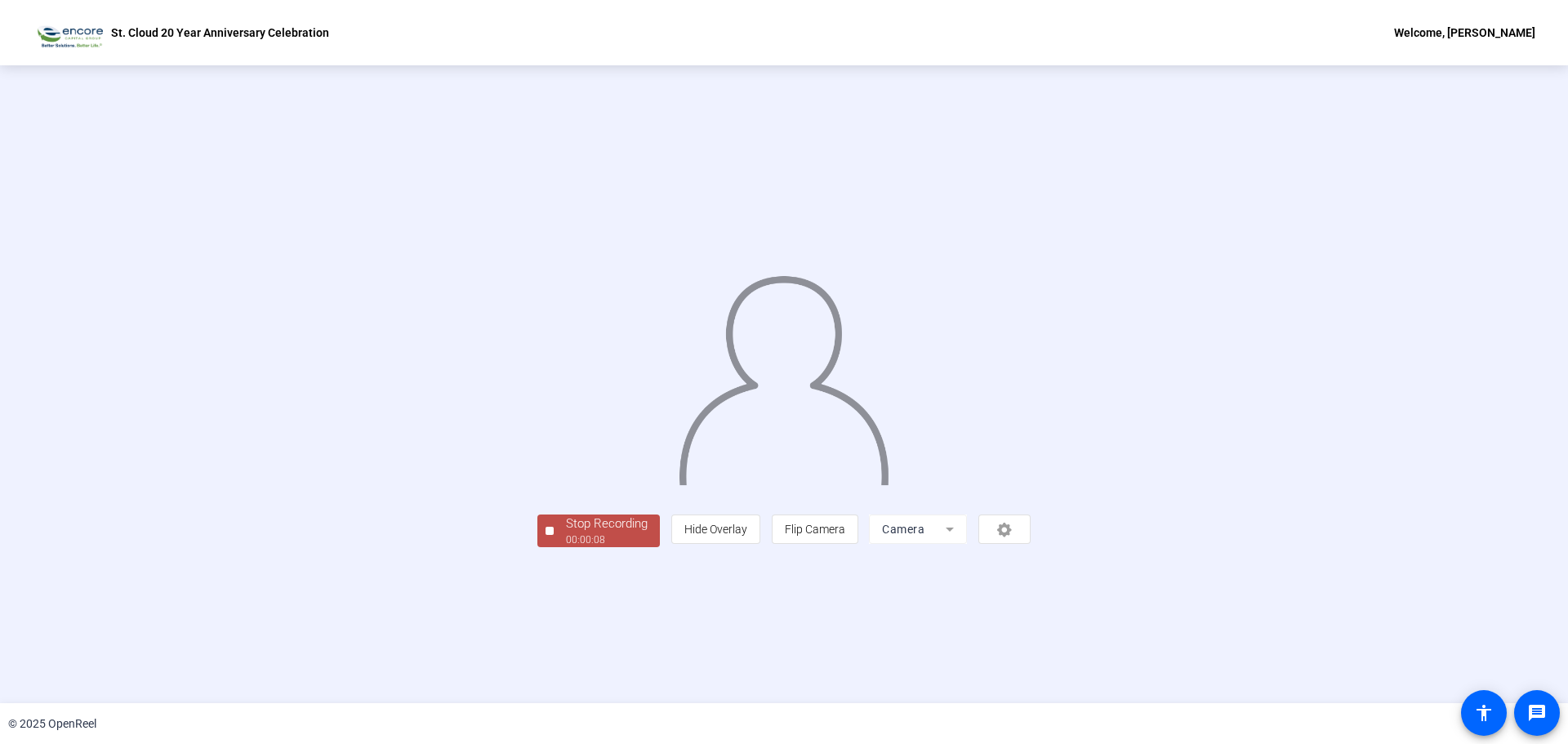
click at [566, 547] on div "00:00:08" at bounding box center [606, 540] width 81 height 15
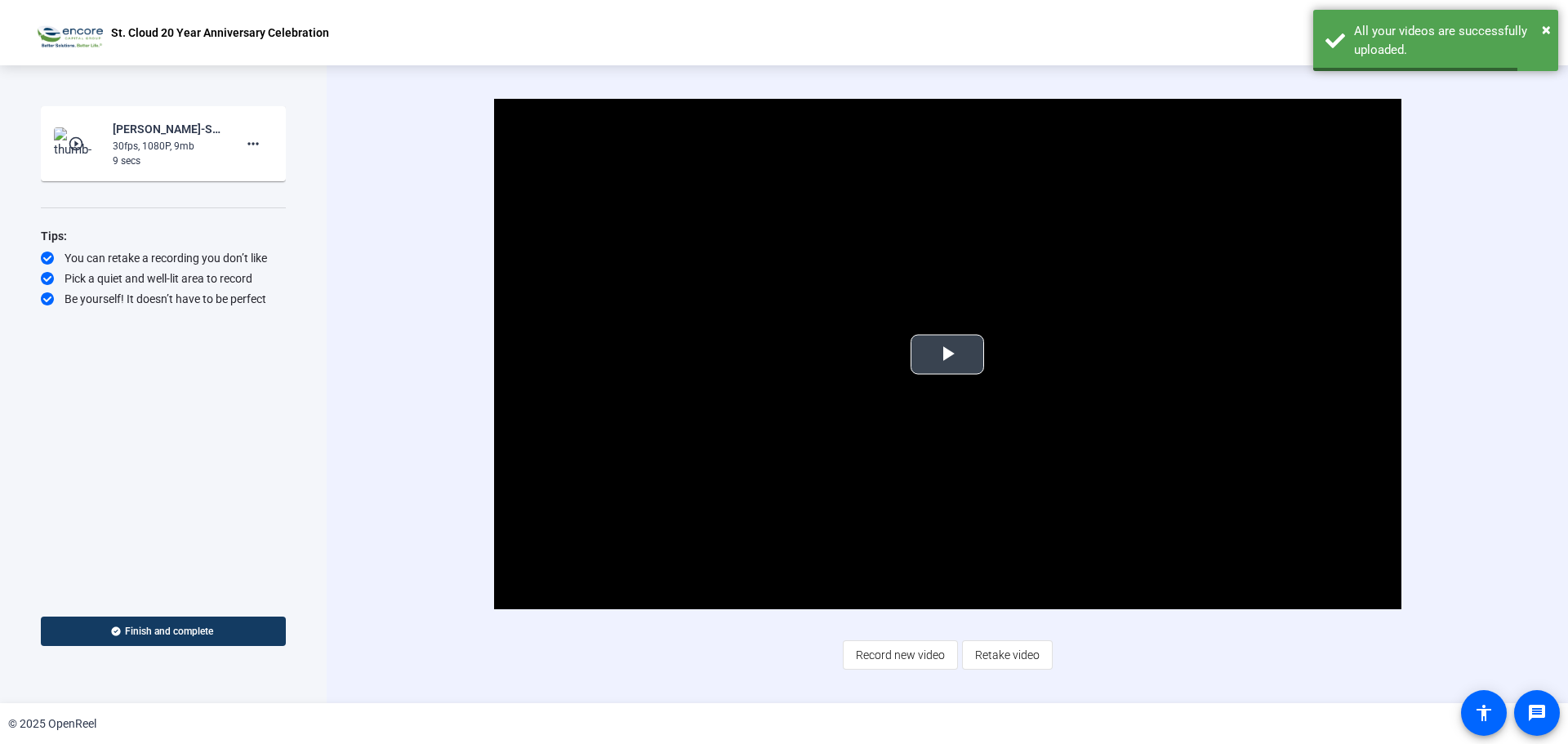
click at [947, 354] on span "Video Player" at bounding box center [947, 354] width 0 height 0
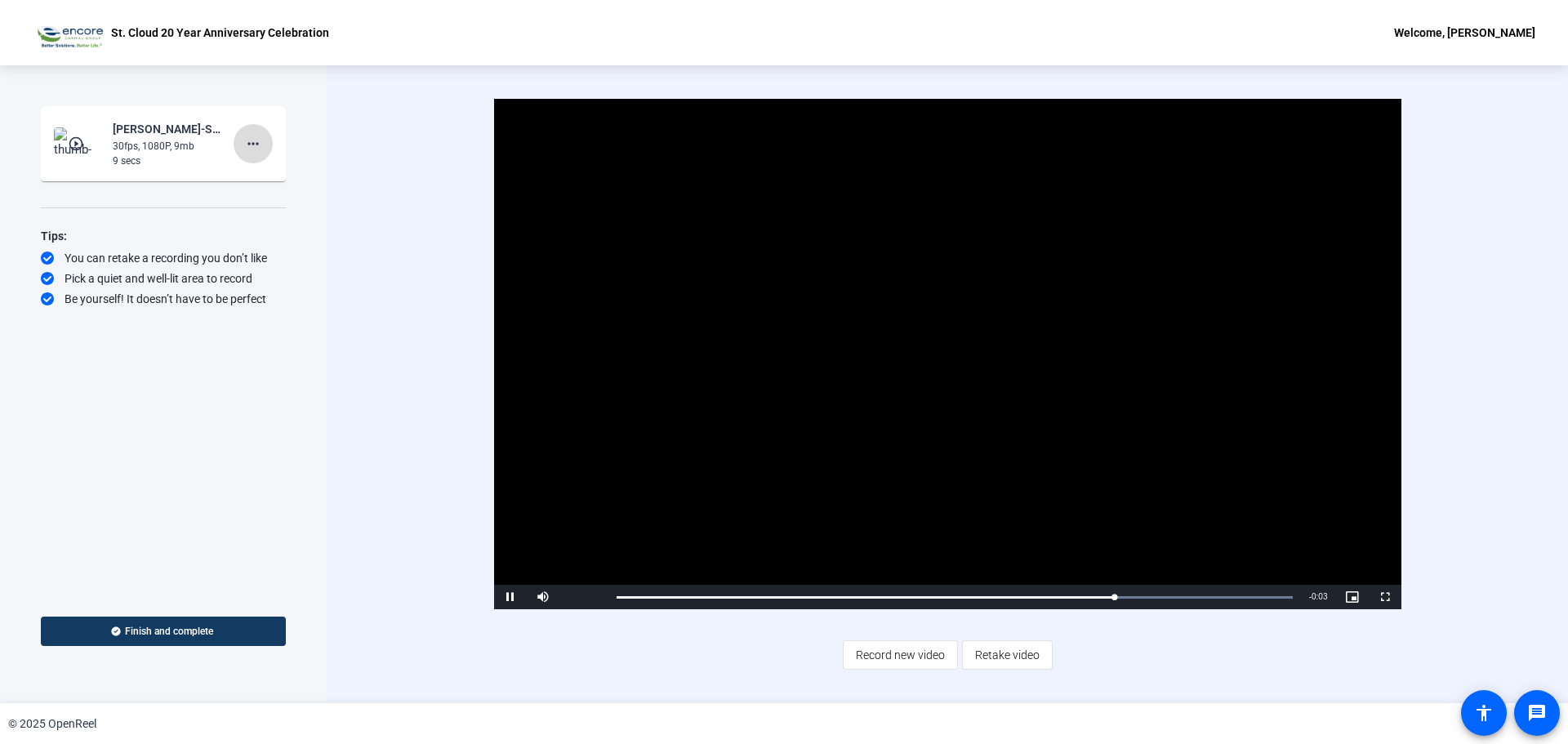
click at [246, 146] on mat-icon "more_horiz" at bounding box center [253, 143] width 19 height 19
click at [267, 177] on span "Delete clip" at bounding box center [279, 178] width 65 height 19
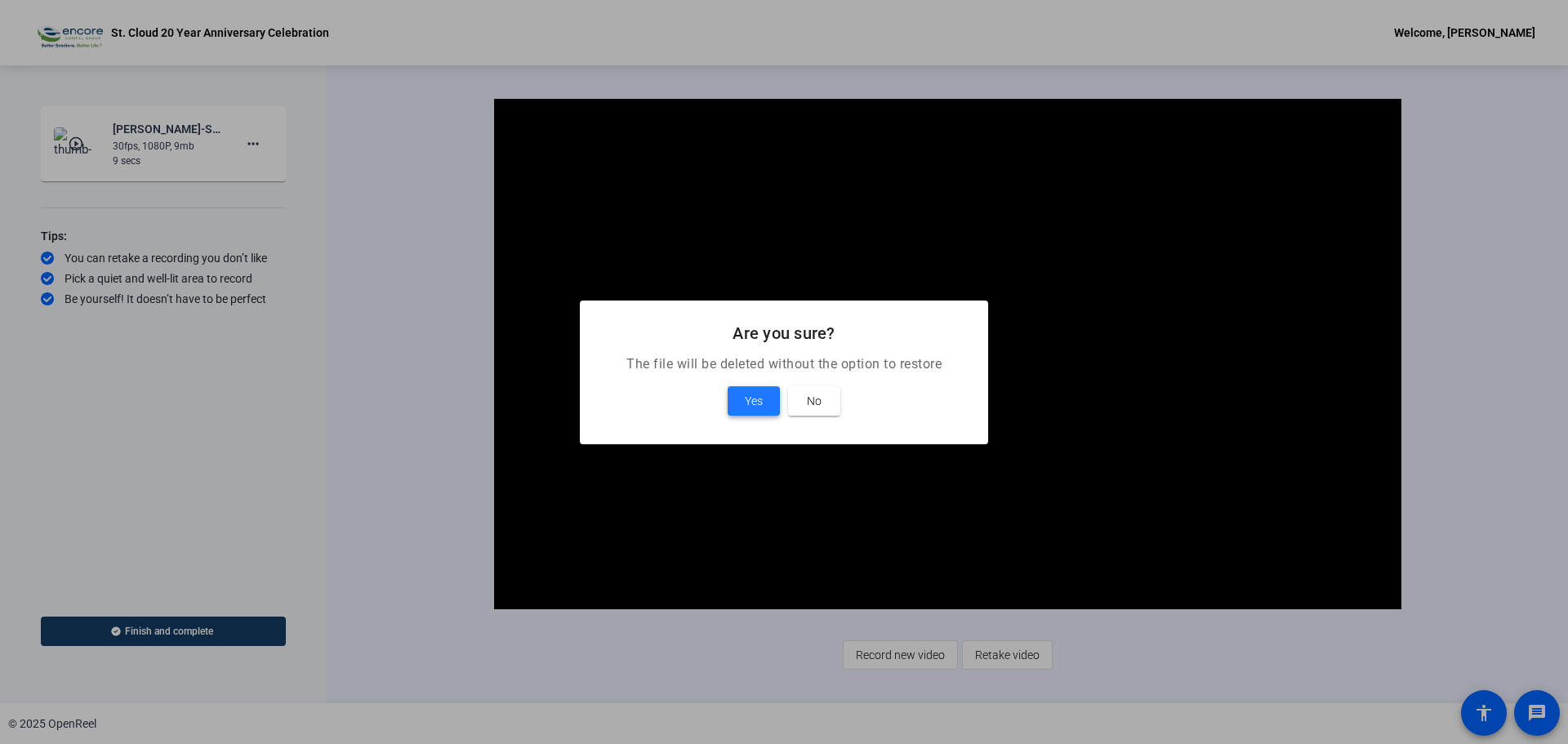
click at [738, 400] on span at bounding box center [754, 400] width 52 height 39
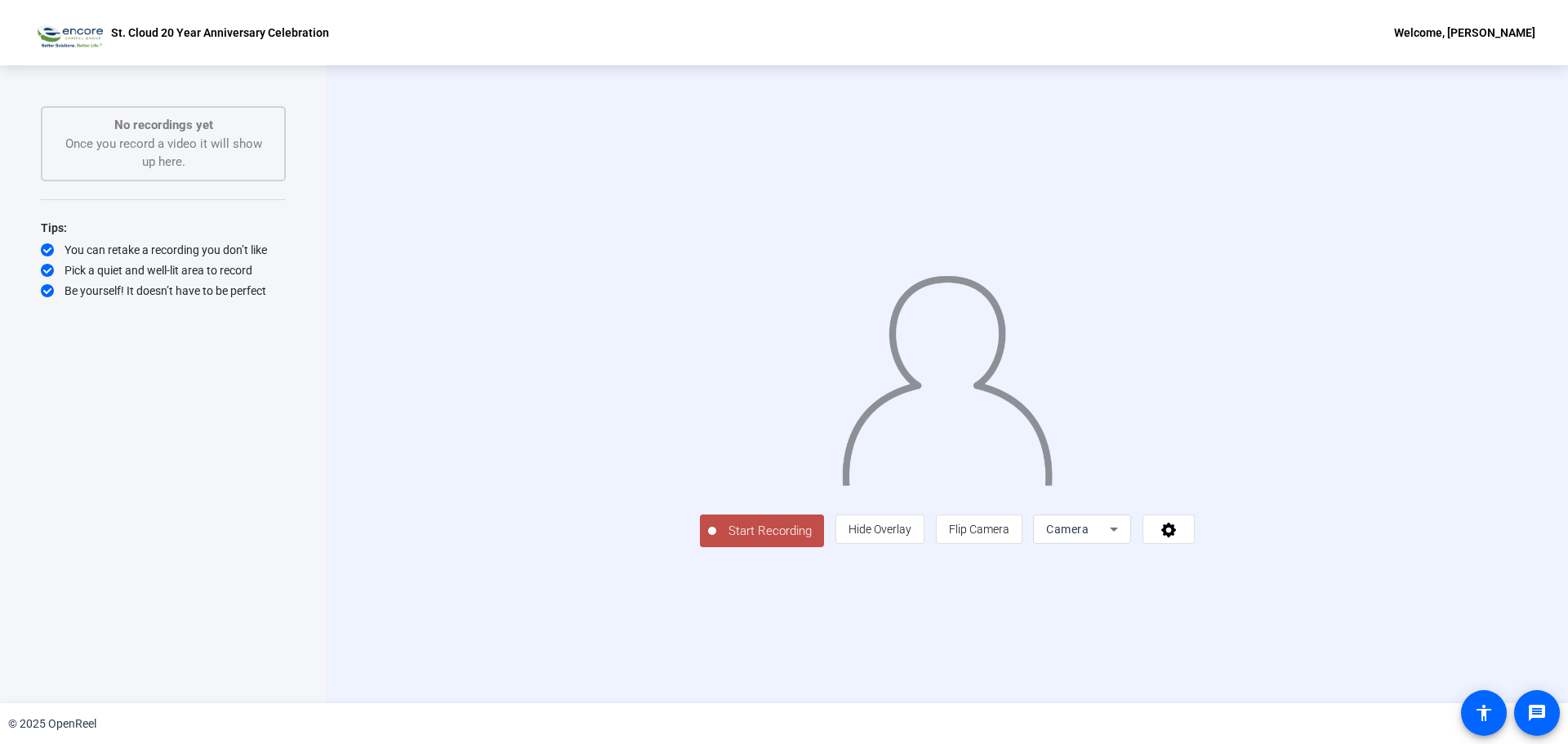
click at [1515, 341] on div "Start Recording person Hide Overlay flip Flip Camera Camera" at bounding box center [947, 384] width 1241 height 638
click at [716, 540] on span "Start Recording" at bounding box center [770, 531] width 108 height 18
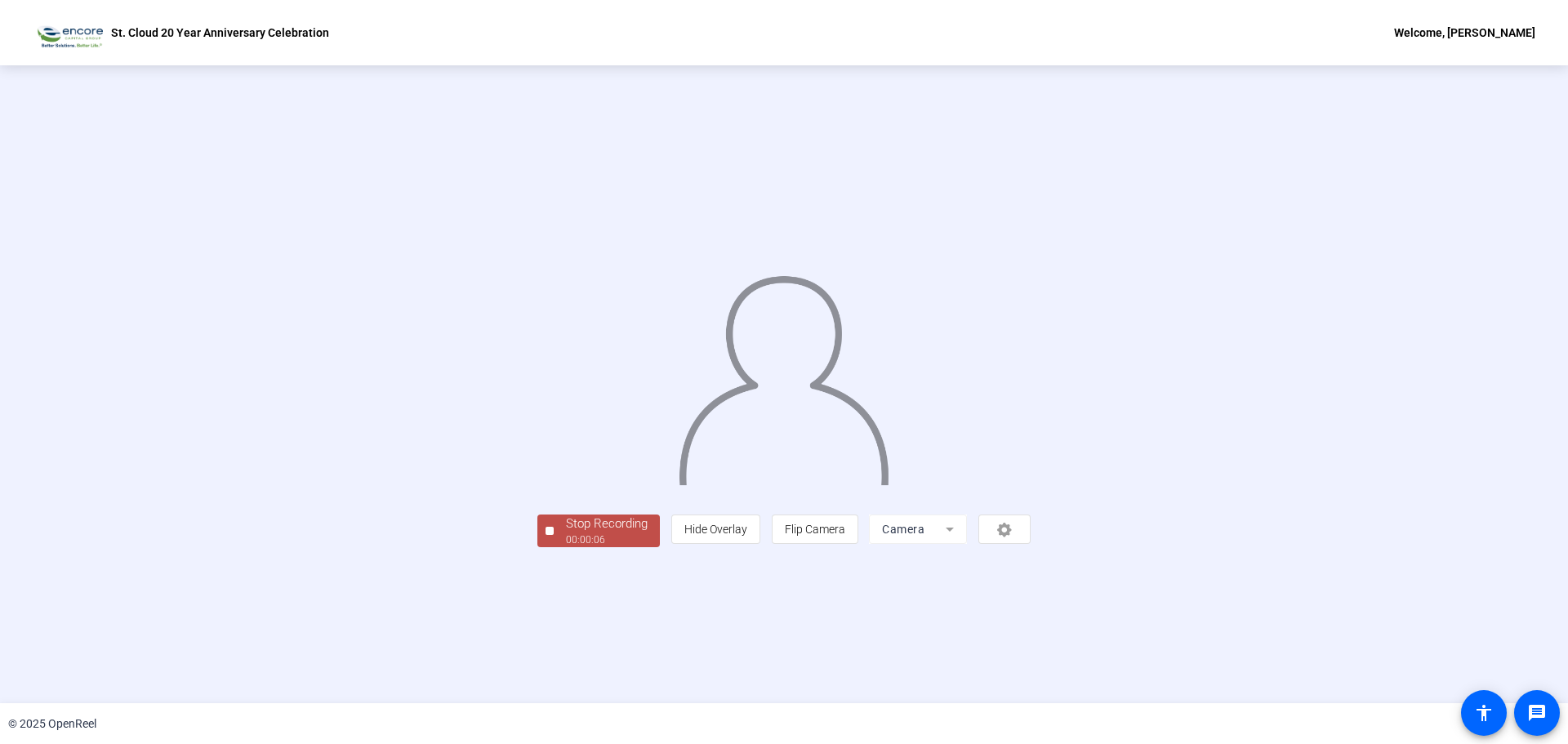
click at [566, 534] on div "Stop Recording" at bounding box center [606, 524] width 81 height 18
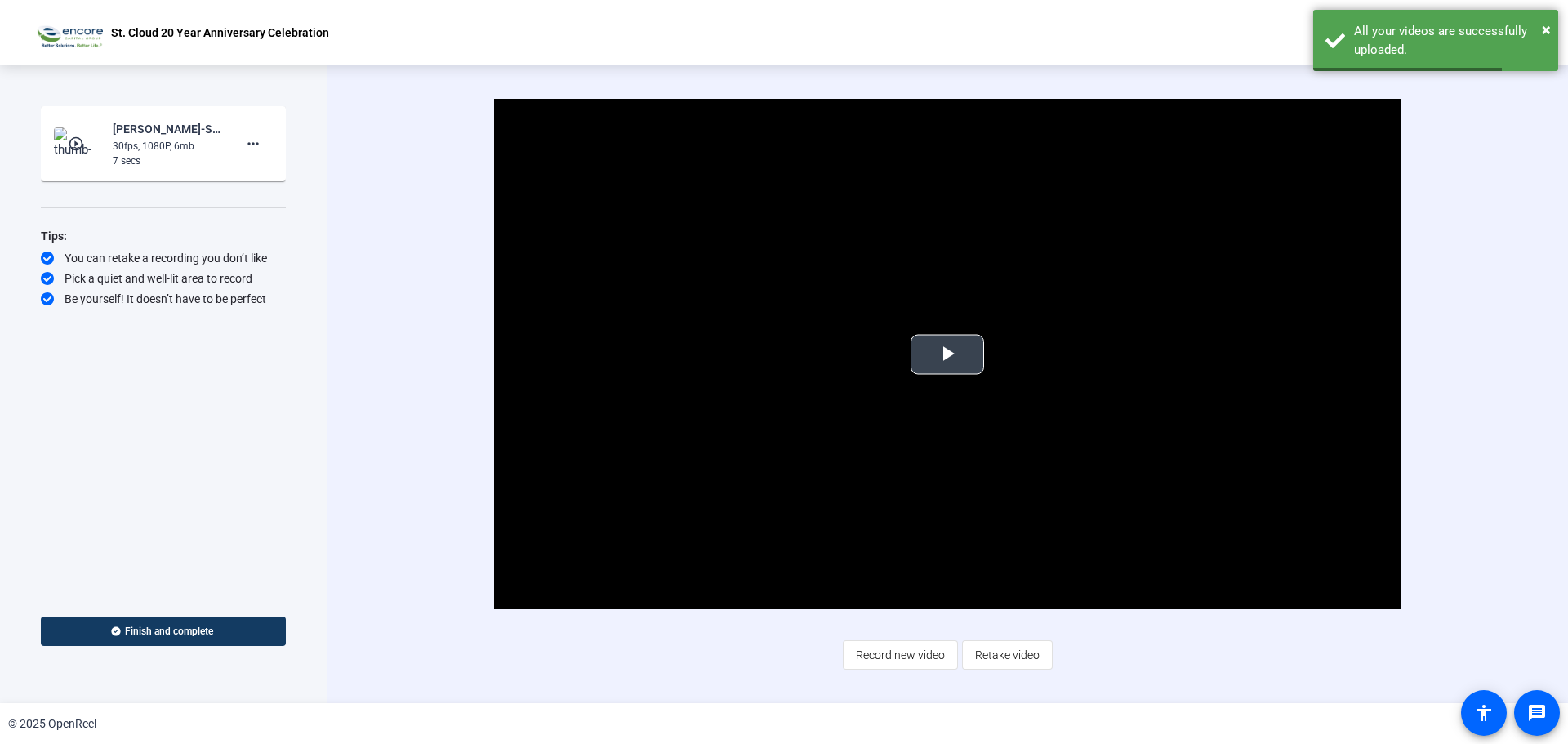
click at [947, 354] on span "Video Player" at bounding box center [947, 354] width 0 height 0
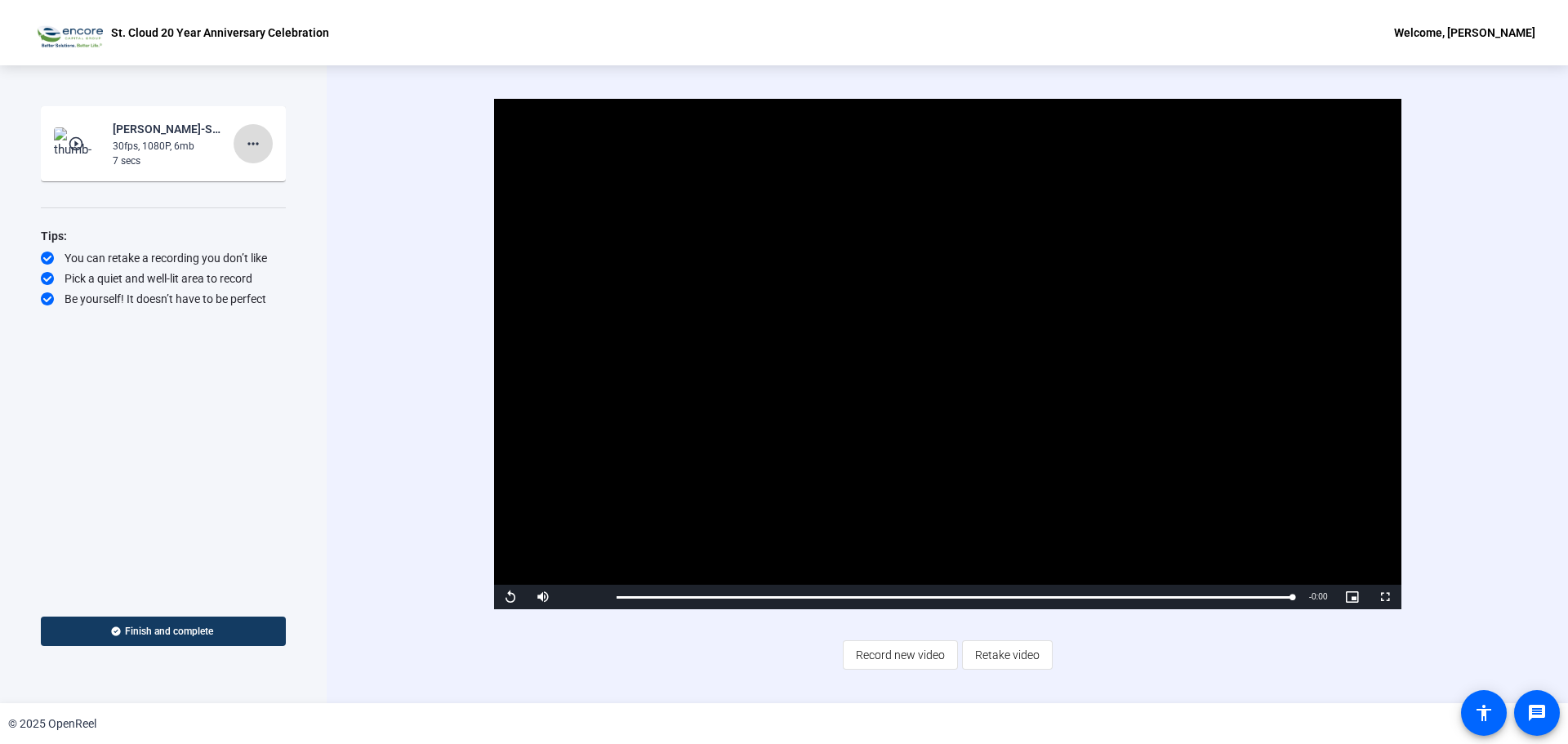
click at [252, 136] on mat-icon "more_horiz" at bounding box center [253, 143] width 19 height 19
click at [263, 176] on span "Delete clip" at bounding box center [279, 178] width 65 height 19
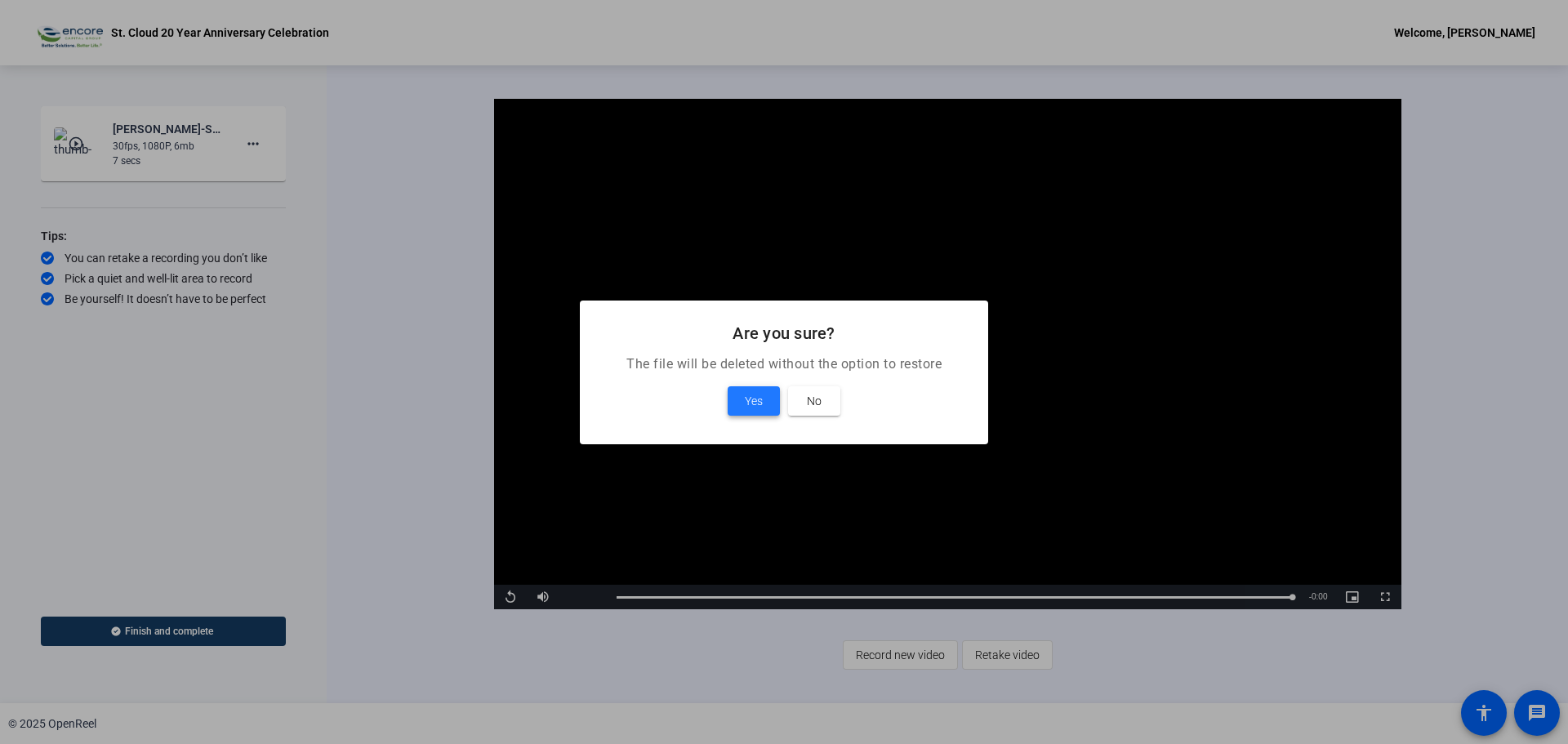
click at [761, 404] on span "Yes" at bounding box center [753, 400] width 18 height 19
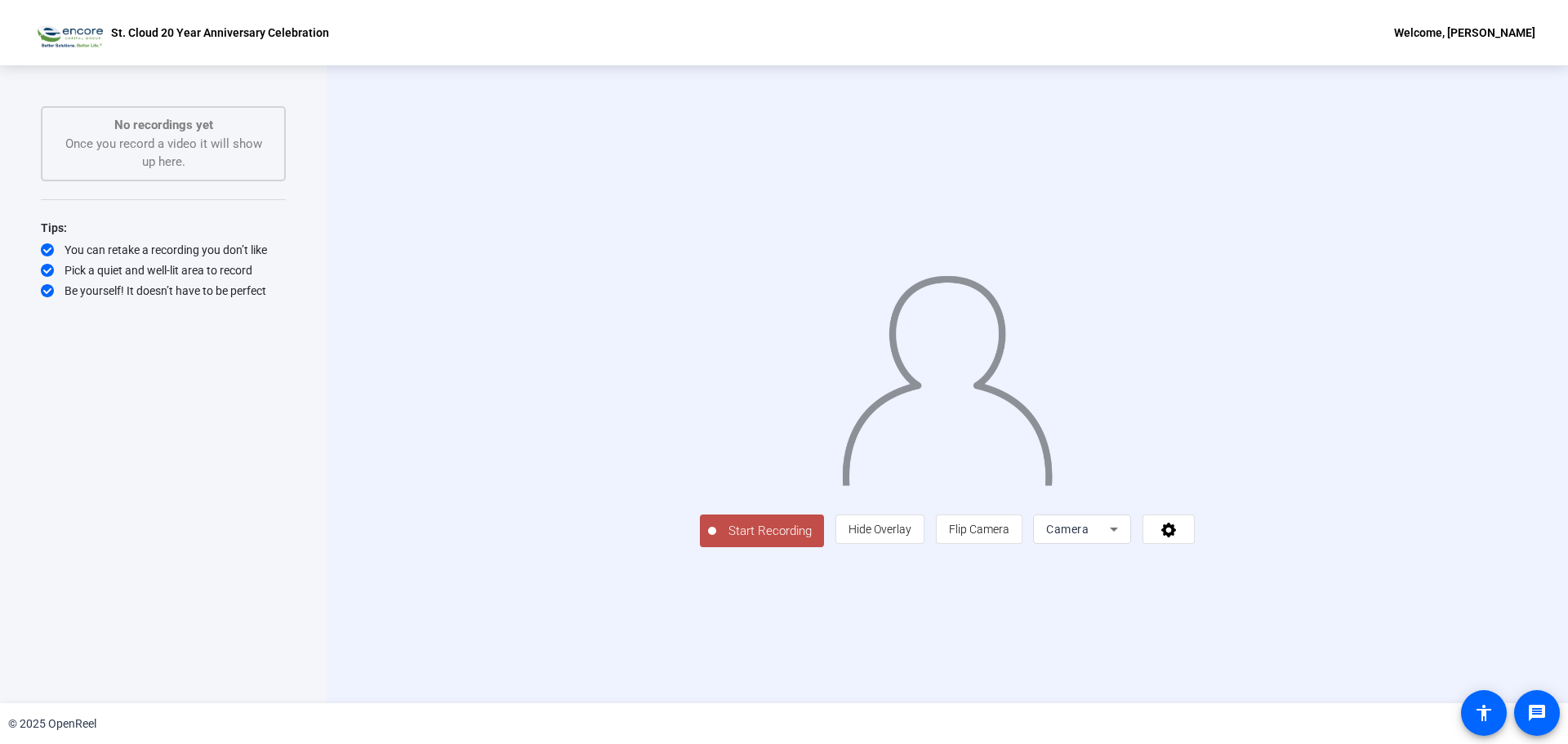
click at [716, 540] on span "Start Recording" at bounding box center [770, 531] width 108 height 18
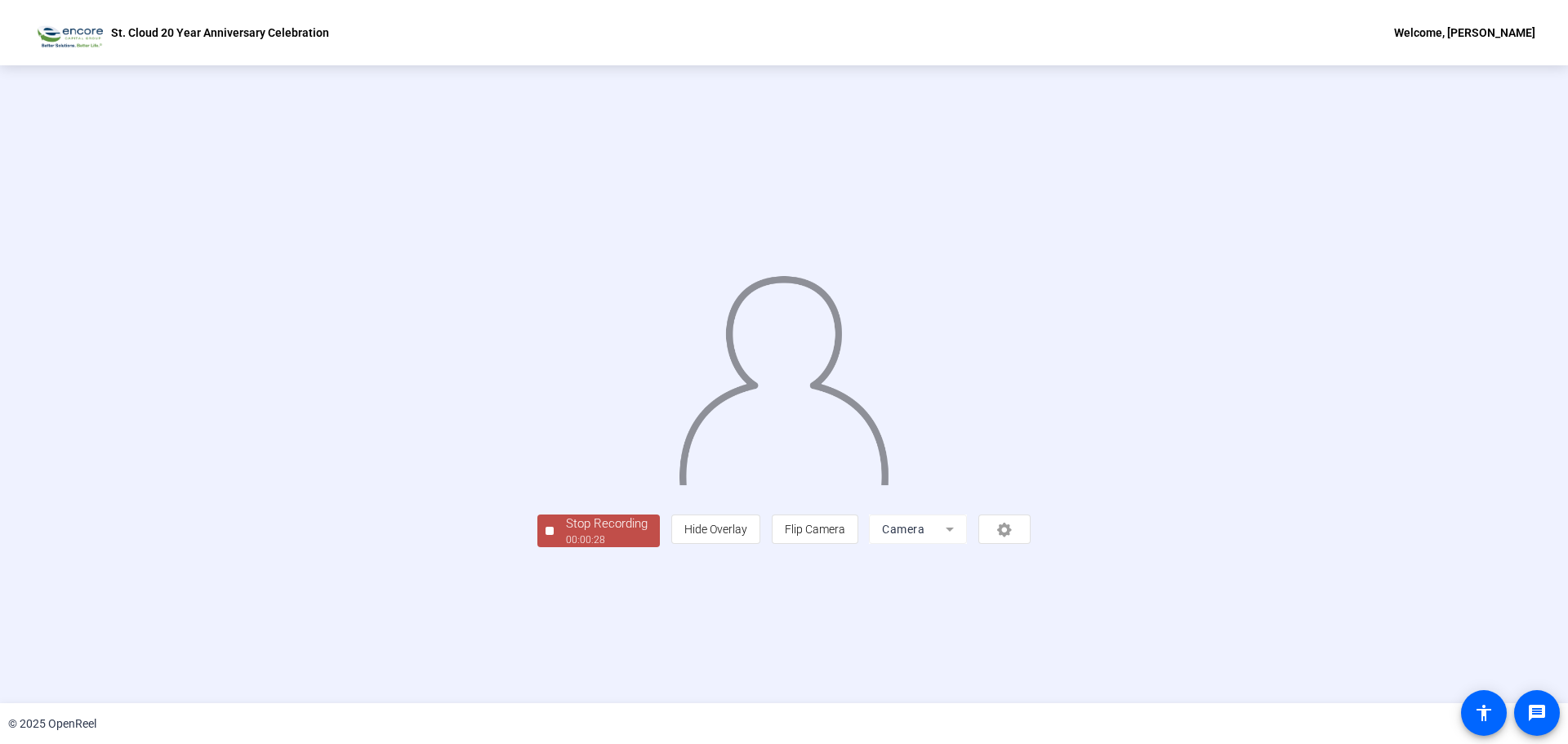
click at [554, 548] on span "Stop Recording 00:00:28" at bounding box center [606, 531] width 106 height 34
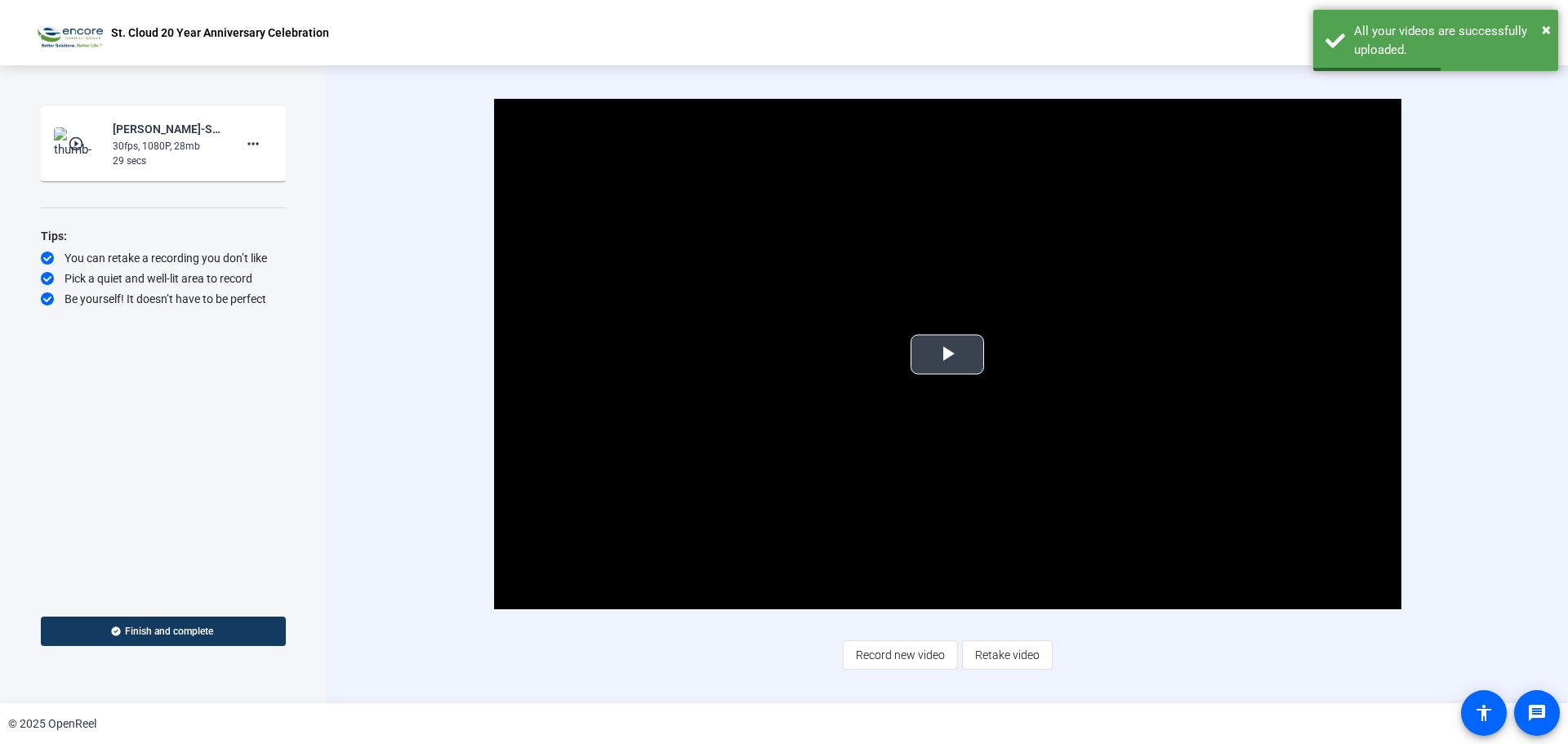
click at [947, 354] on span "Video Player" at bounding box center [947, 354] width 0 height 0
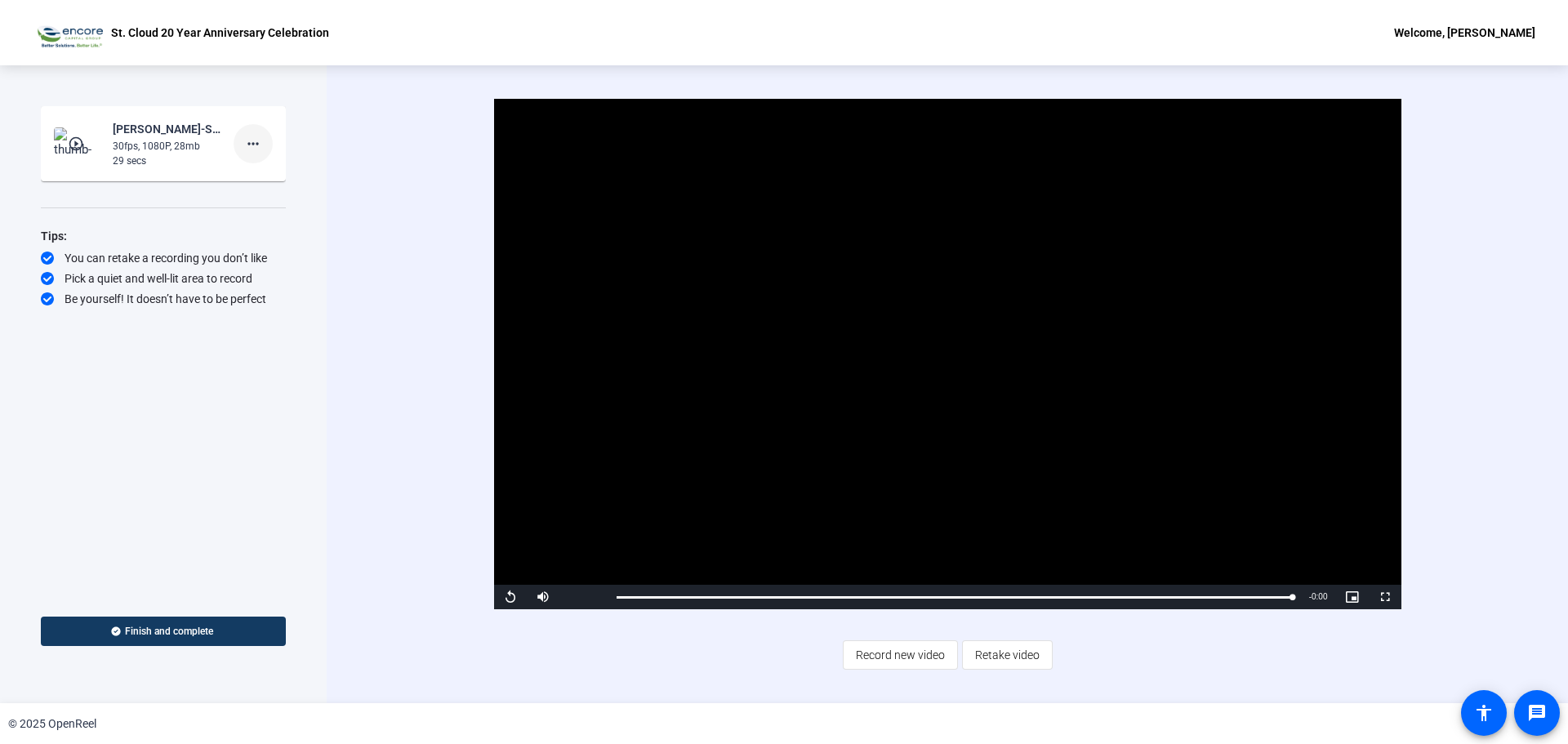
click at [248, 146] on mat-icon "more_horiz" at bounding box center [253, 143] width 19 height 19
click at [255, 174] on span "Delete clip" at bounding box center [279, 178] width 65 height 19
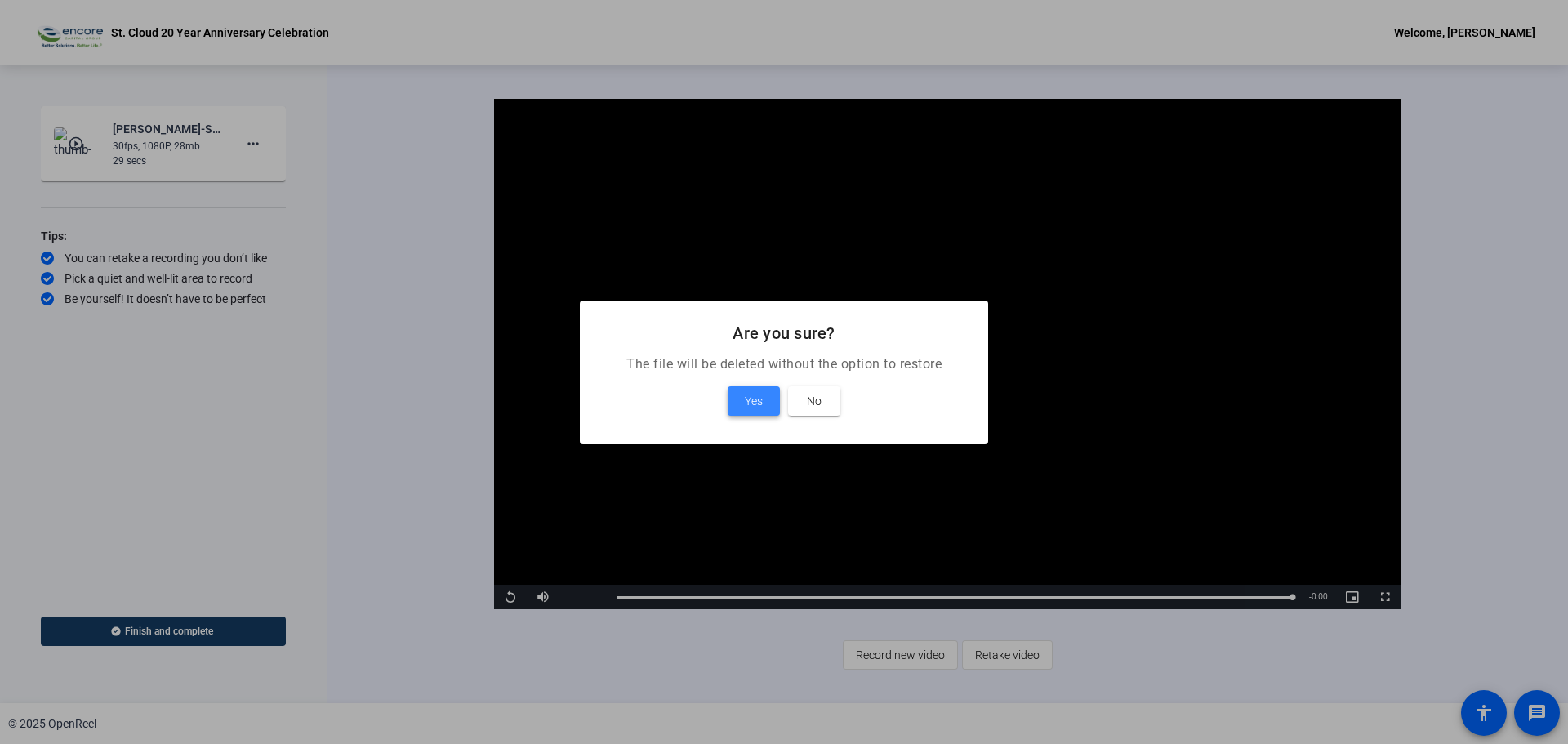
click at [756, 395] on span "Yes" at bounding box center [753, 400] width 18 height 19
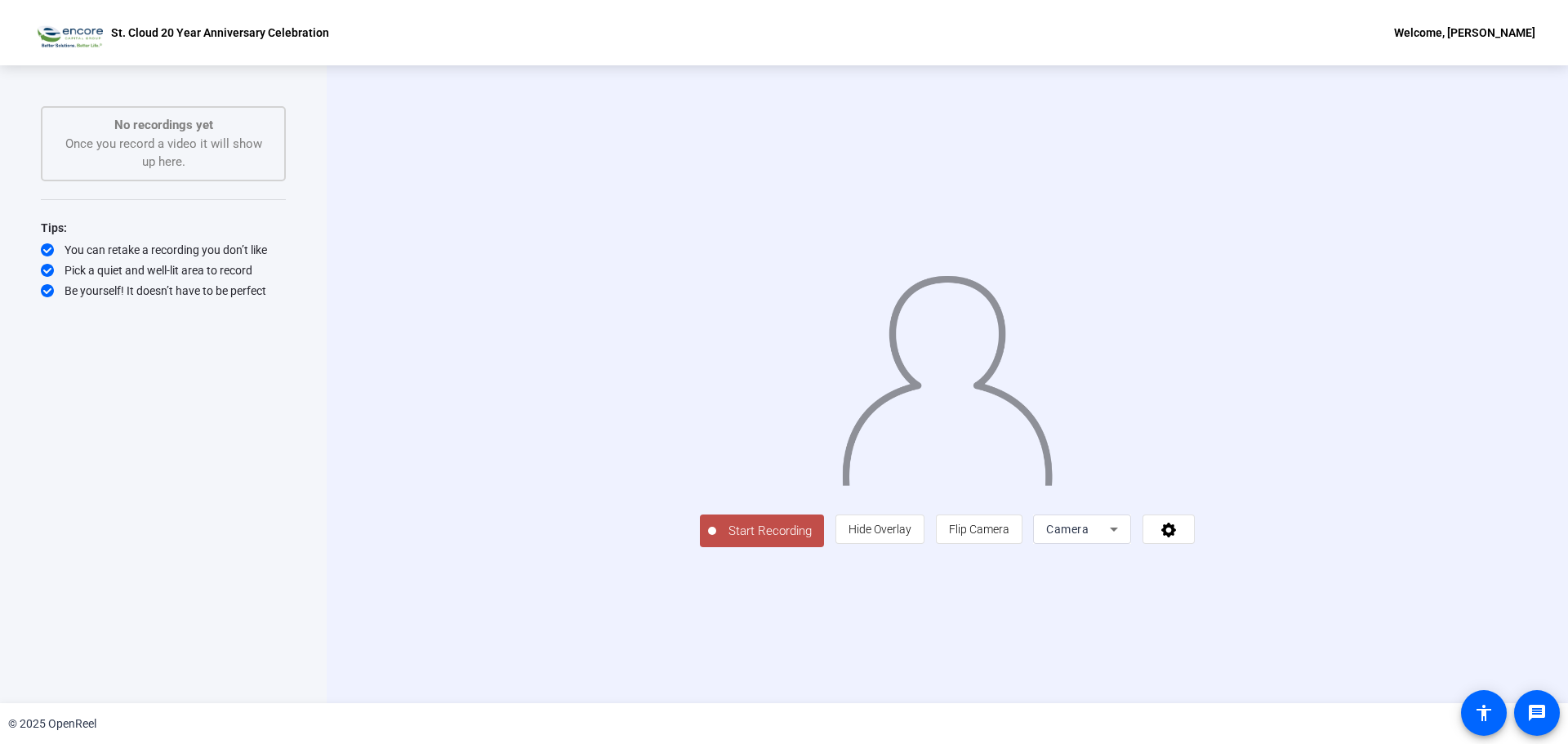
click at [716, 540] on span "Start Recording" at bounding box center [770, 531] width 108 height 18
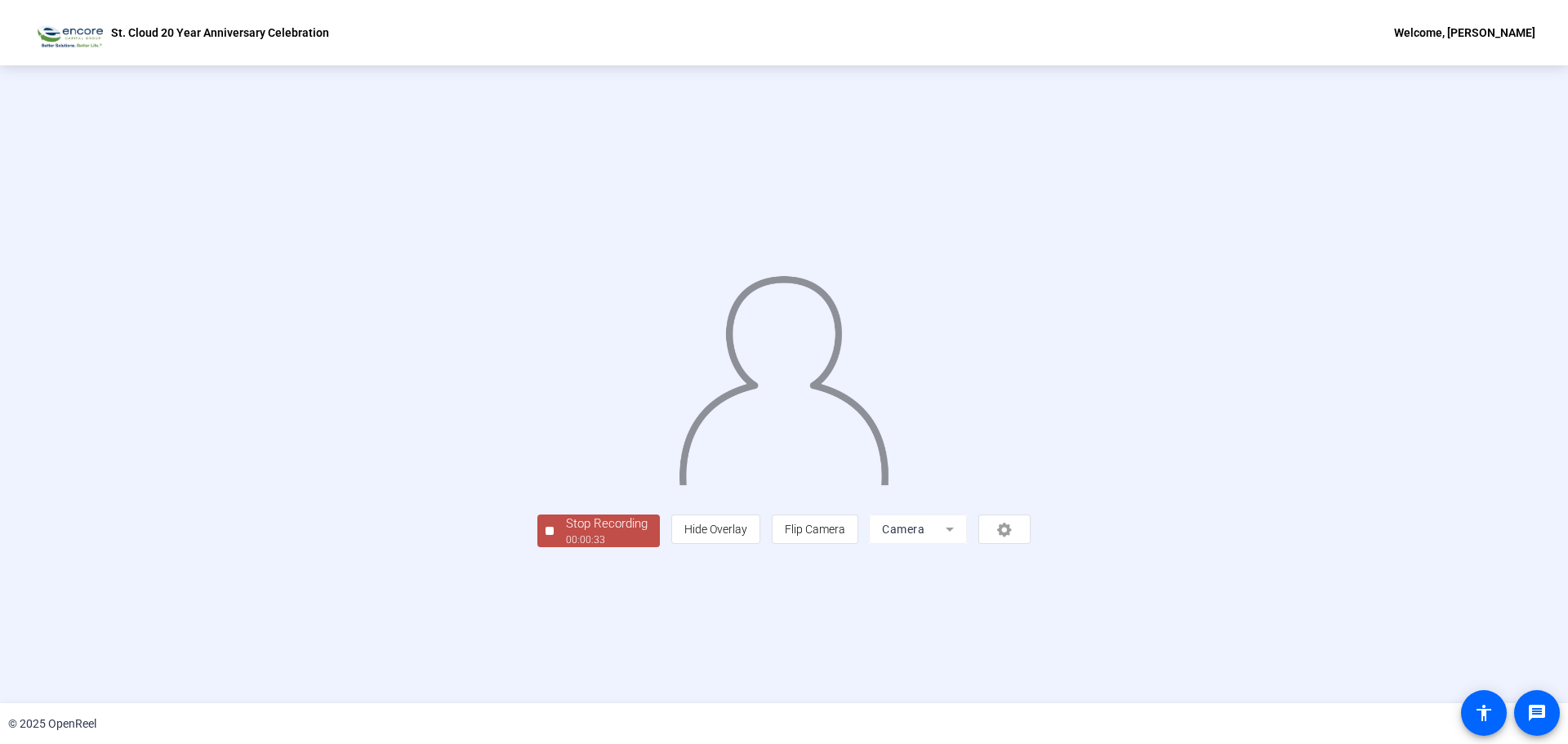
click at [566, 534] on div "Stop Recording" at bounding box center [606, 524] width 81 height 18
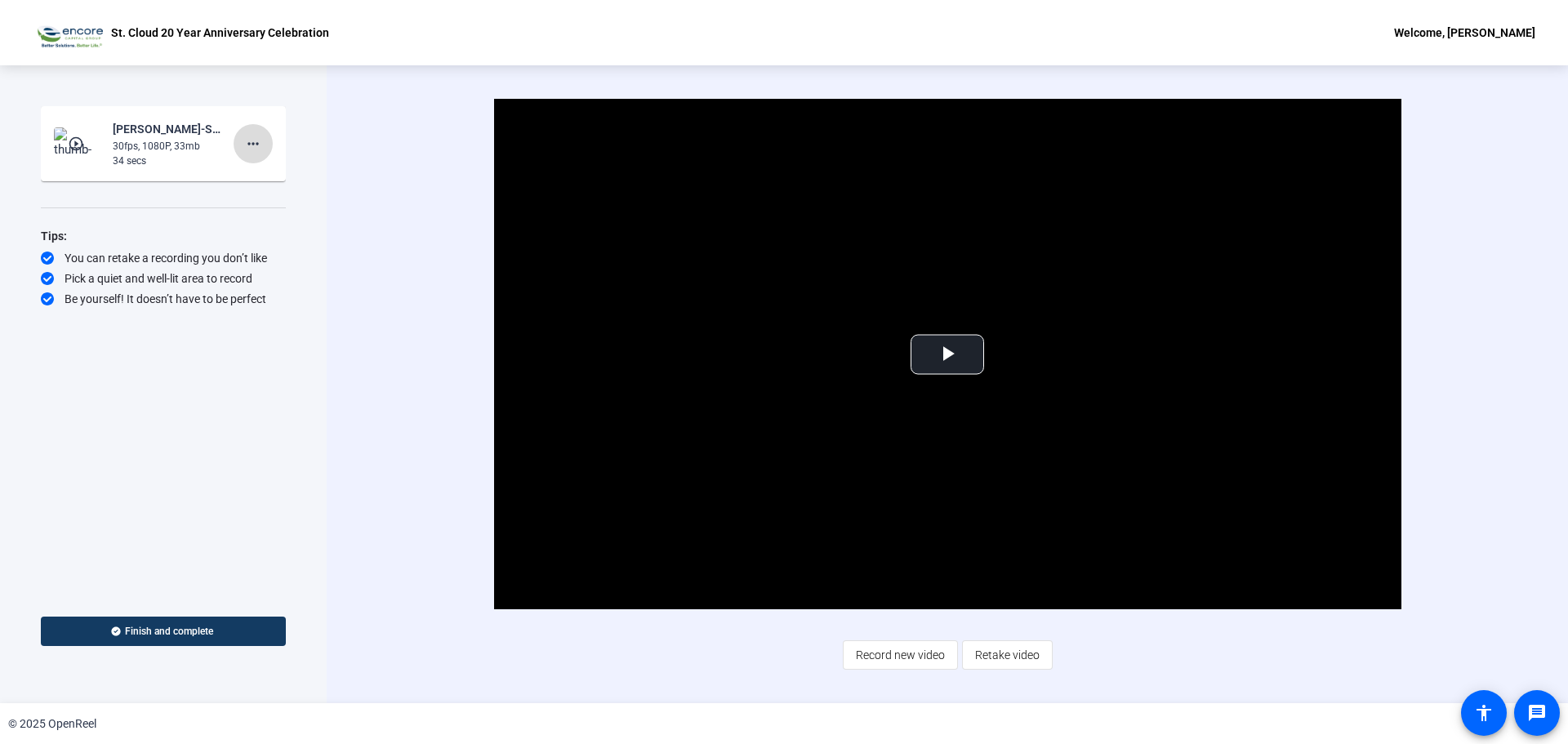
click at [265, 146] on span at bounding box center [253, 143] width 39 height 39
click at [281, 178] on span "Delete clip" at bounding box center [279, 178] width 65 height 19
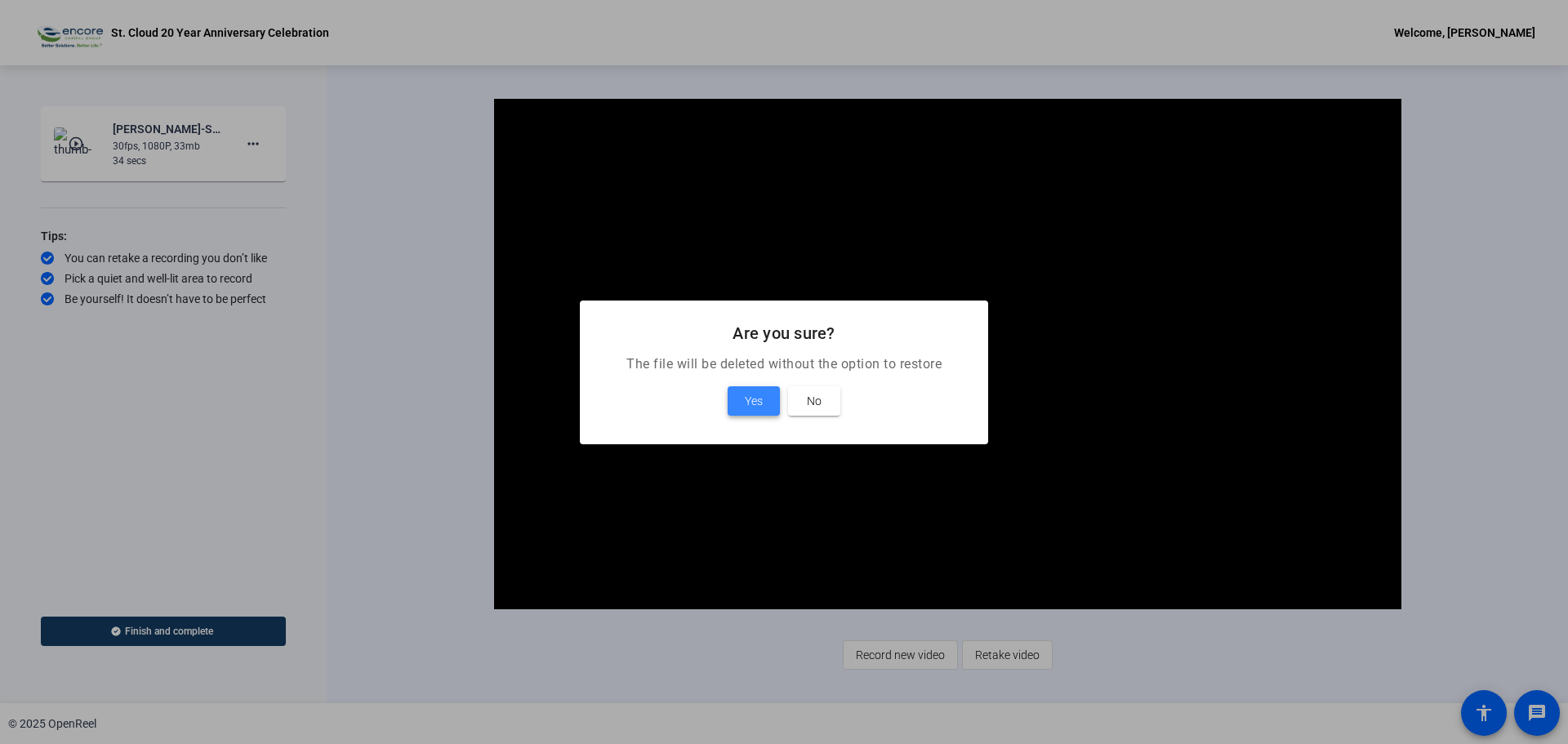
click at [751, 403] on span "Yes" at bounding box center [753, 400] width 18 height 19
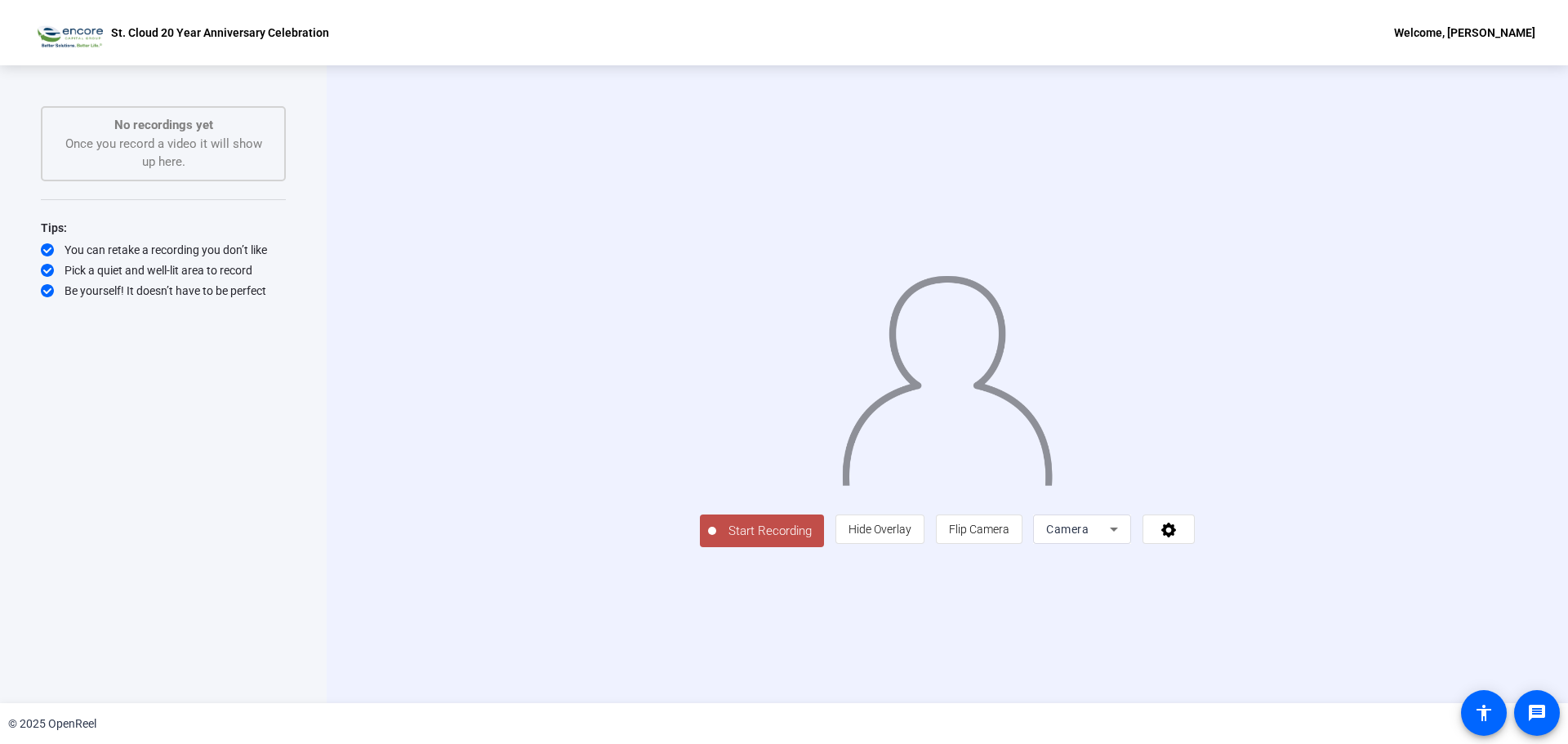
click at [716, 540] on span "Start Recording" at bounding box center [770, 531] width 108 height 18
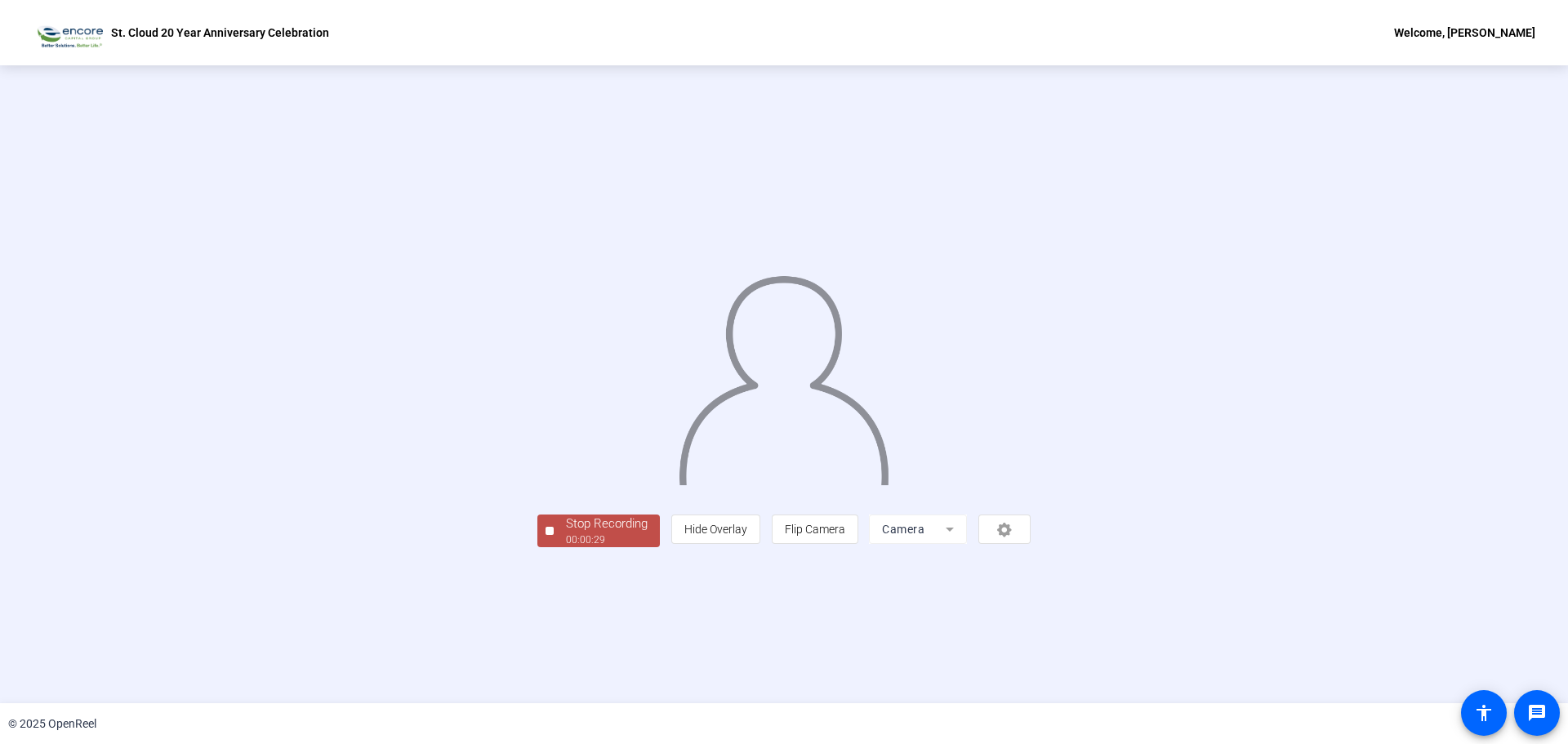
click at [566, 534] on div "Stop Recording" at bounding box center [606, 524] width 81 height 18
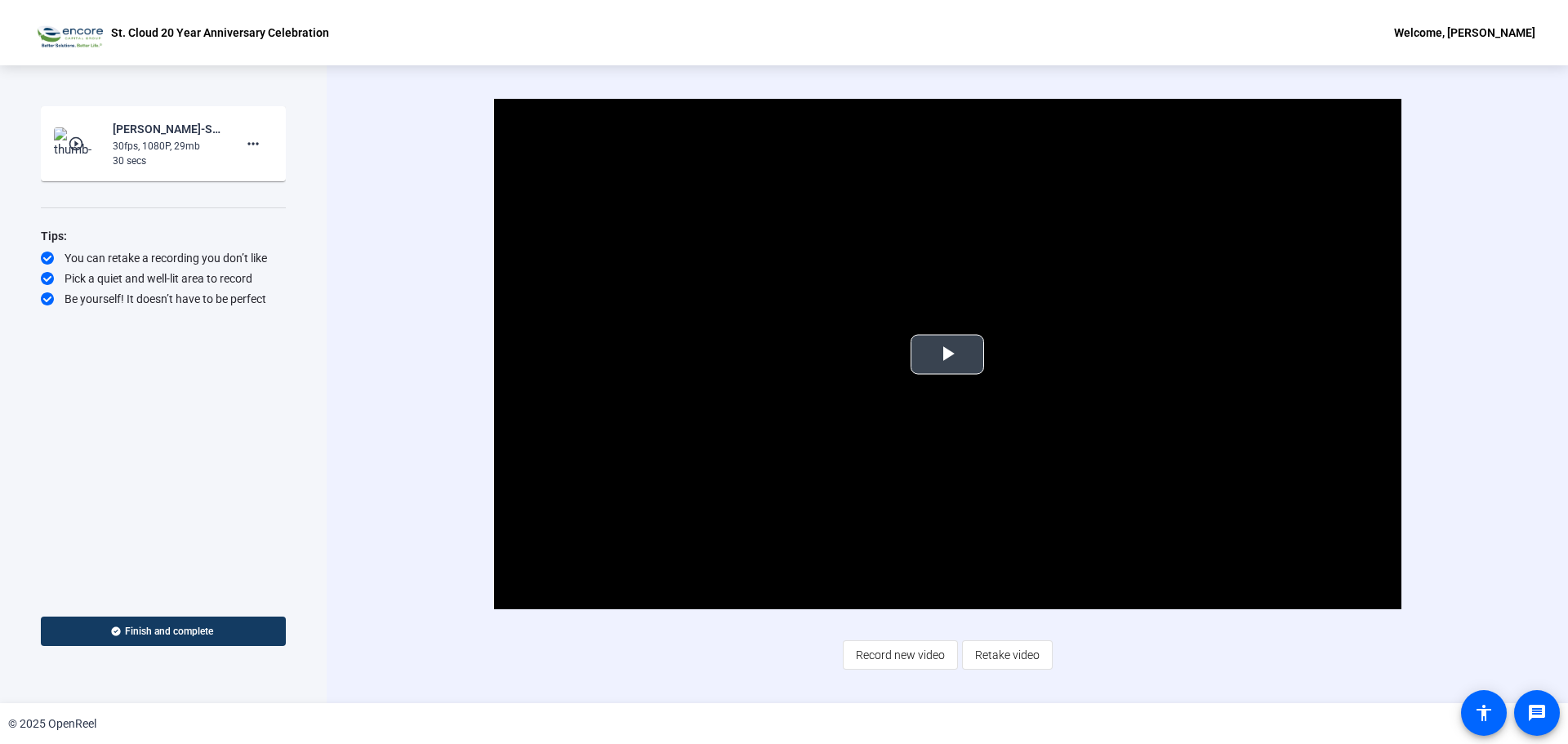
click at [947, 354] on span "Video Player" at bounding box center [947, 354] width 0 height 0
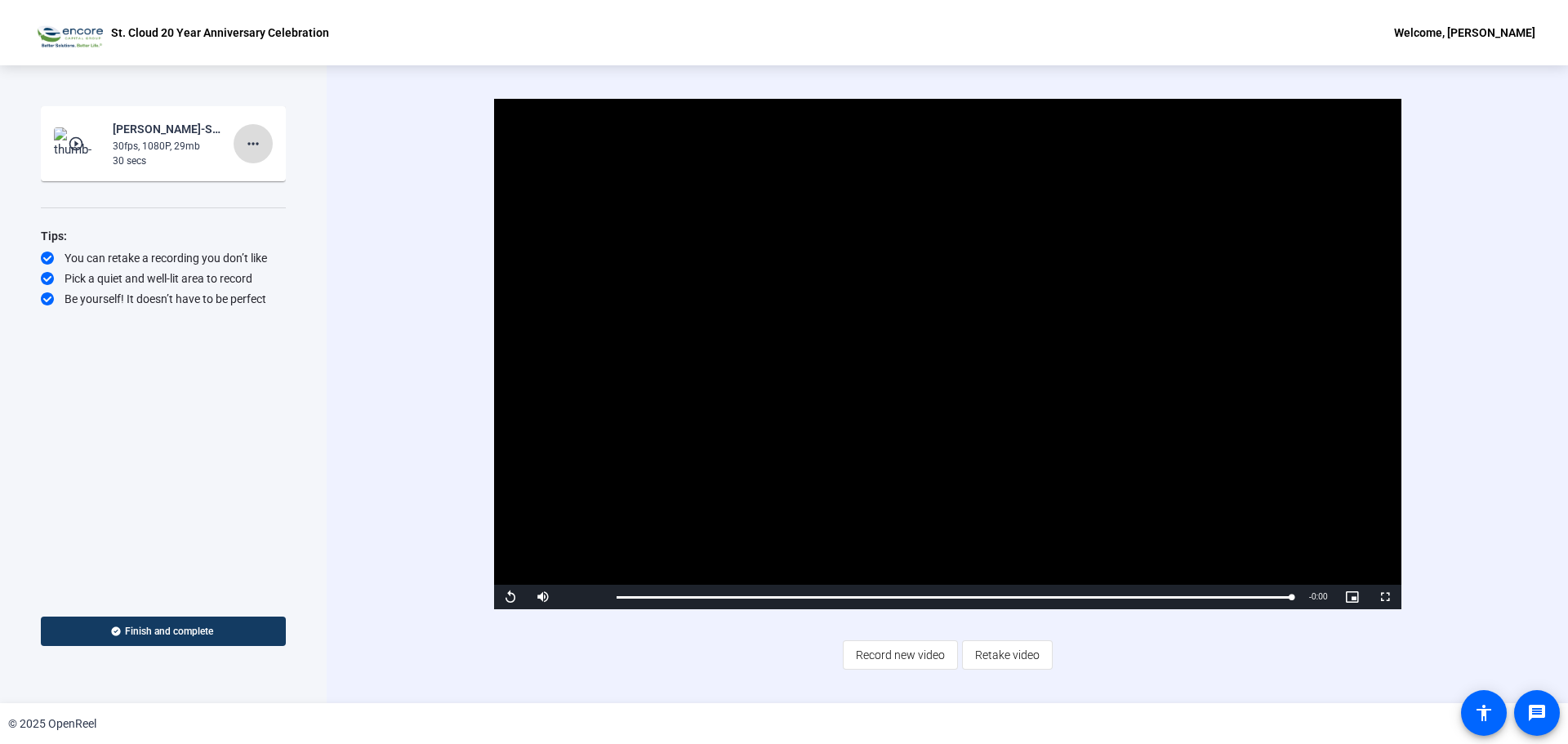
click at [254, 144] on mat-icon "more_horiz" at bounding box center [253, 143] width 19 height 19
click at [274, 178] on span "Delete clip" at bounding box center [279, 178] width 65 height 19
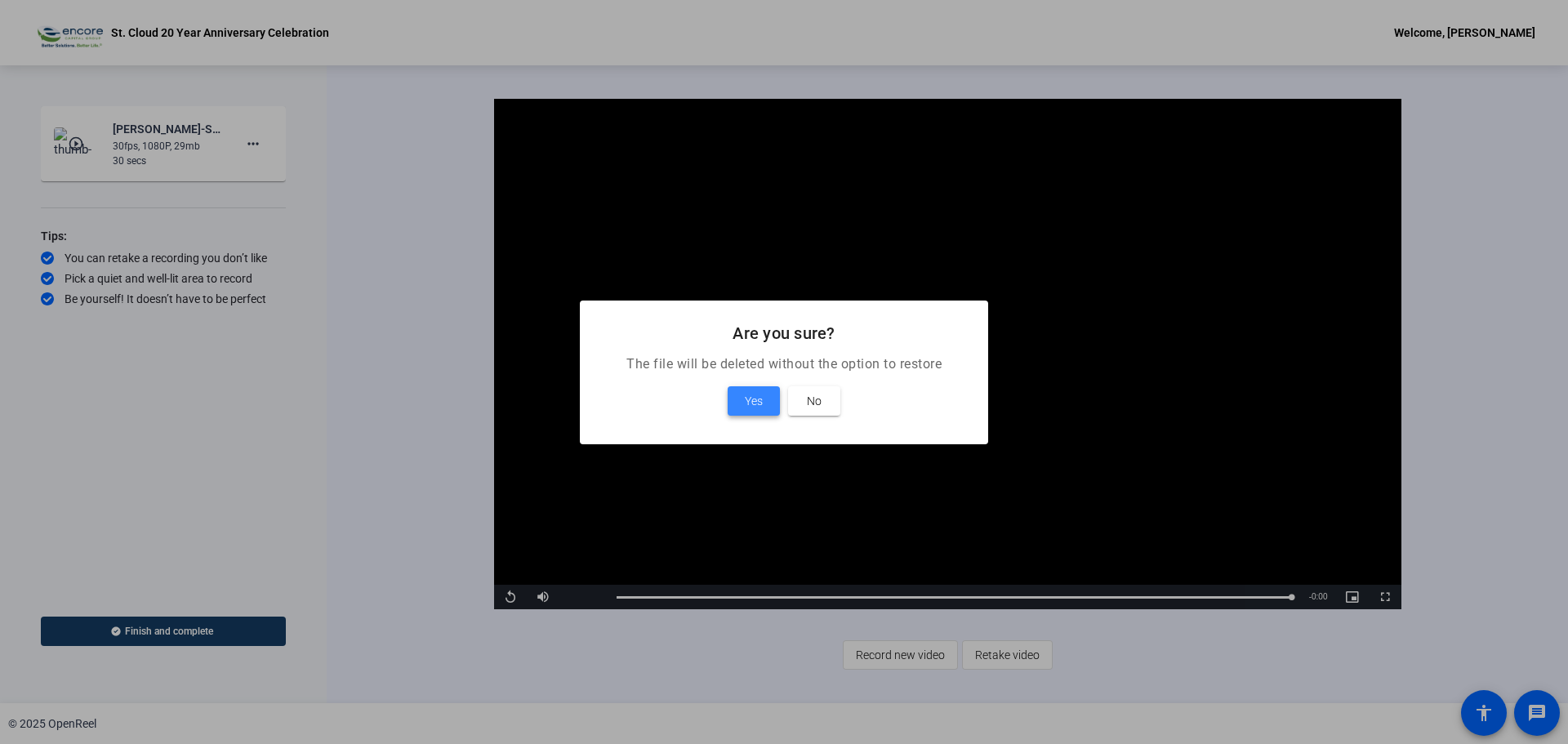
click at [750, 398] on span "Yes" at bounding box center [753, 400] width 18 height 19
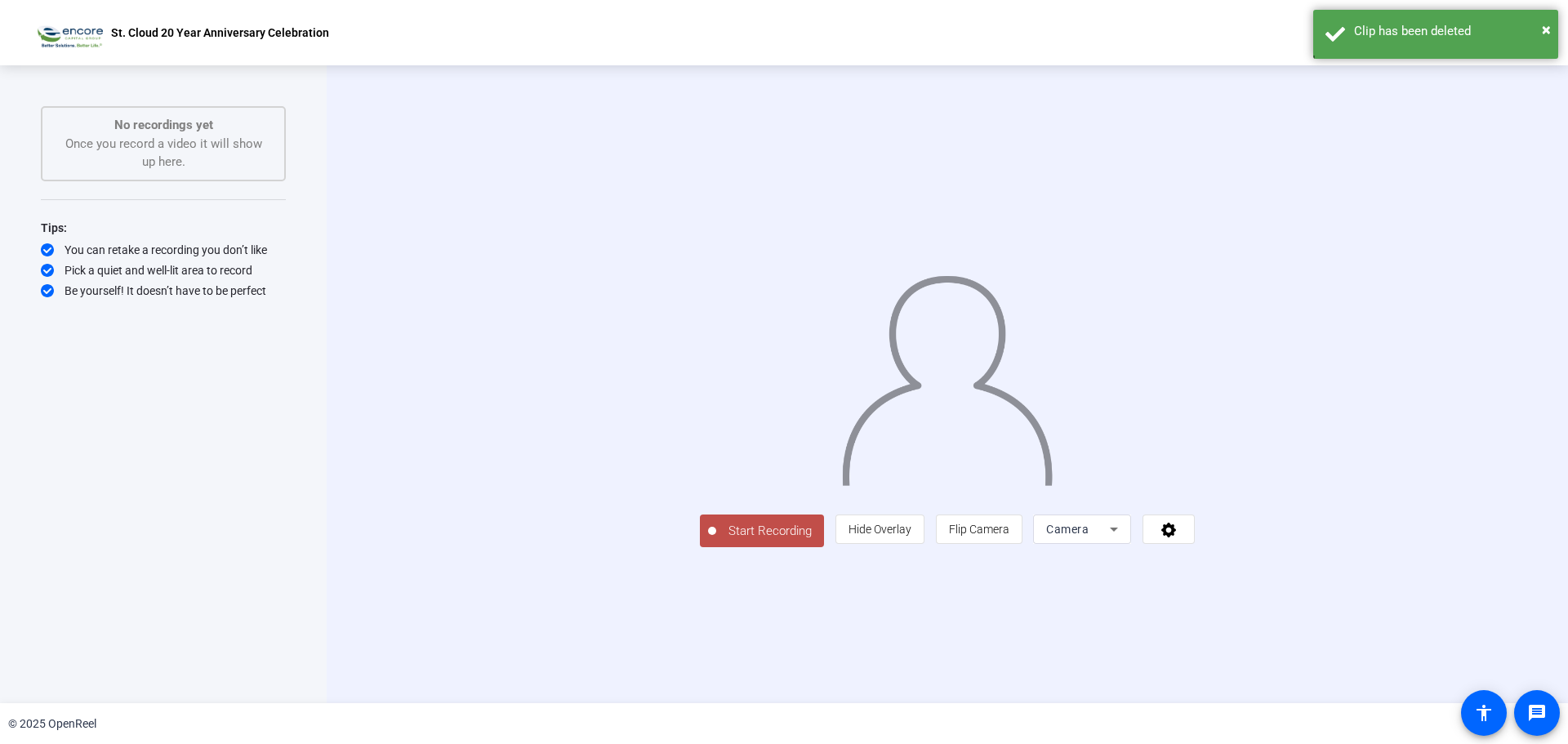
click at [716, 540] on span "Start Recording" at bounding box center [770, 531] width 108 height 18
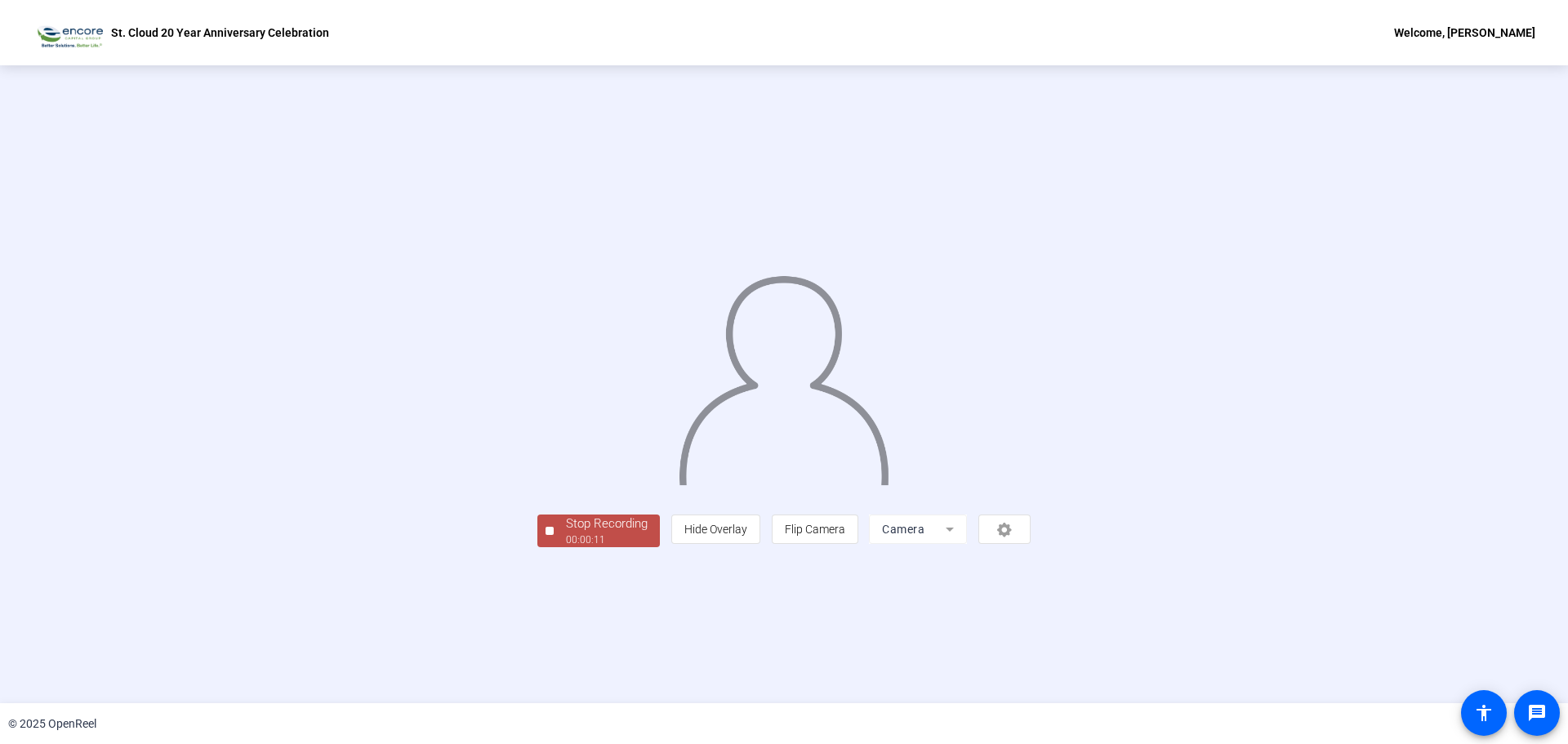
click at [566, 534] on div "Stop Recording" at bounding box center [606, 524] width 81 height 18
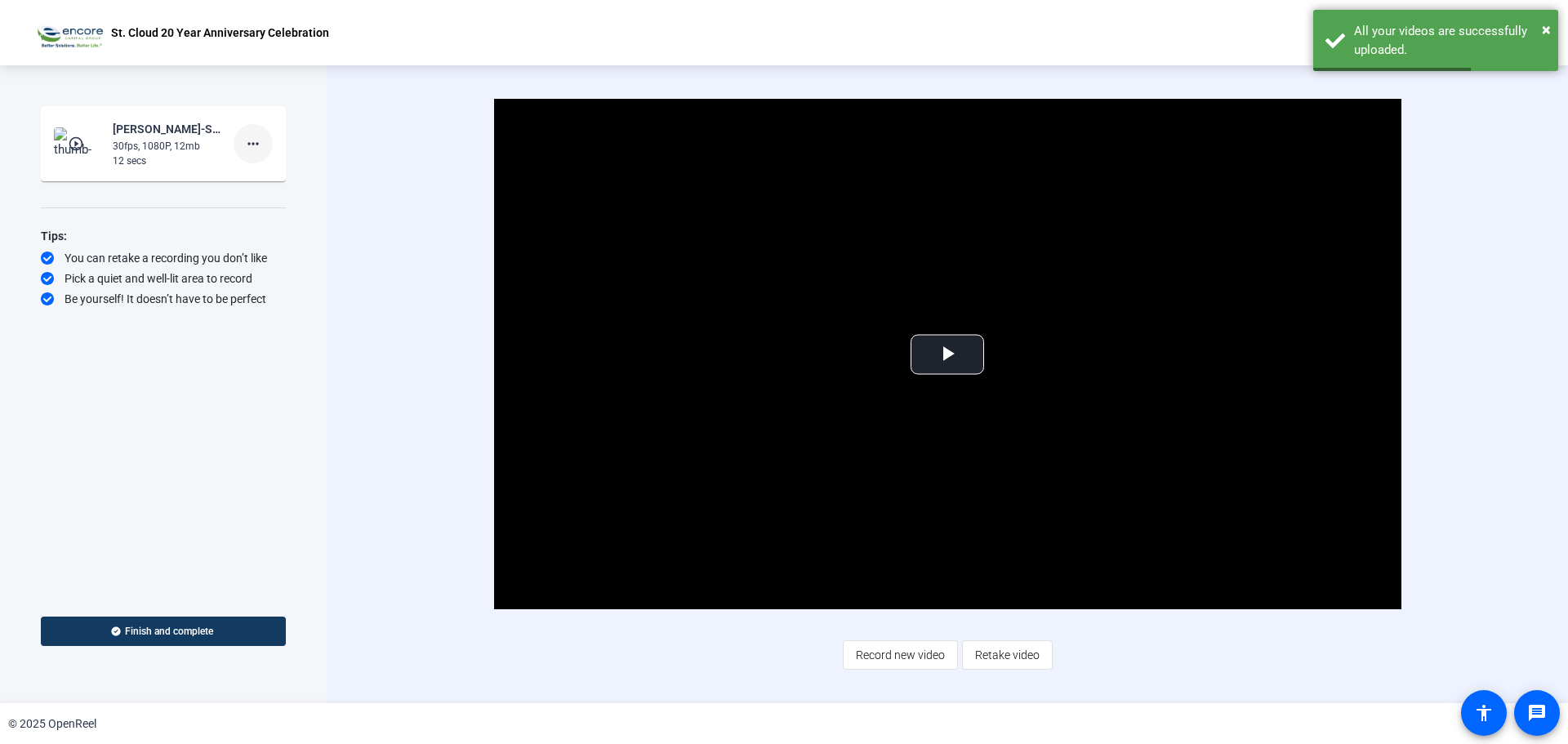
click at [252, 142] on mat-icon "more_horiz" at bounding box center [253, 143] width 19 height 19
click at [274, 178] on span "Delete clip" at bounding box center [279, 178] width 65 height 19
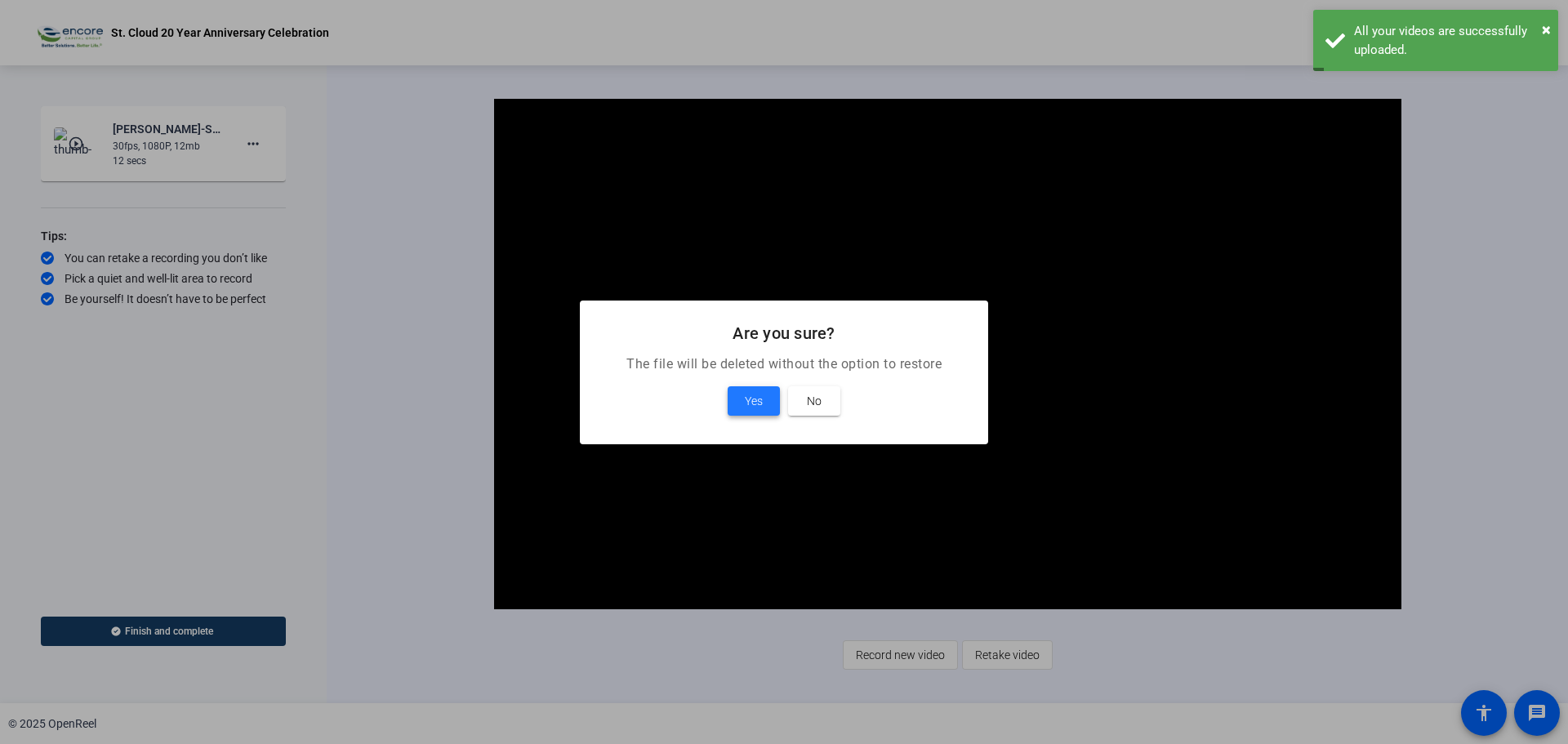
click at [754, 395] on span "Yes" at bounding box center [753, 400] width 18 height 19
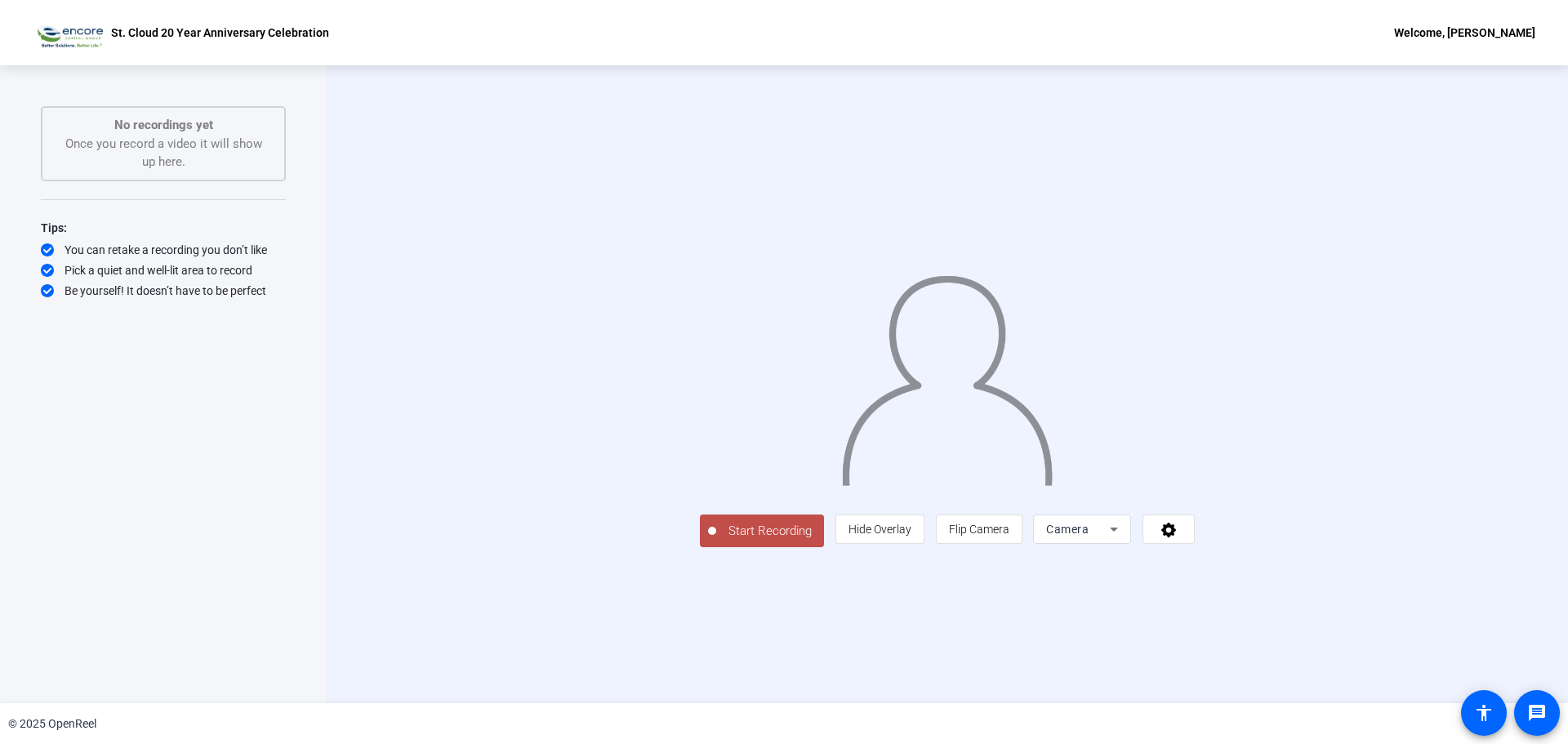
click at [716, 540] on span "Start Recording" at bounding box center [770, 531] width 108 height 18
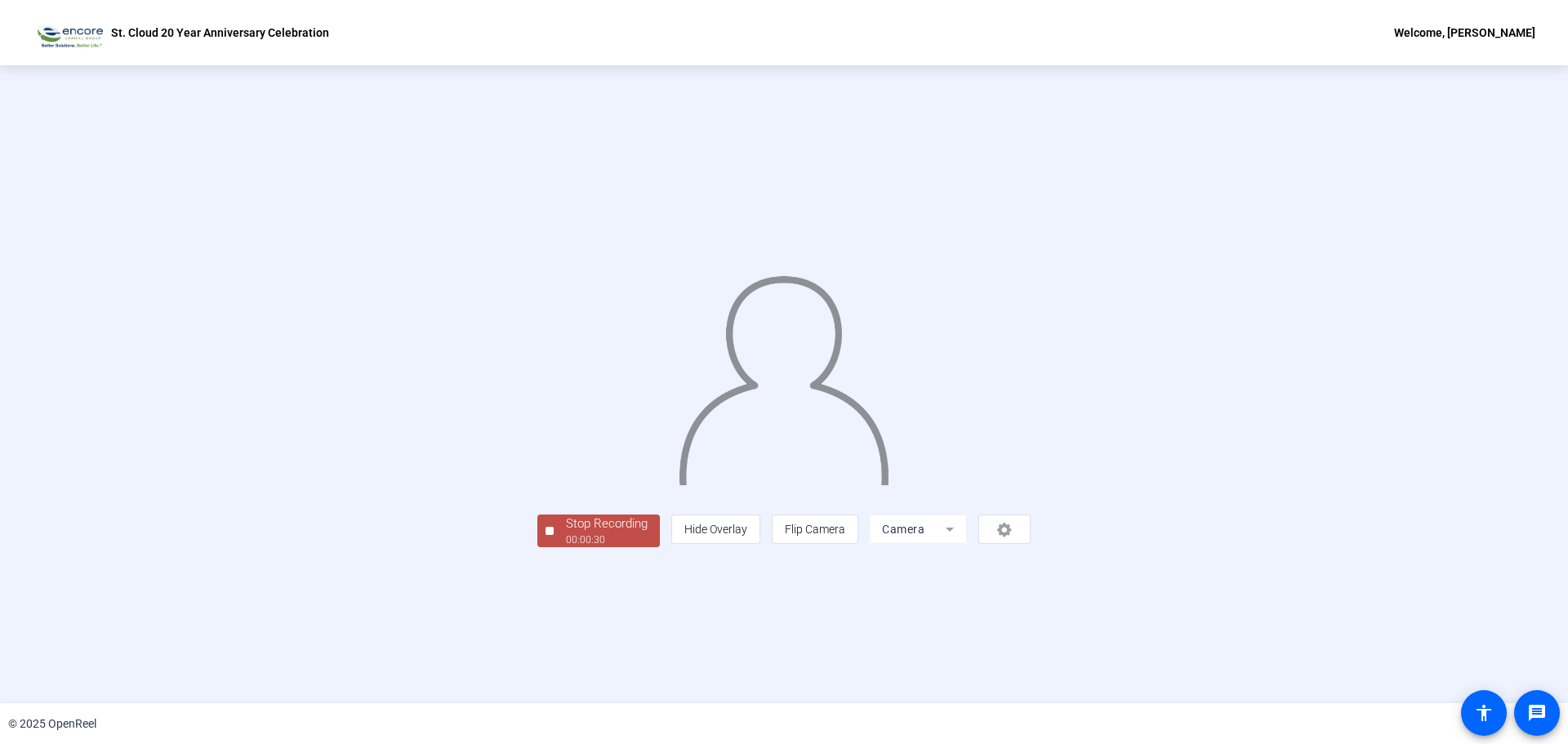
click at [566, 547] on div "00:00:30" at bounding box center [606, 540] width 81 height 15
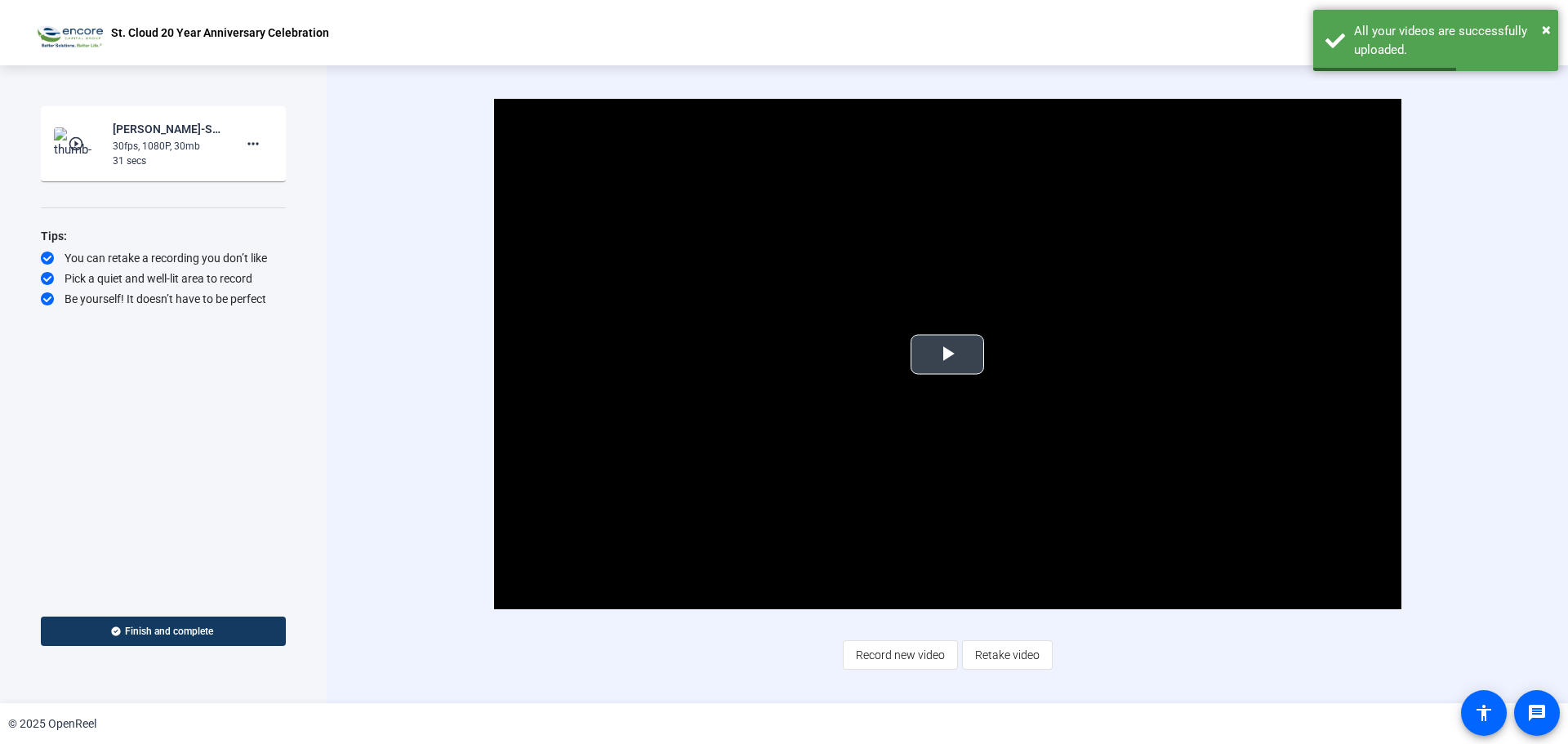
click at [947, 354] on span "Video Player" at bounding box center [947, 354] width 0 height 0
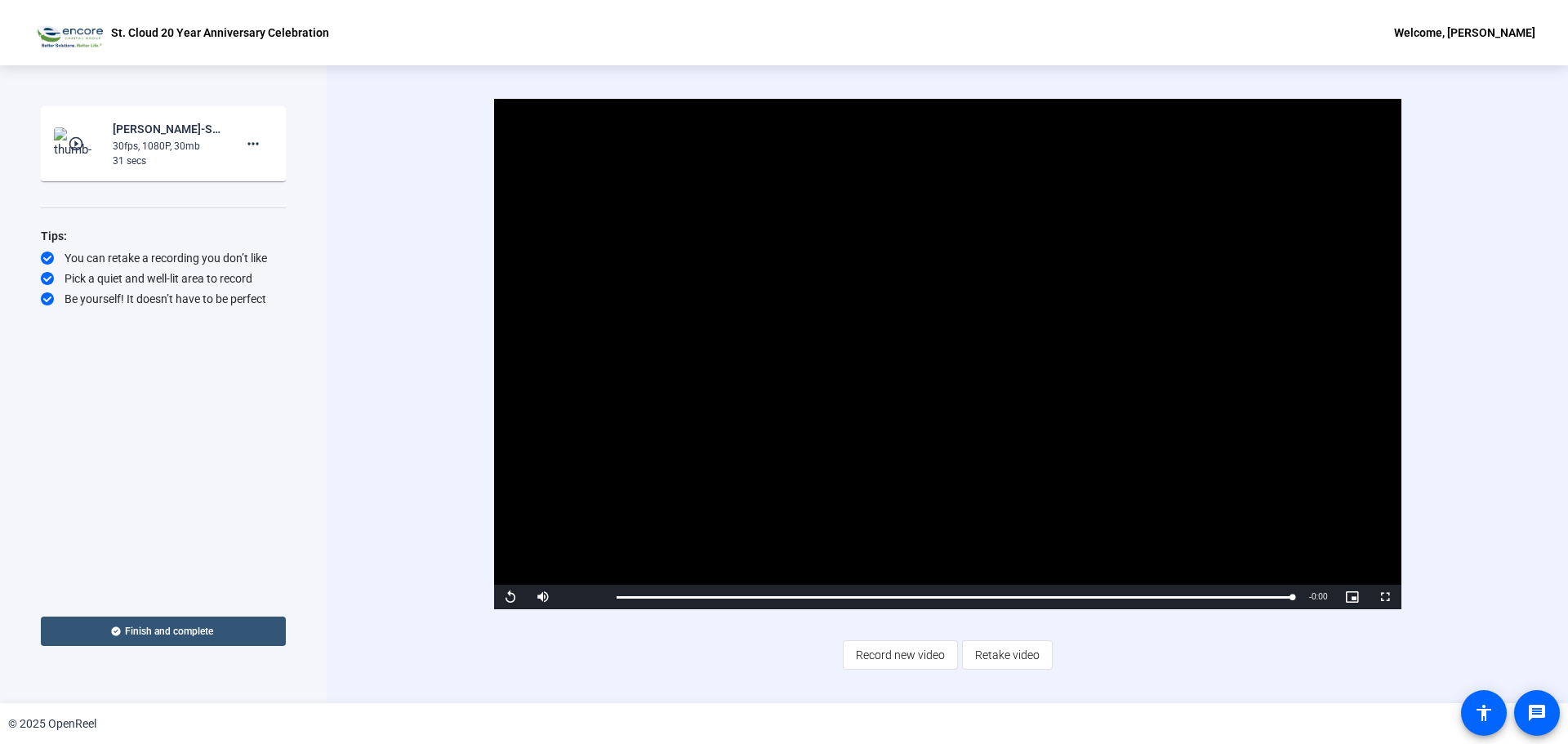
click at [204, 625] on span "Finish and complete" at bounding box center [168, 632] width 88 height 13
